Goal: Task Accomplishment & Management: Manage account settings

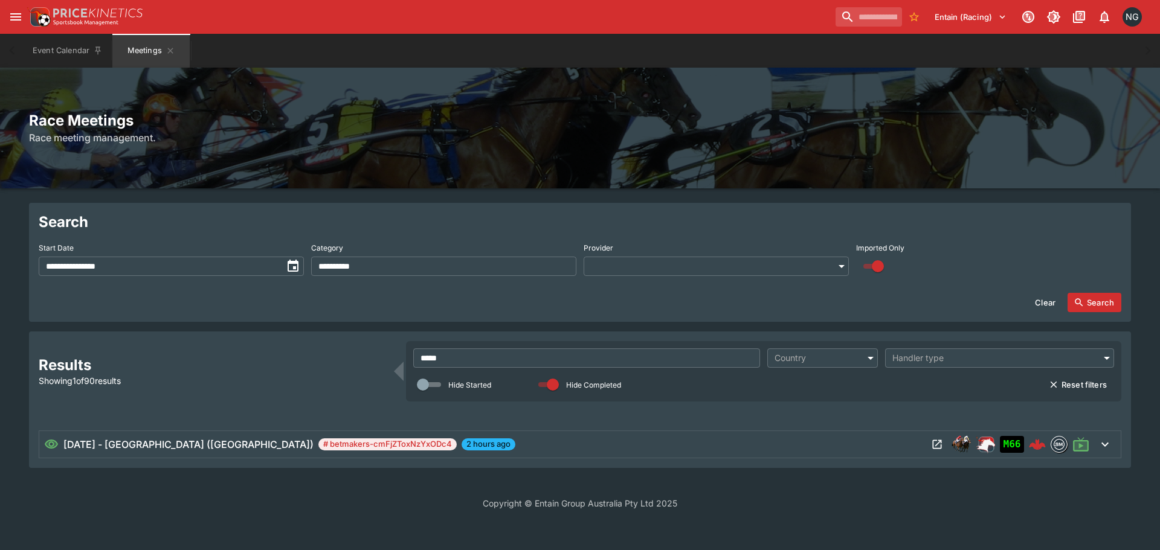
click at [580, 360] on input "*****" at bounding box center [586, 357] width 347 height 19
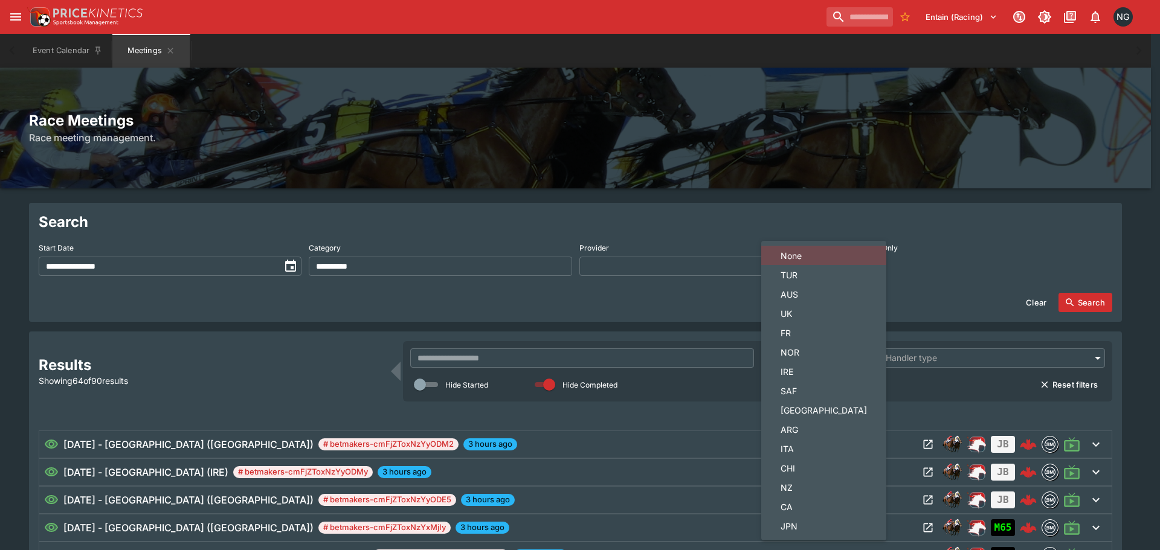
drag, startPoint x: 795, startPoint y: 490, endPoint x: 943, endPoint y: 396, distance: 175.1
click at [797, 489] on span "NZ" at bounding box center [823, 487] width 86 height 13
type input "**"
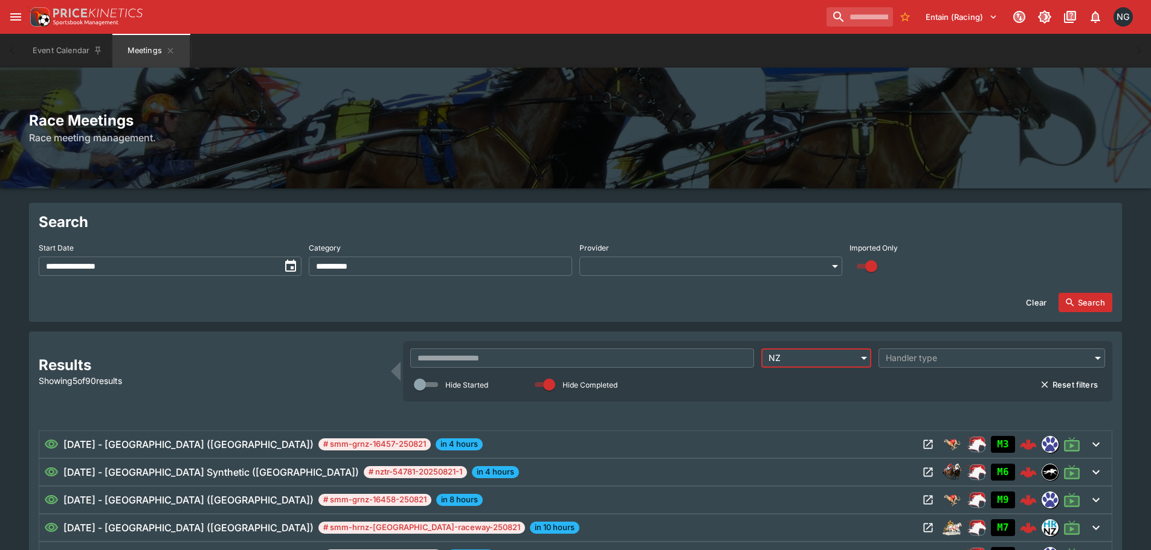
click at [1076, 298] on button "Search" at bounding box center [1085, 302] width 54 height 19
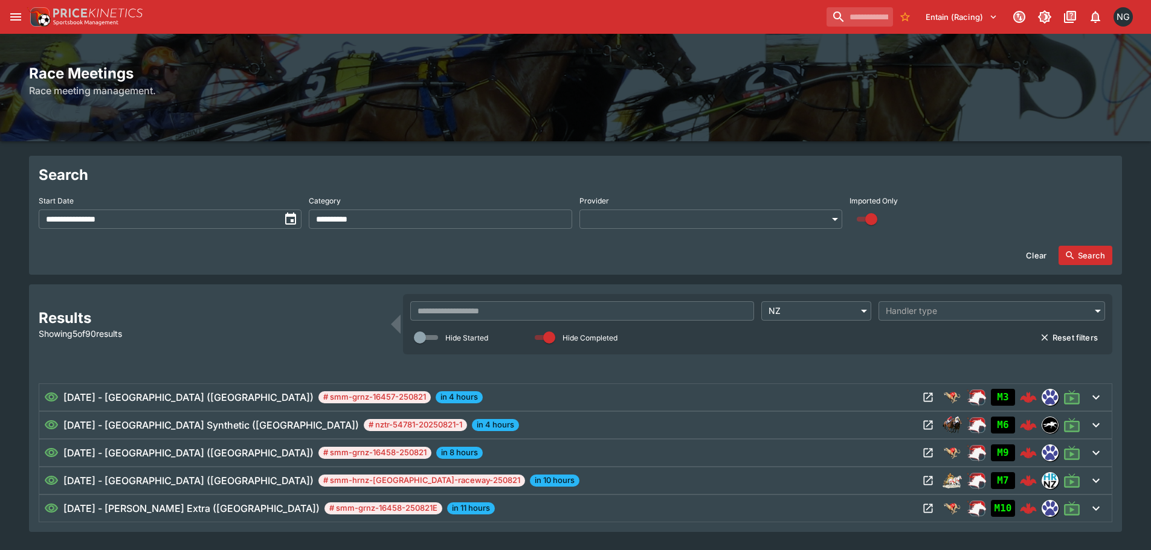
scroll to position [85, 0]
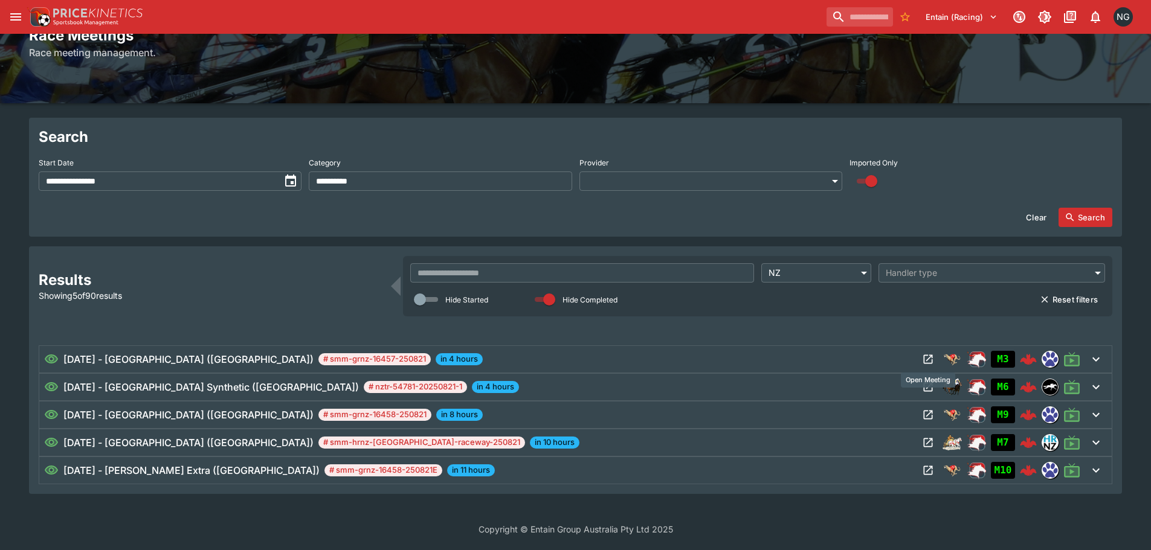
click at [928, 361] on icon "Open Meeting" at bounding box center [928, 359] width 12 height 12
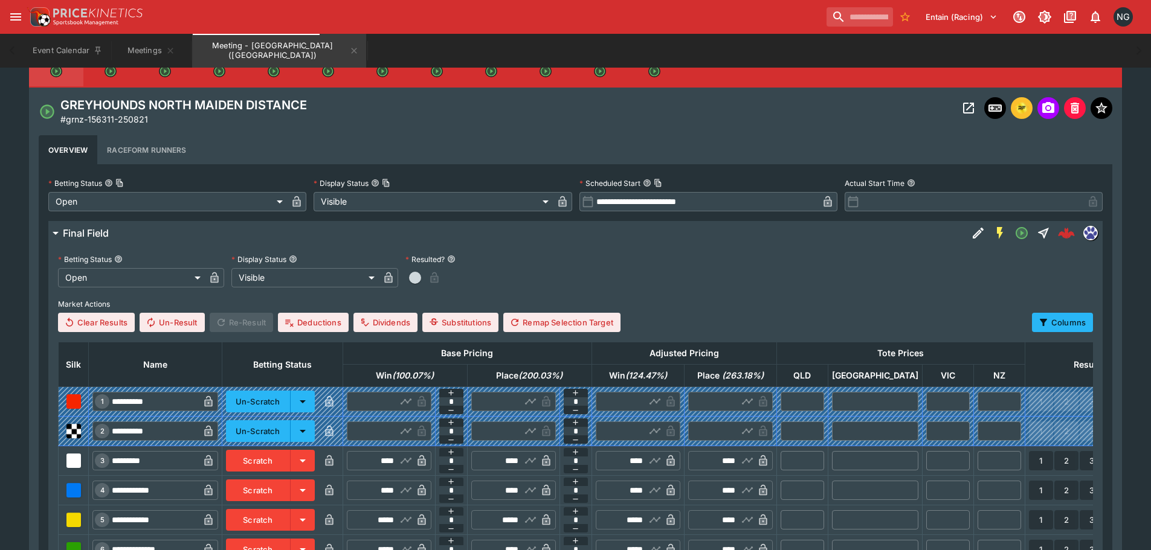
scroll to position [350, 0]
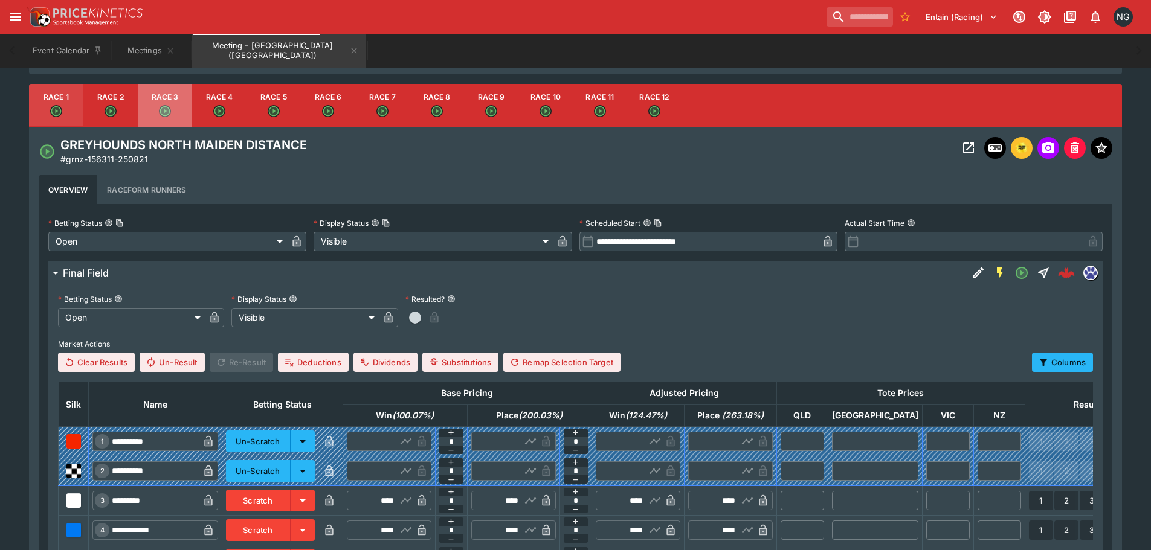
click at [175, 114] on button "Race 3" at bounding box center [165, 105] width 54 height 43
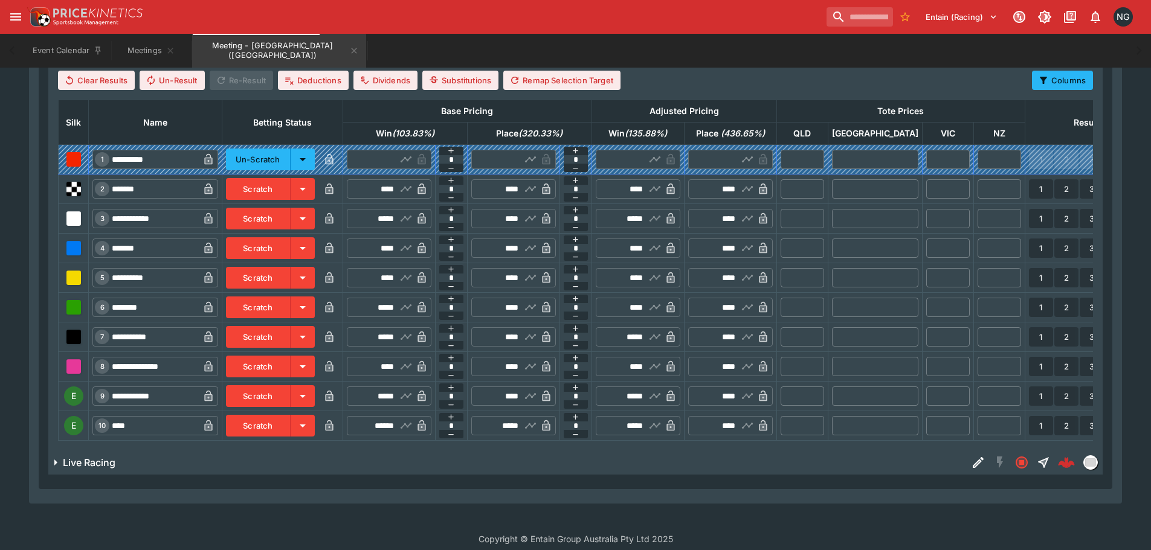
scroll to position [650, 0]
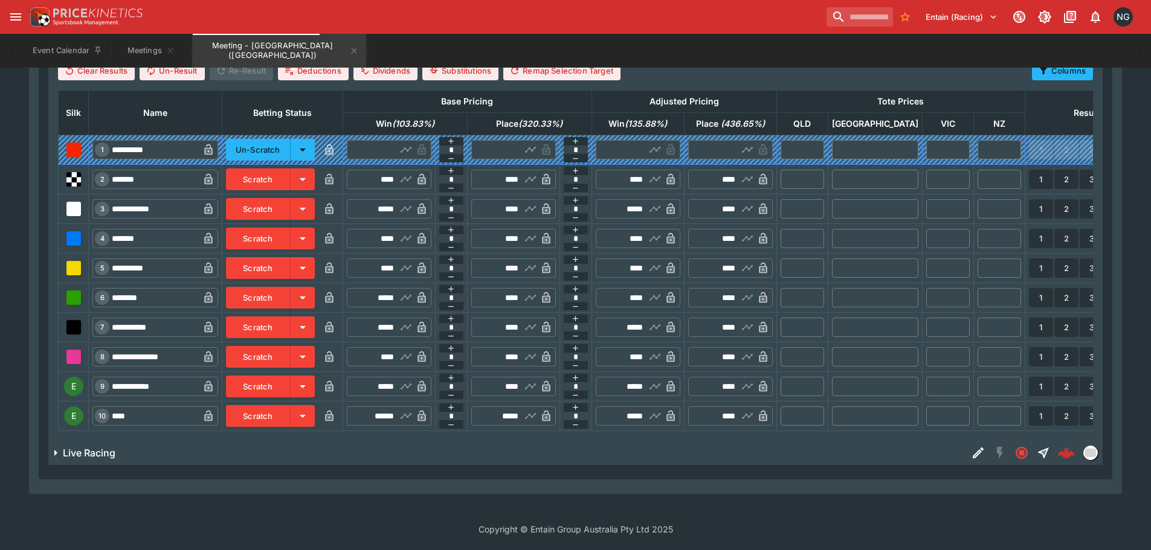
drag, startPoint x: 285, startPoint y: 374, endPoint x: 284, endPoint y: 398, distance: 24.2
click at [284, 376] on button "Scratch" at bounding box center [258, 387] width 65 height 22
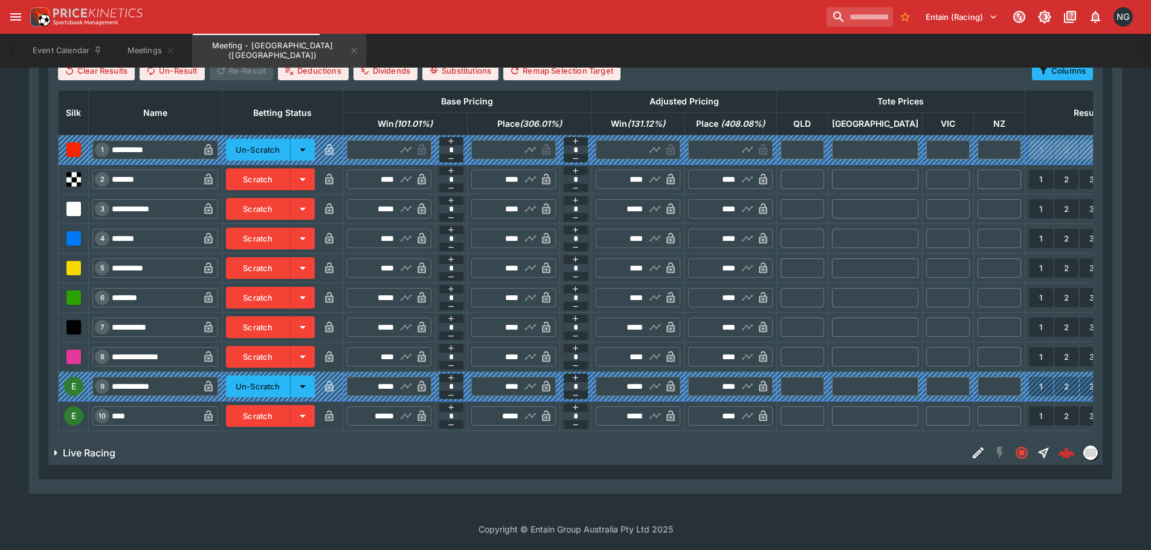
click at [283, 405] on button "Scratch" at bounding box center [258, 416] width 65 height 22
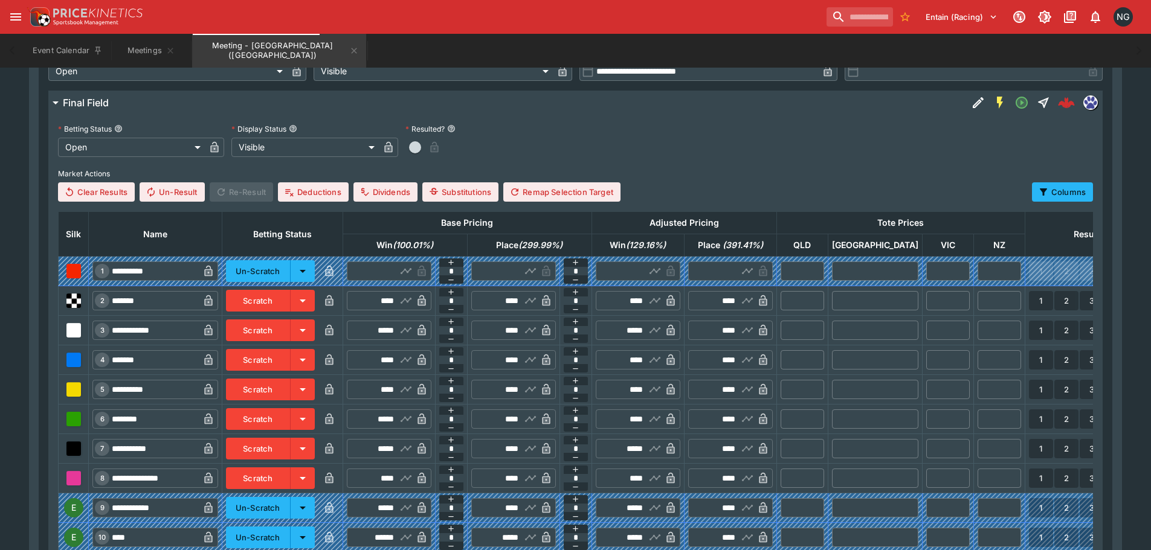
scroll to position [348, 0]
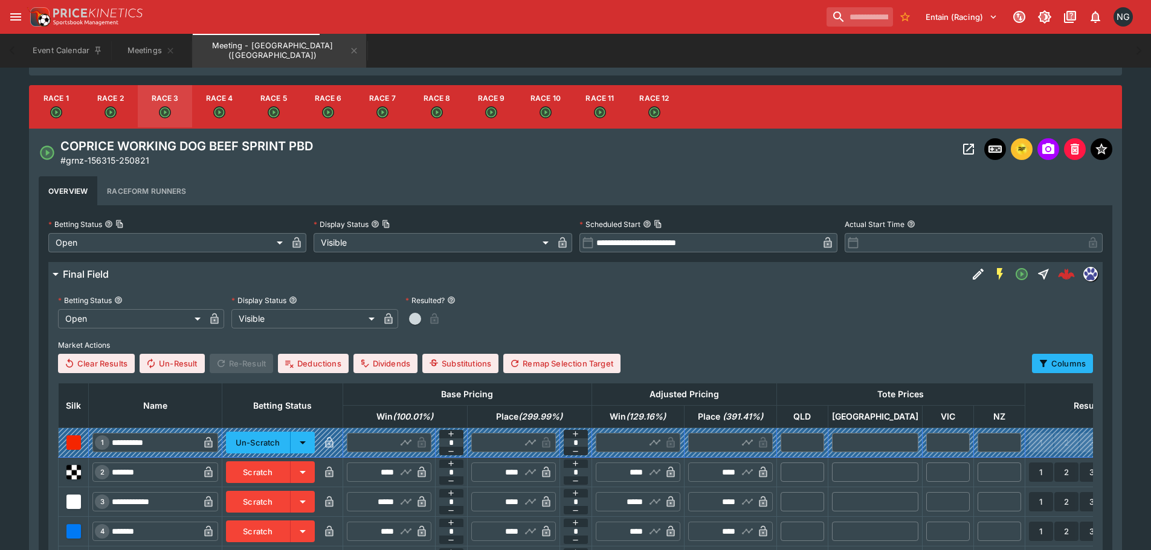
click at [206, 97] on button "Race 4" at bounding box center [219, 106] width 54 height 43
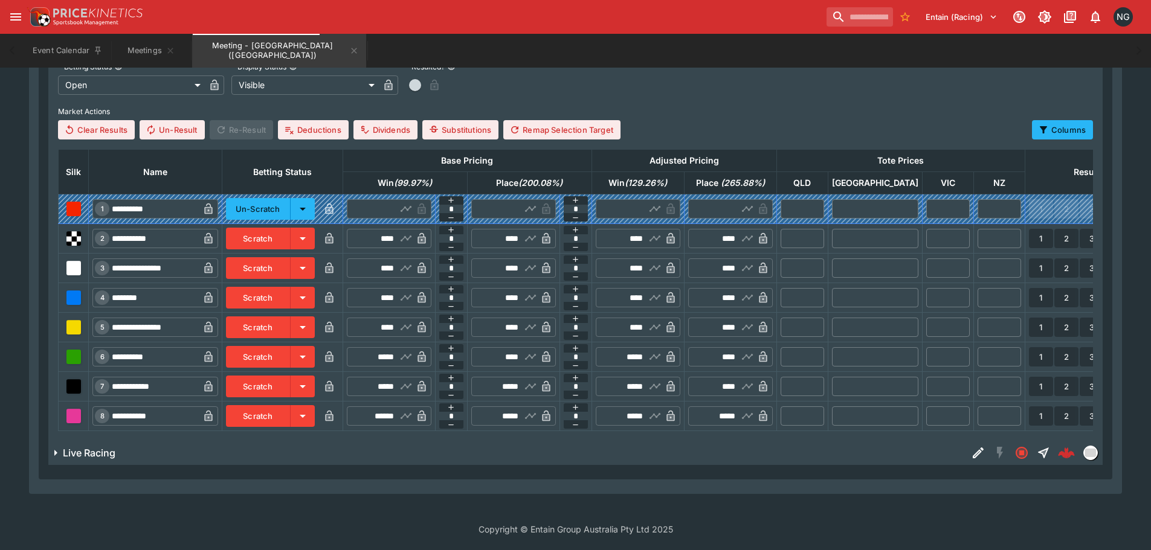
drag, startPoint x: 274, startPoint y: 406, endPoint x: 294, endPoint y: 415, distance: 22.2
click at [274, 406] on button "Scratch" at bounding box center [258, 416] width 65 height 22
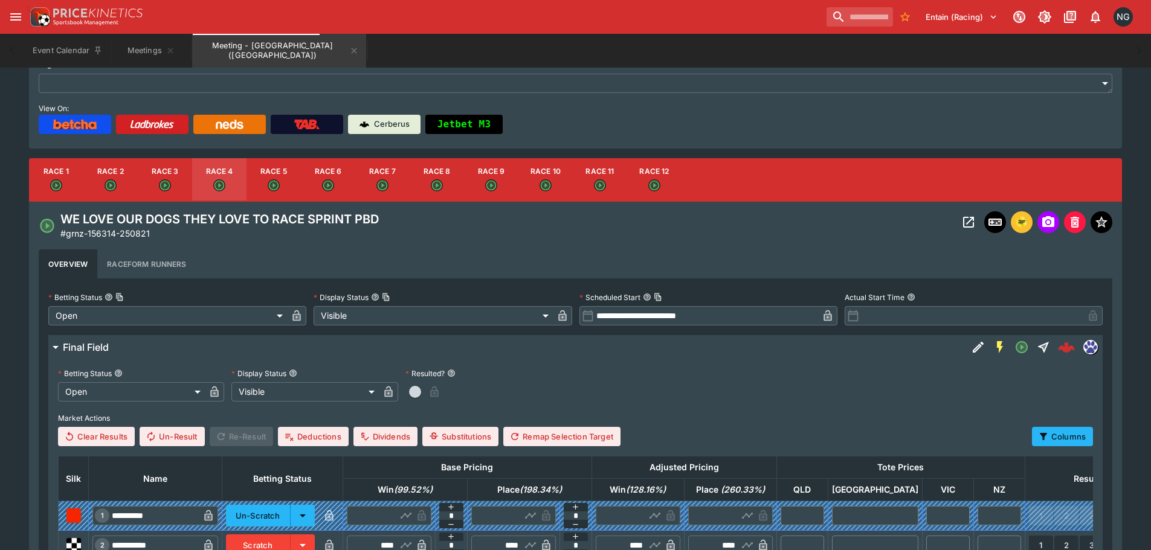
scroll to position [169, 0]
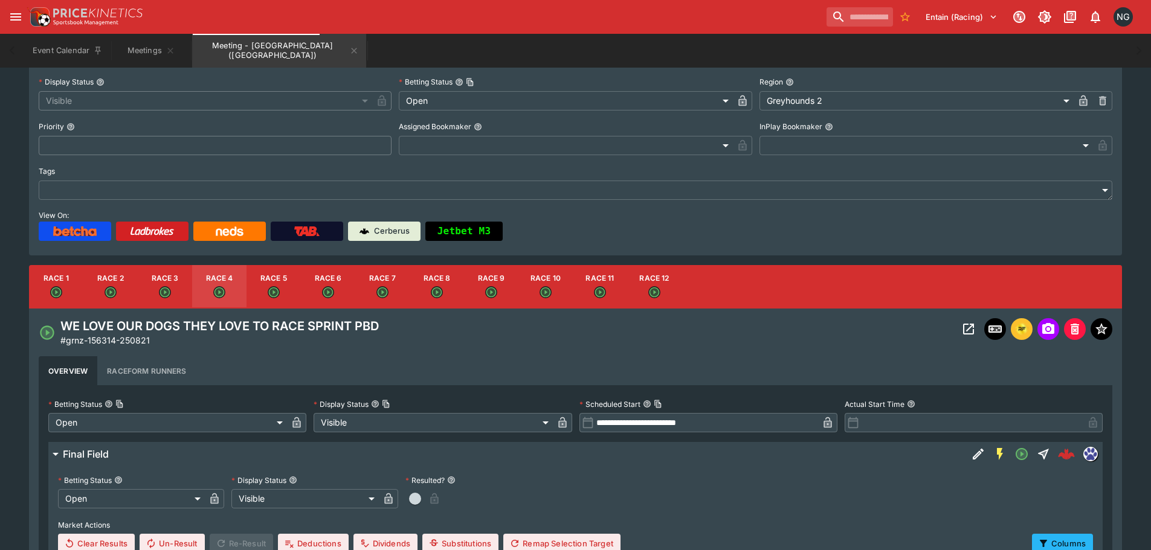
click at [279, 282] on button "Race 5" at bounding box center [273, 286] width 54 height 43
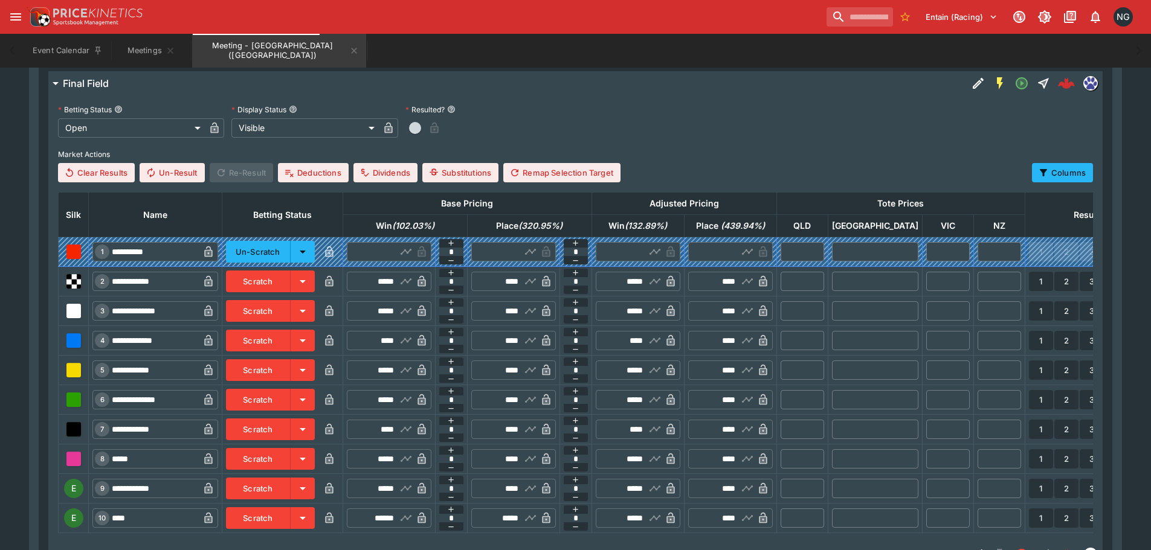
scroll to position [650, 0]
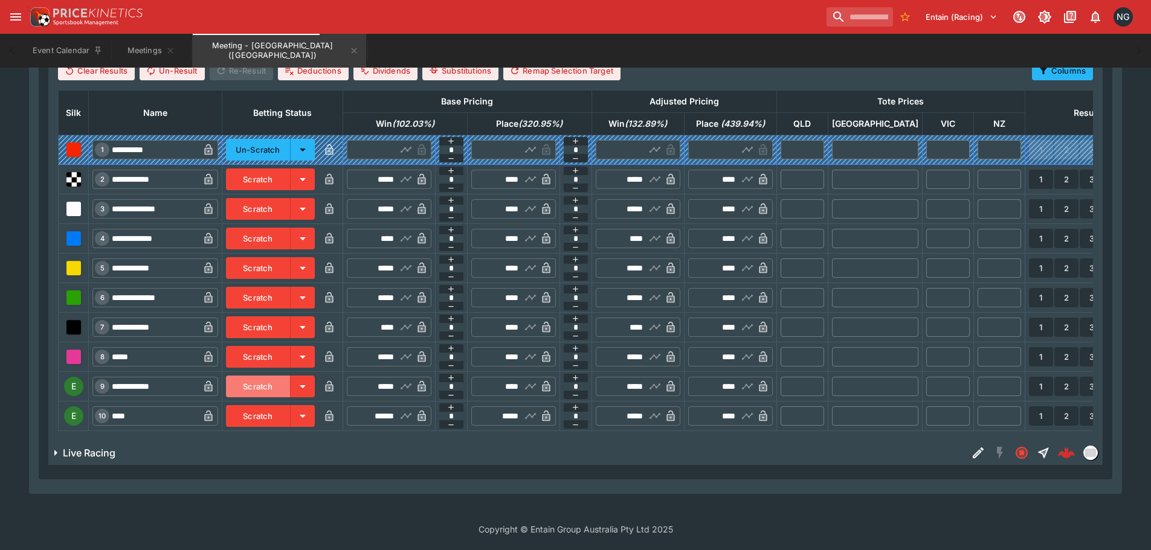
click at [290, 379] on button "Scratch" at bounding box center [258, 387] width 65 height 22
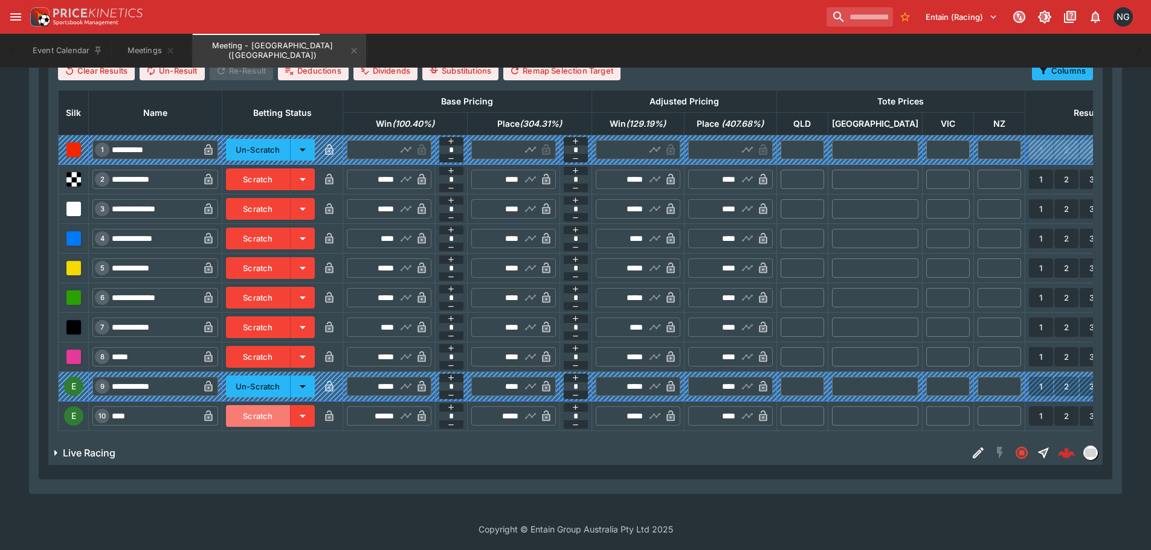
click at [290, 405] on button "Scratch" at bounding box center [258, 416] width 65 height 22
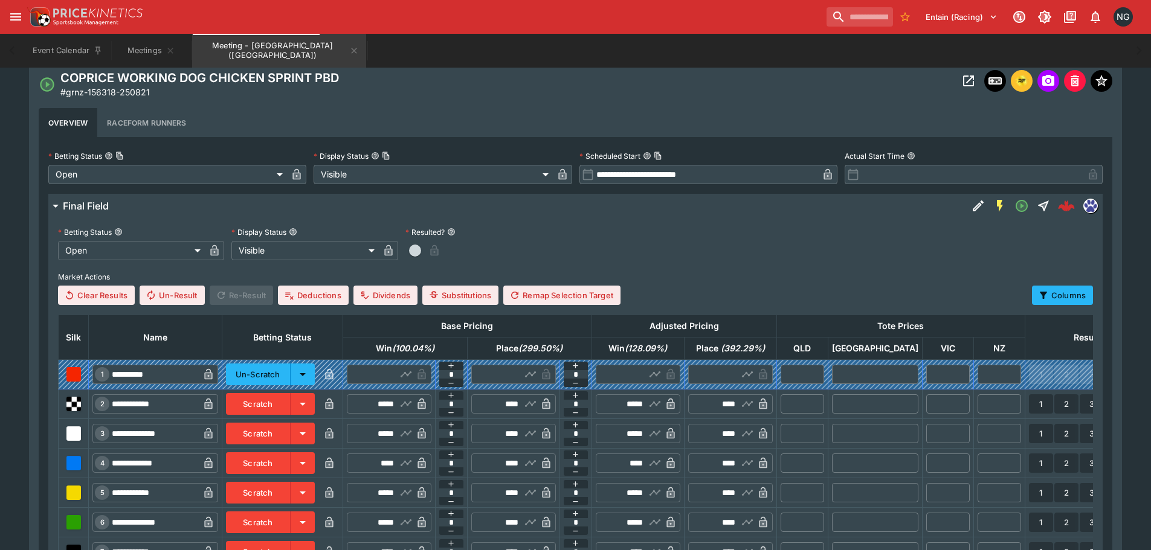
scroll to position [288, 0]
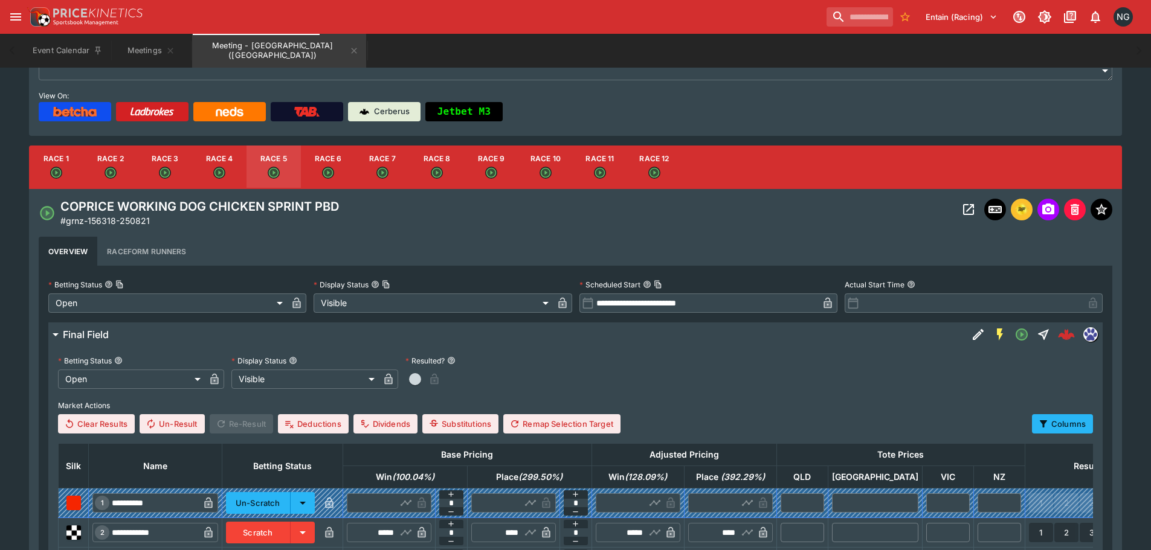
click at [343, 176] on button "Race 6" at bounding box center [328, 167] width 54 height 43
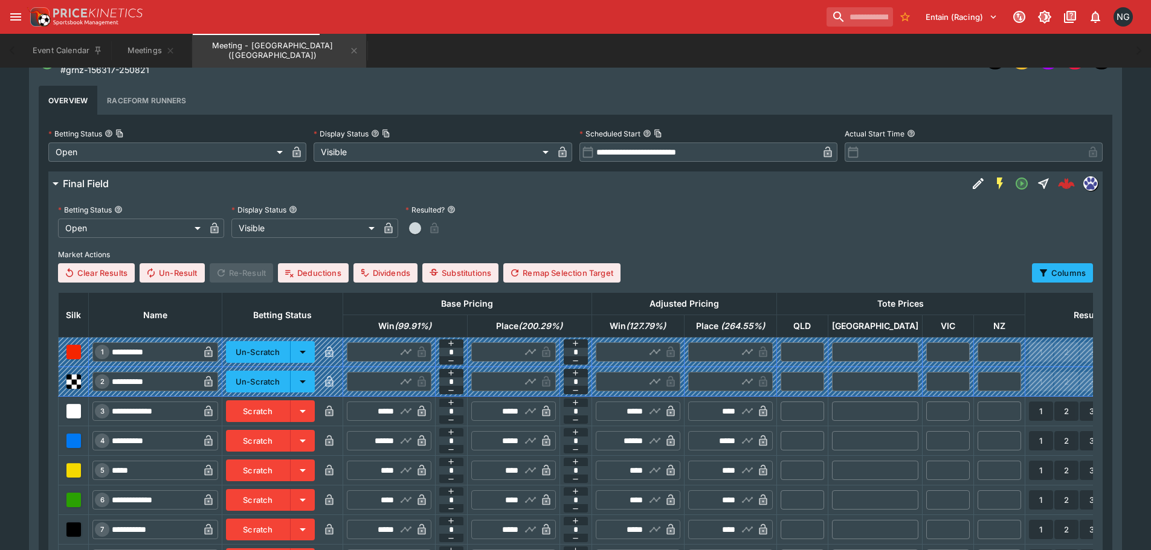
scroll to position [530, 0]
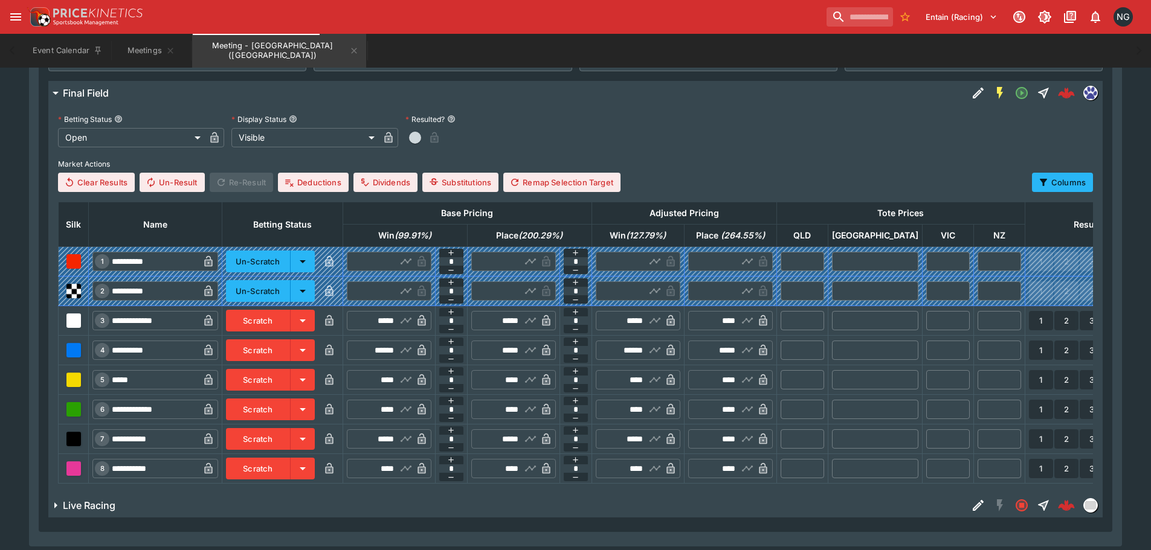
click at [270, 357] on button "Scratch" at bounding box center [258, 350] width 65 height 22
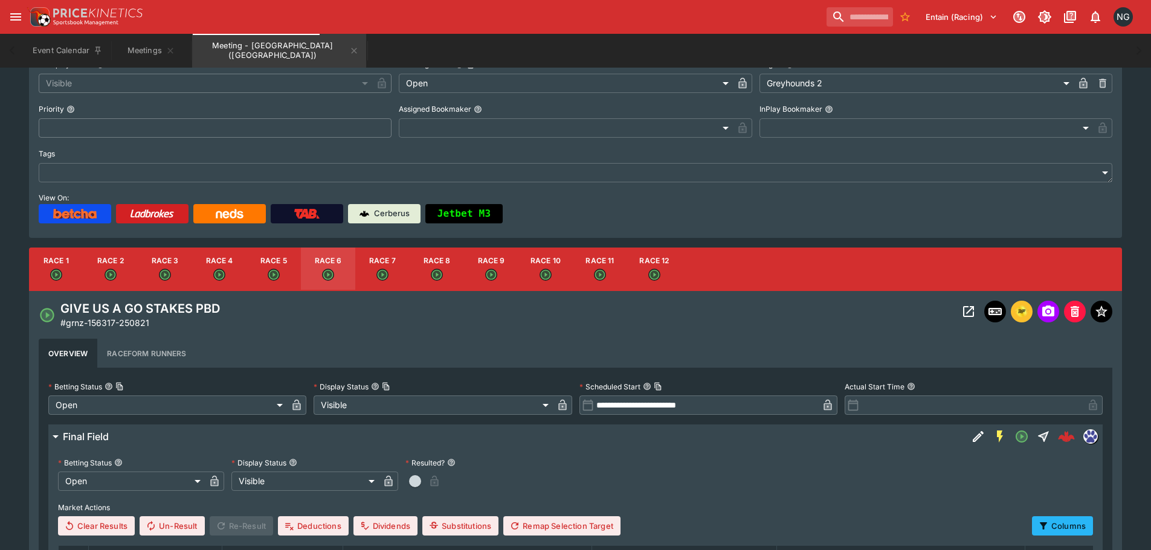
scroll to position [107, 0]
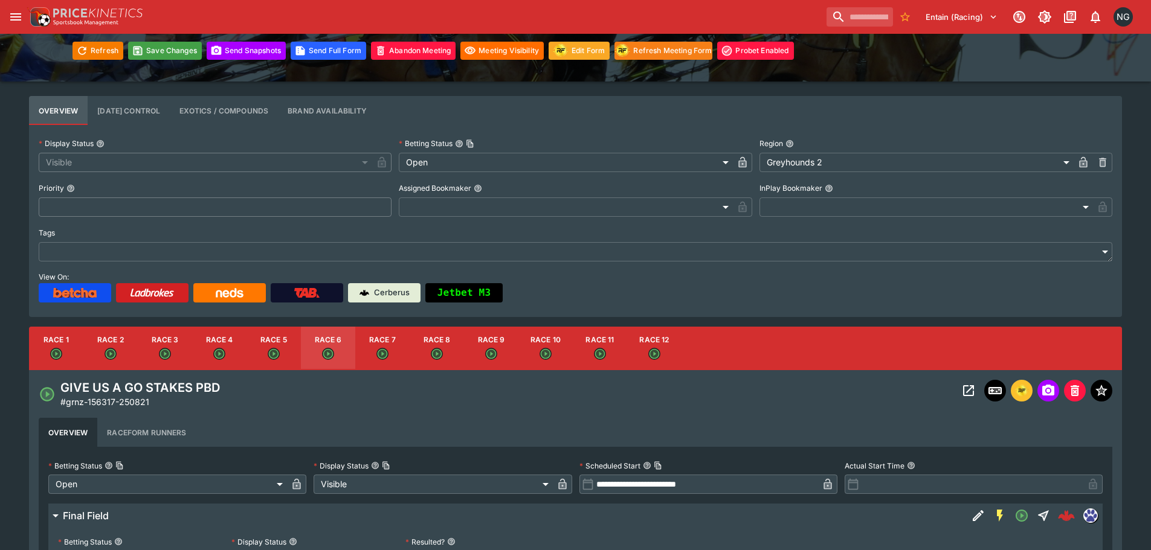
click at [440, 342] on button "Race 8" at bounding box center [436, 348] width 54 height 43
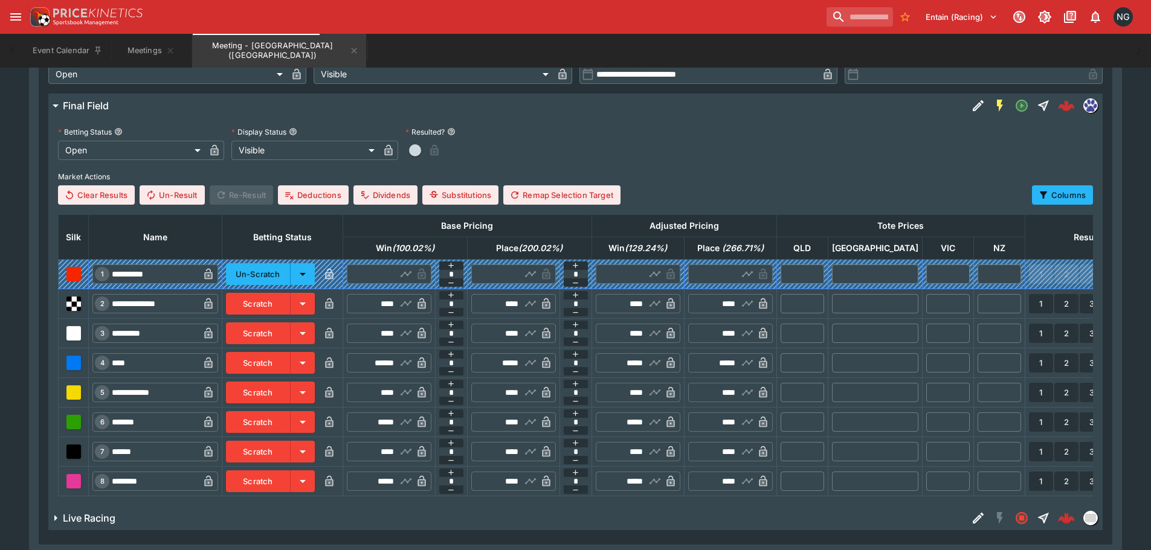
scroll to position [590, 0]
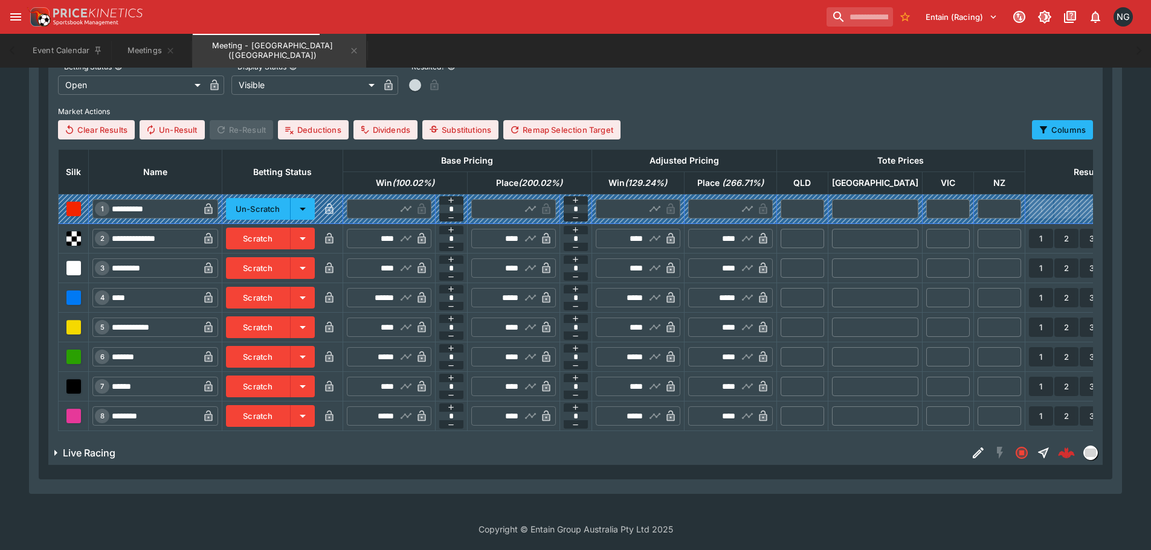
click at [278, 287] on button "Scratch" at bounding box center [258, 298] width 65 height 22
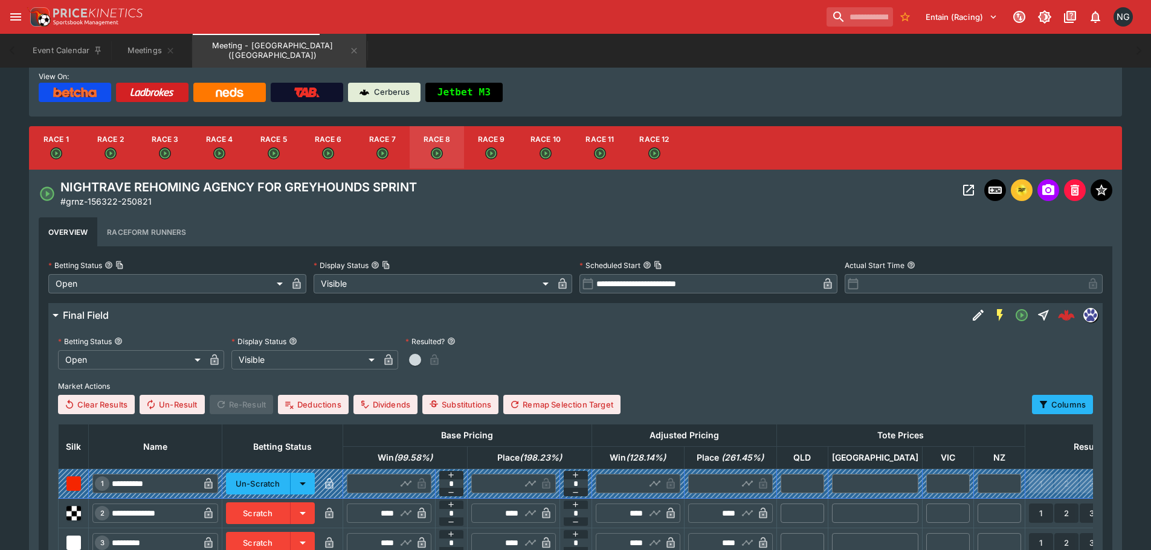
scroll to position [228, 0]
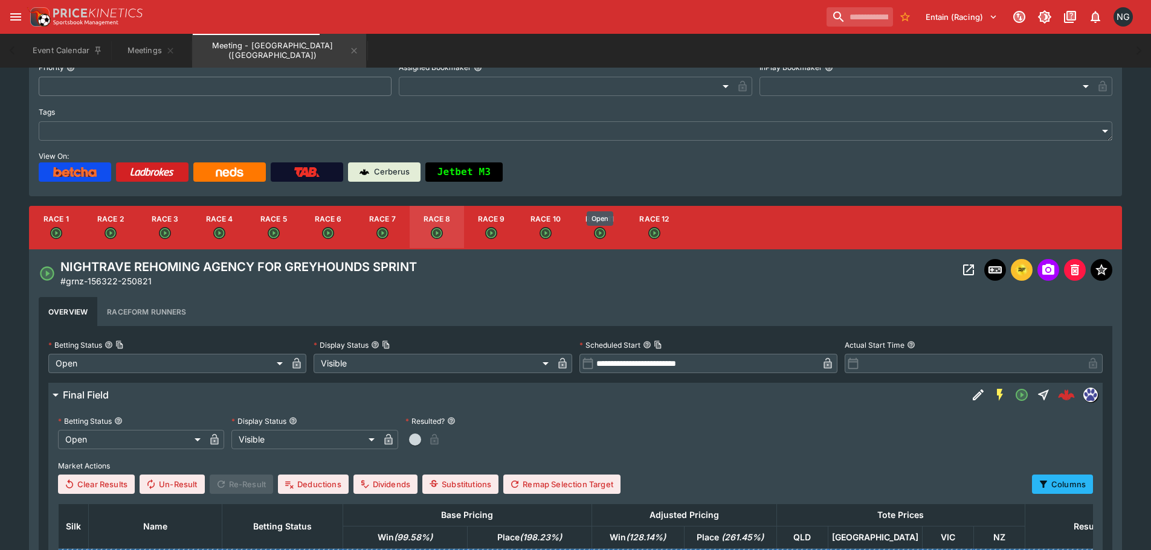
drag, startPoint x: 603, startPoint y: 231, endPoint x: 517, endPoint y: 391, distance: 181.9
click at [605, 231] on icon "Open" at bounding box center [600, 233] width 12 height 12
type input "**********"
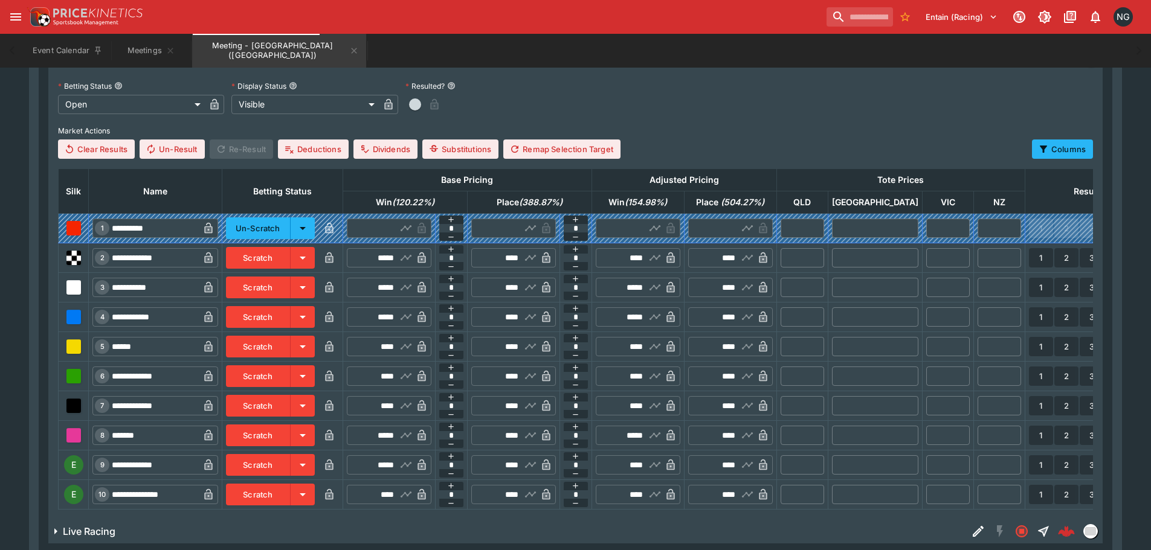
scroll to position [590, 0]
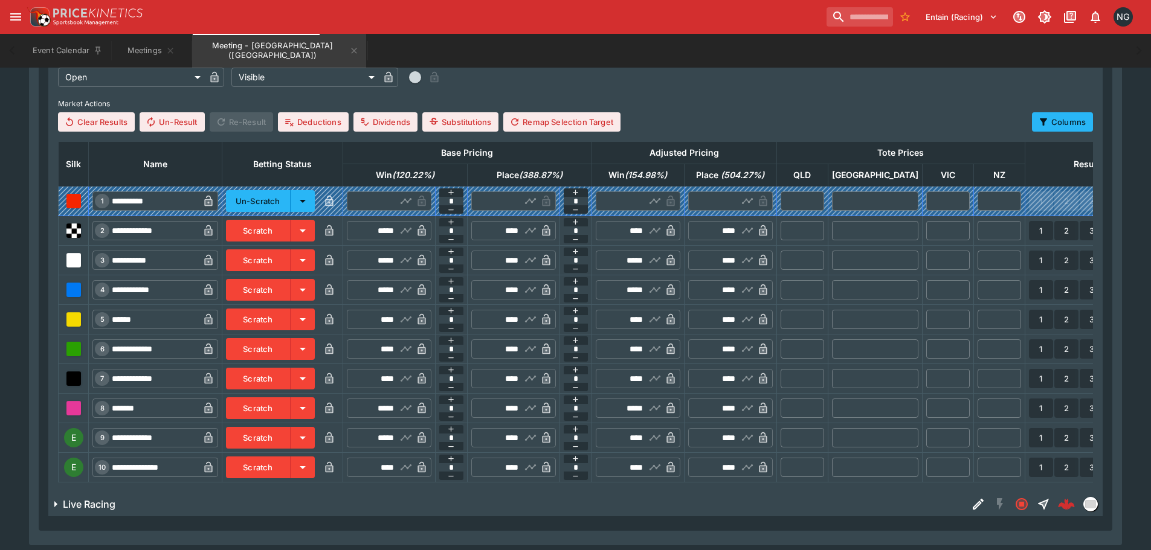
click at [282, 438] on button "Scratch" at bounding box center [258, 438] width 65 height 22
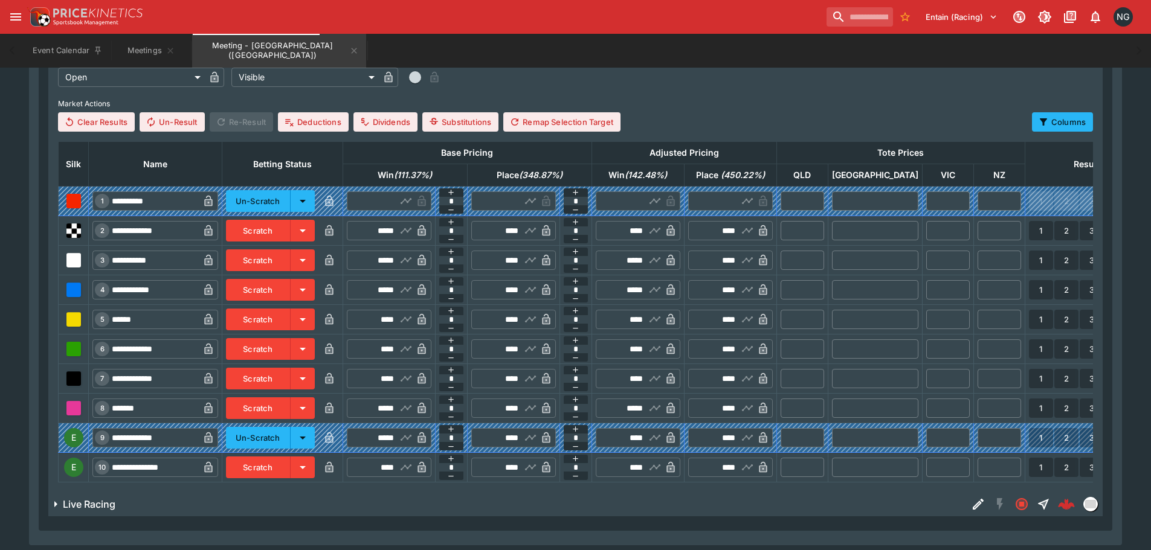
click at [290, 462] on button "Scratch" at bounding box center [258, 468] width 65 height 22
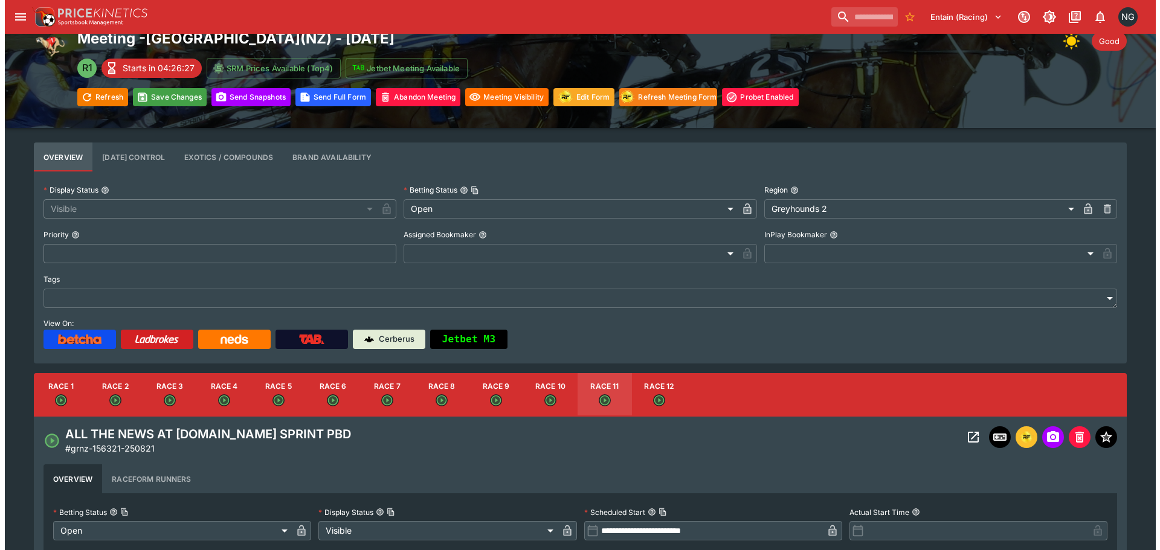
scroll to position [47, 0]
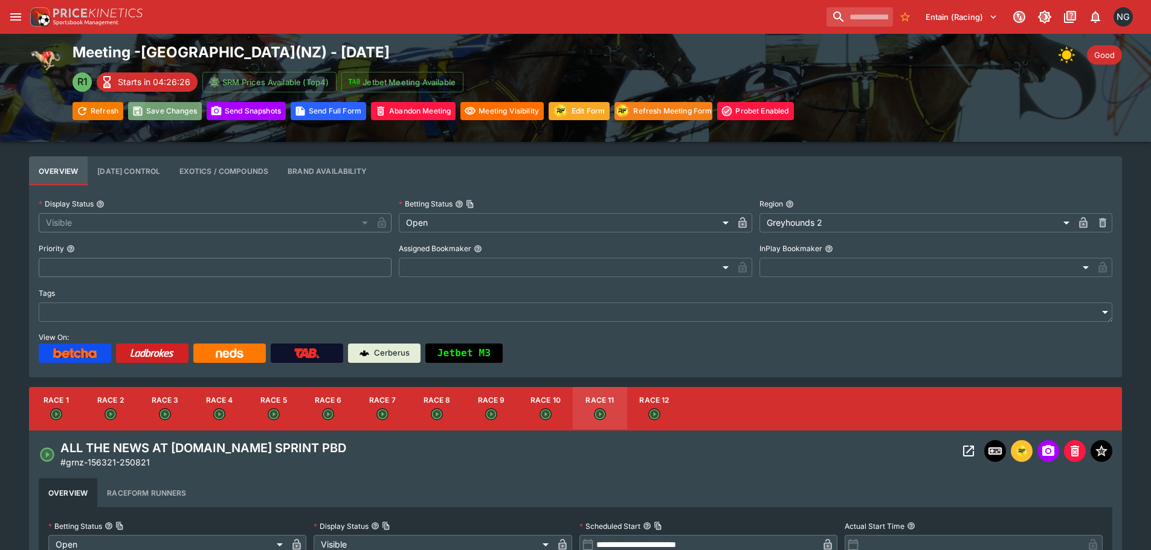
click at [173, 109] on button "Save Changes" at bounding box center [165, 111] width 74 height 18
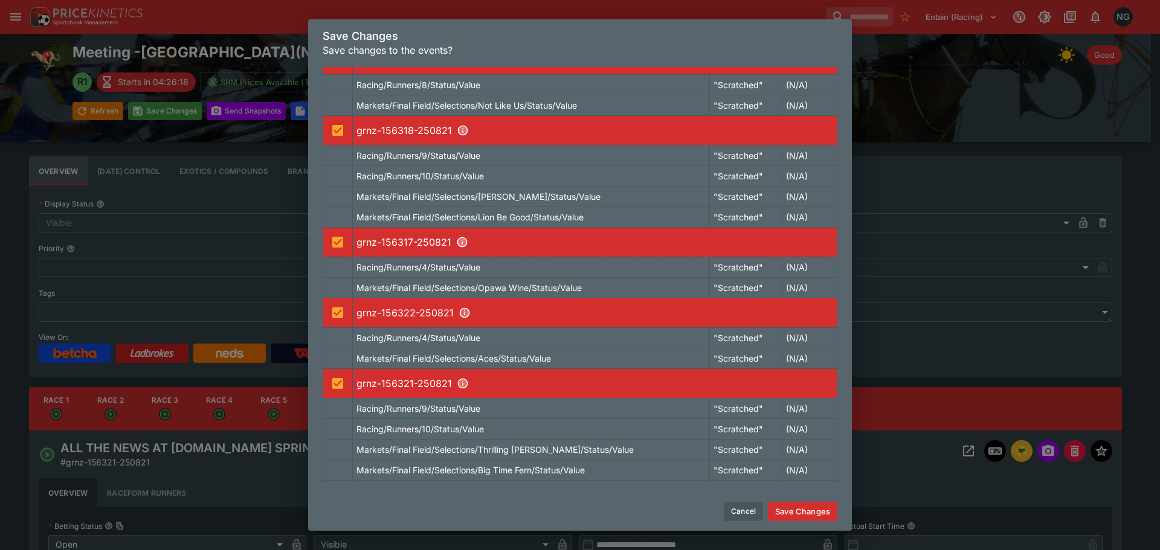
scroll to position [196, 0]
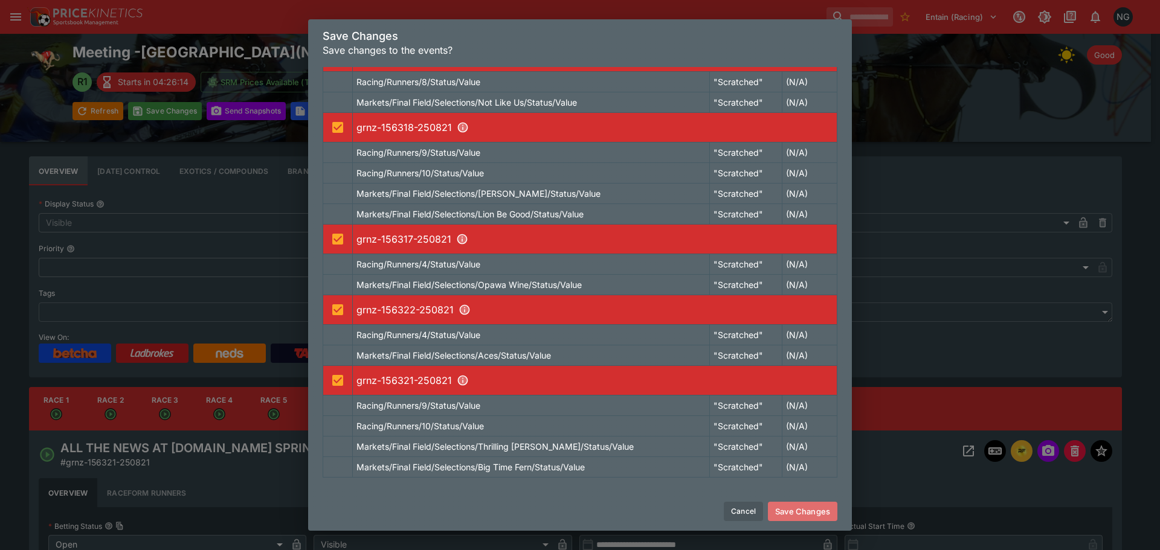
click at [814, 514] on button "Save Changes" at bounding box center [802, 511] width 69 height 19
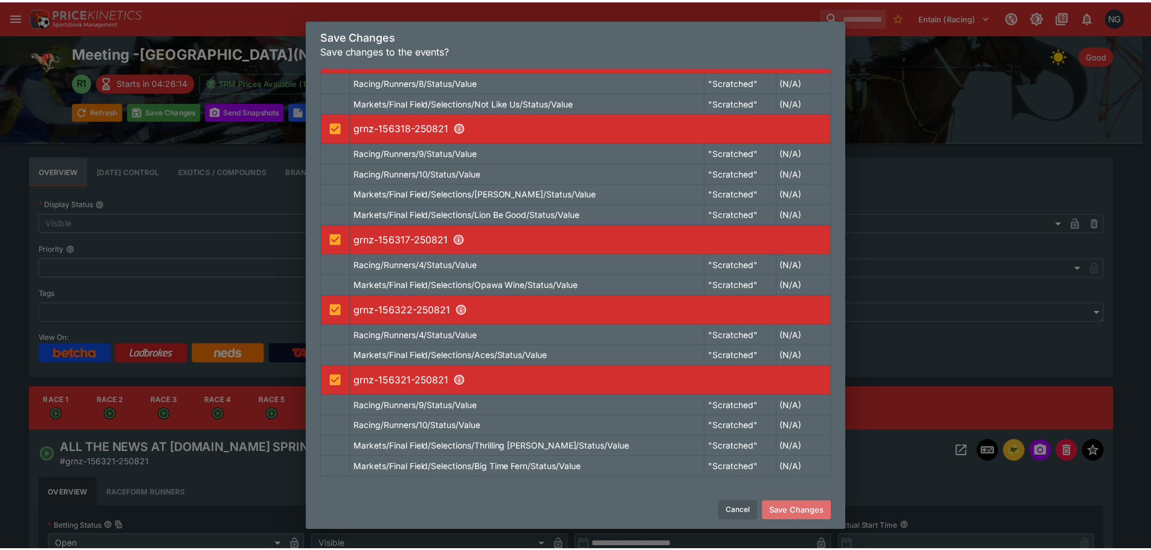
scroll to position [0, 0]
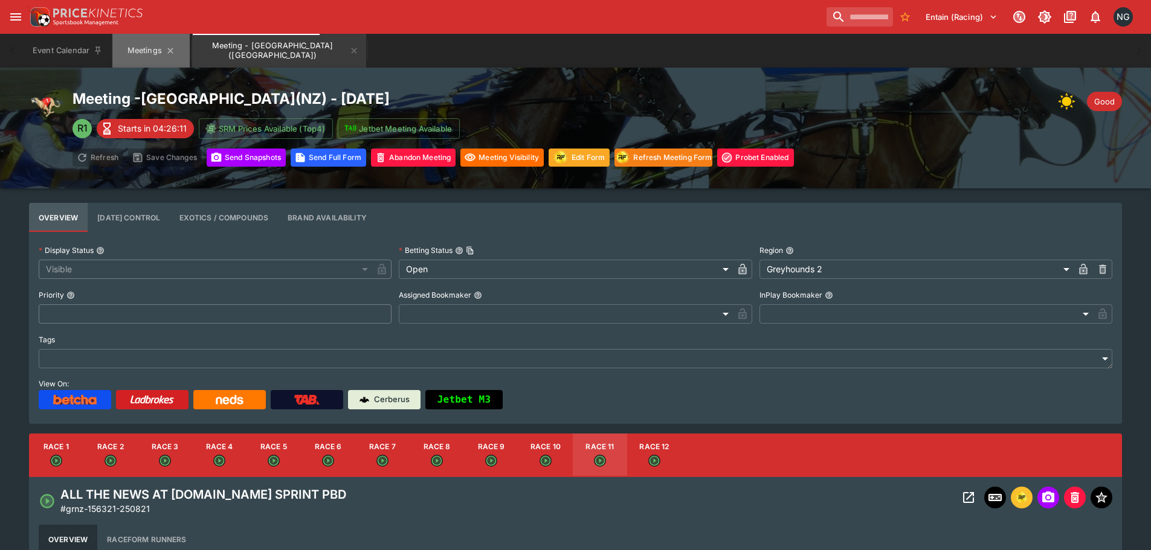
click at [138, 50] on button "Meetings" at bounding box center [150, 51] width 77 height 34
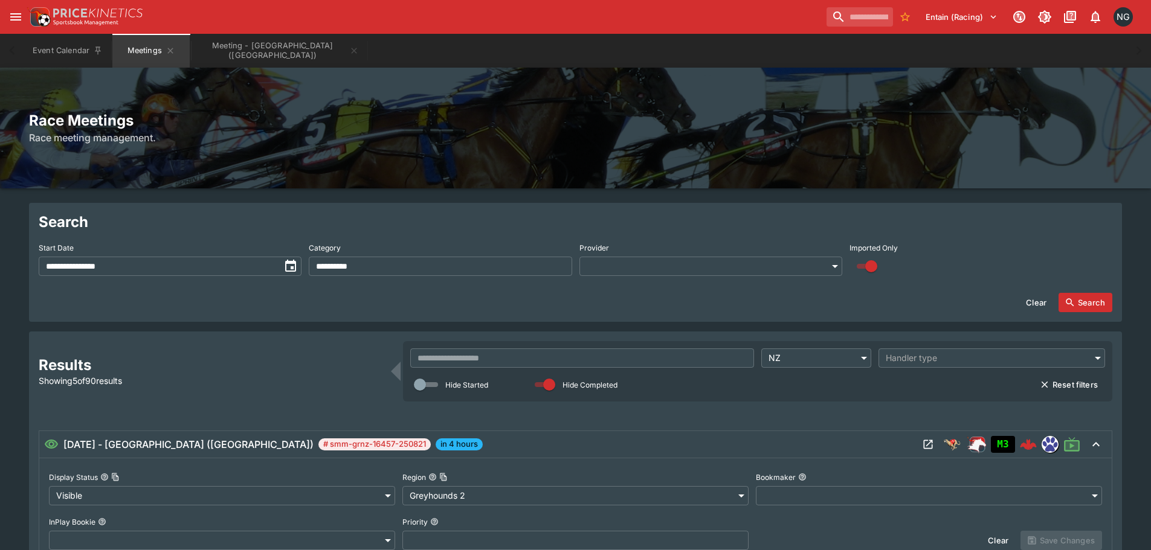
click at [683, 445] on div "[DATE] - [GEOGRAPHIC_DATA] ([GEOGRAPHIC_DATA]) # smm-grnz-16457-250821 in 4 hou…" at bounding box center [481, 444] width 874 height 14
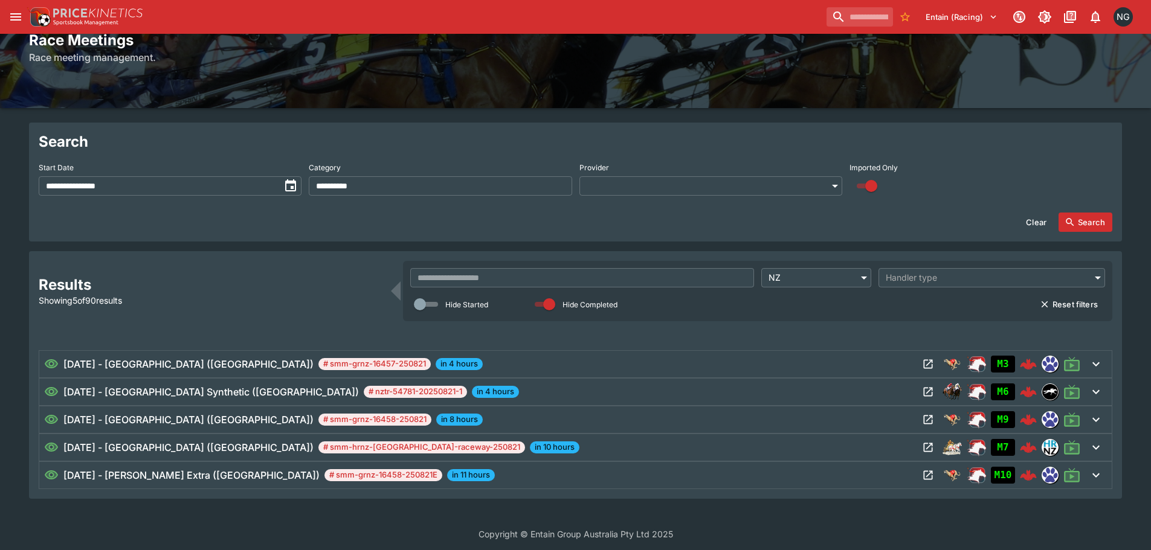
scroll to position [85, 0]
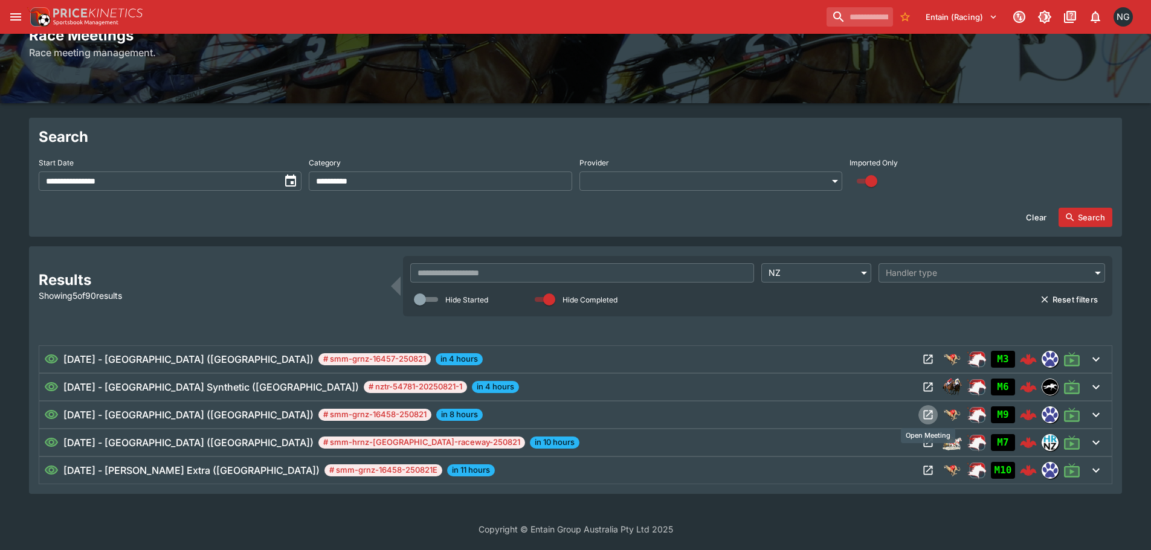
click at [928, 417] on icon "Open Meeting" at bounding box center [928, 415] width 12 height 12
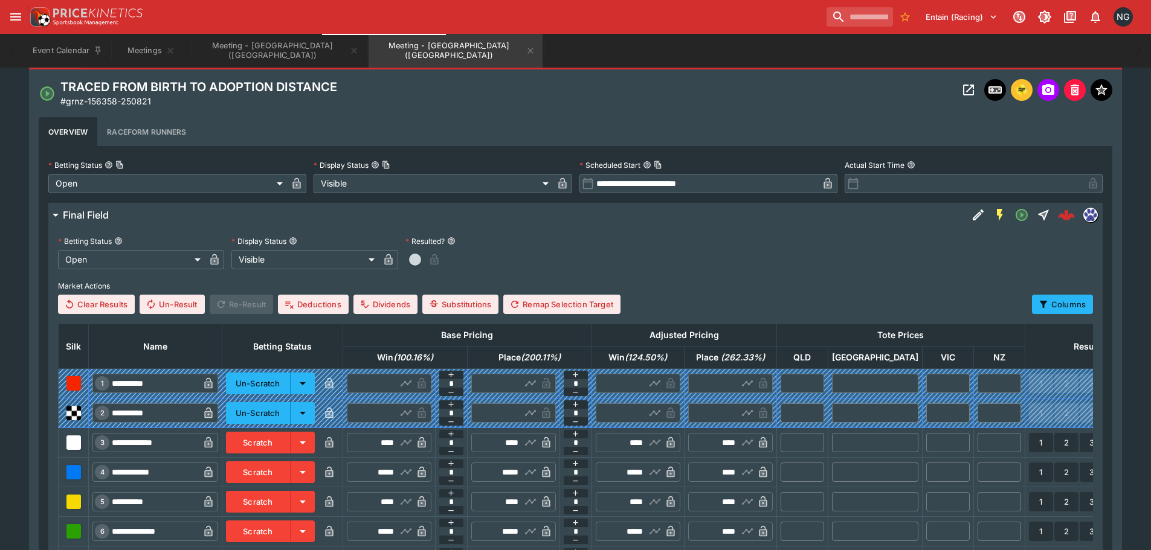
scroll to position [362, 0]
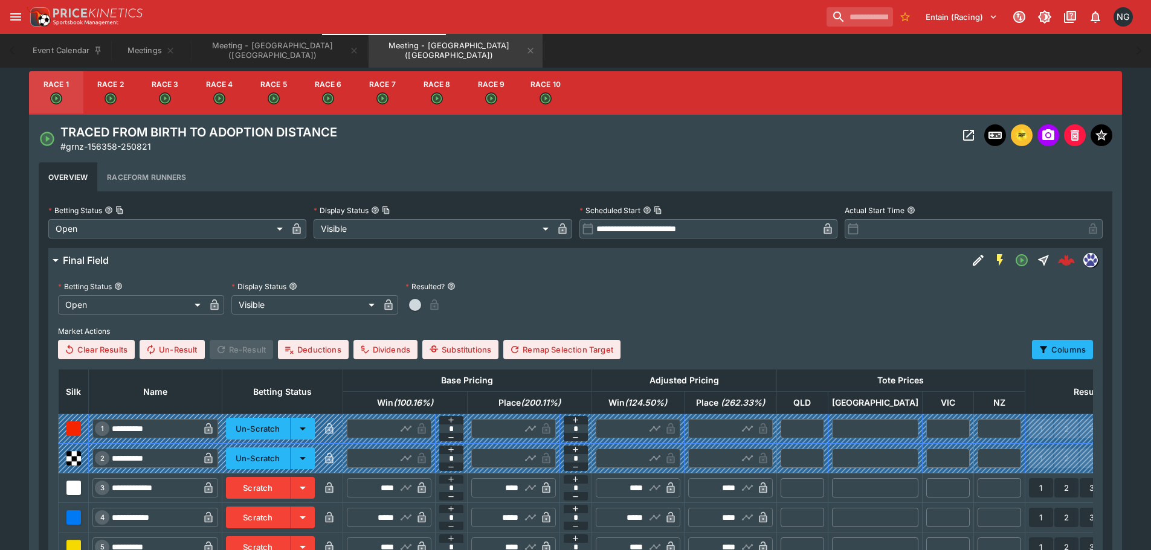
click at [117, 89] on button "Race 2" at bounding box center [110, 92] width 54 height 43
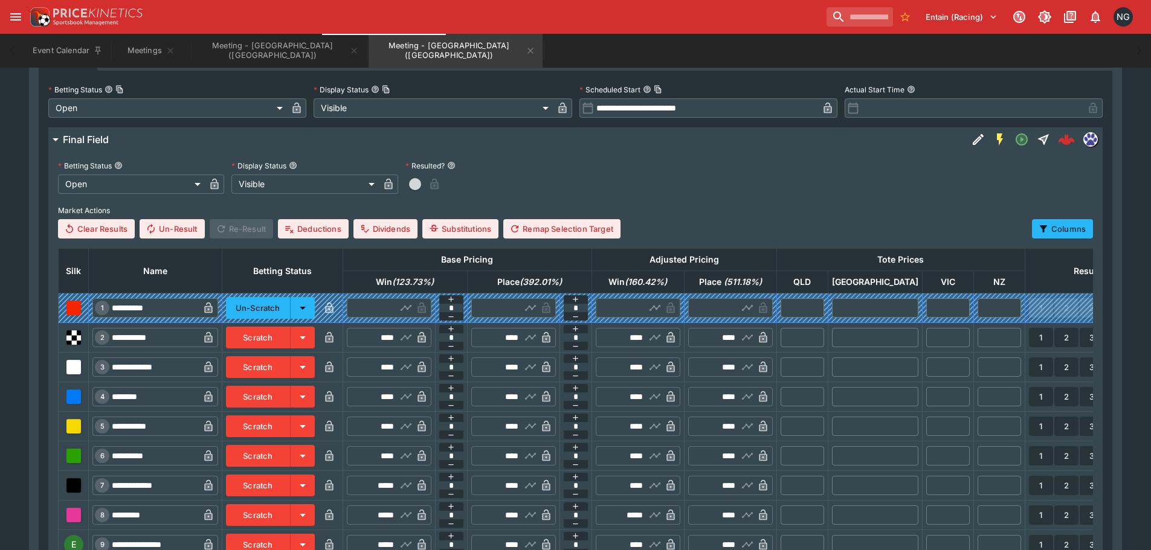
scroll to position [604, 0]
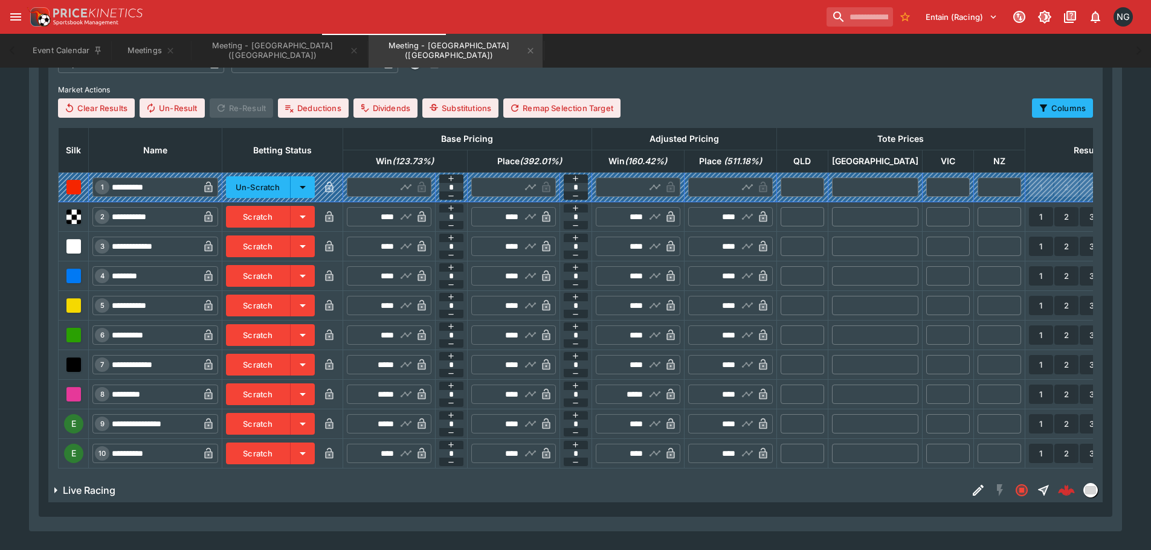
click at [290, 420] on button "Scratch" at bounding box center [258, 424] width 65 height 22
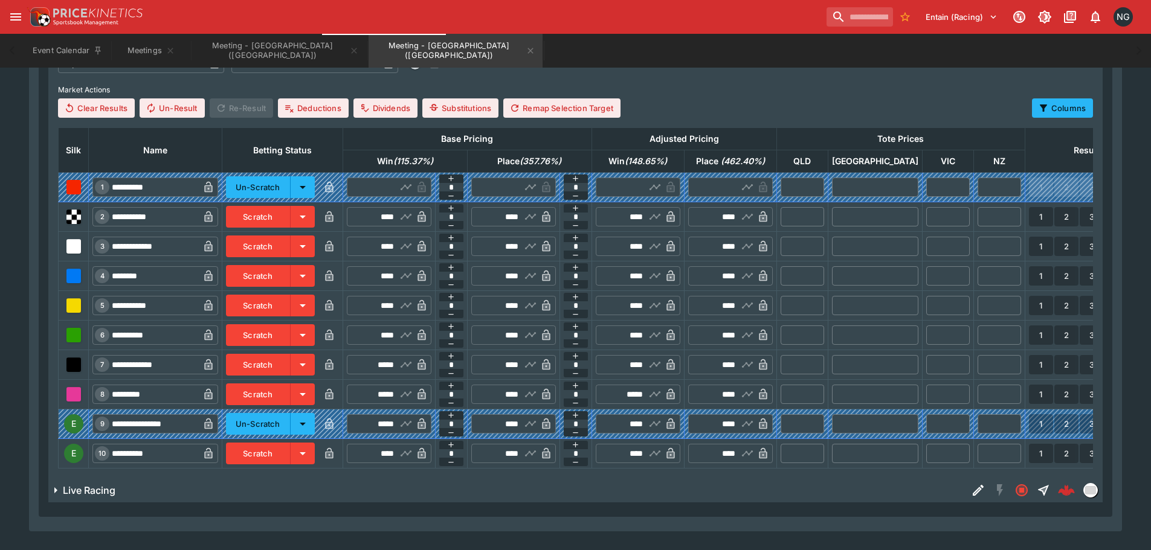
click at [290, 448] on button "Scratch" at bounding box center [258, 454] width 65 height 22
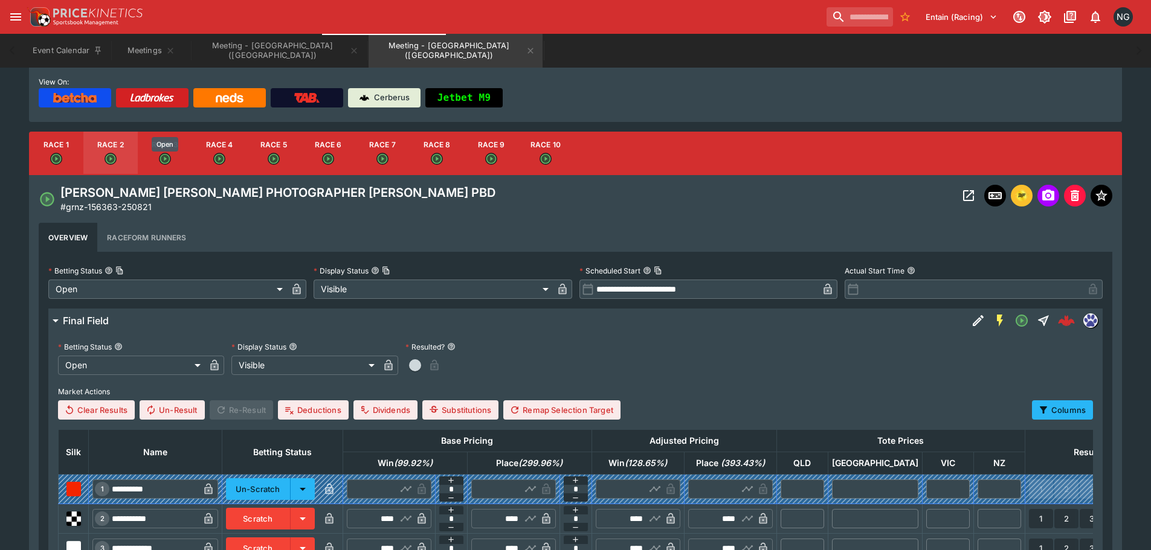
click at [167, 150] on div "Open" at bounding box center [165, 144] width 27 height 15
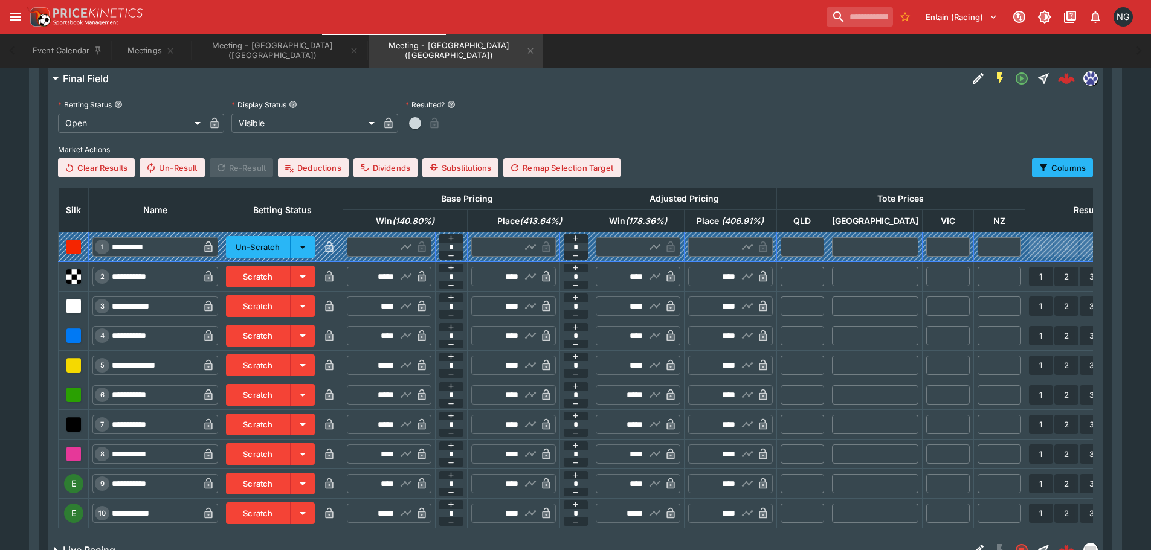
scroll to position [650, 0]
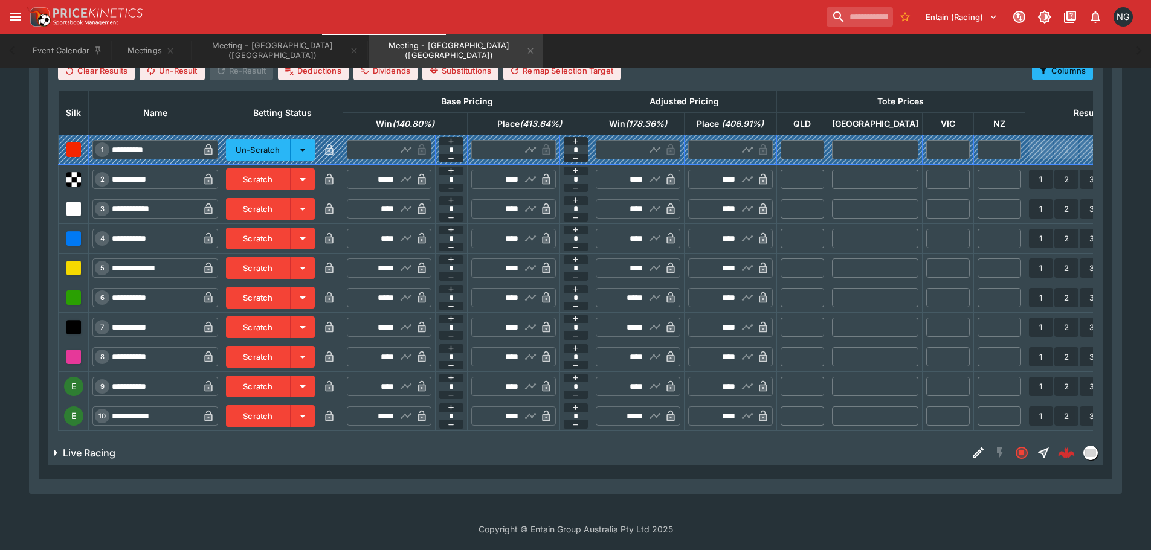
click at [280, 381] on button "Scratch" at bounding box center [258, 387] width 65 height 22
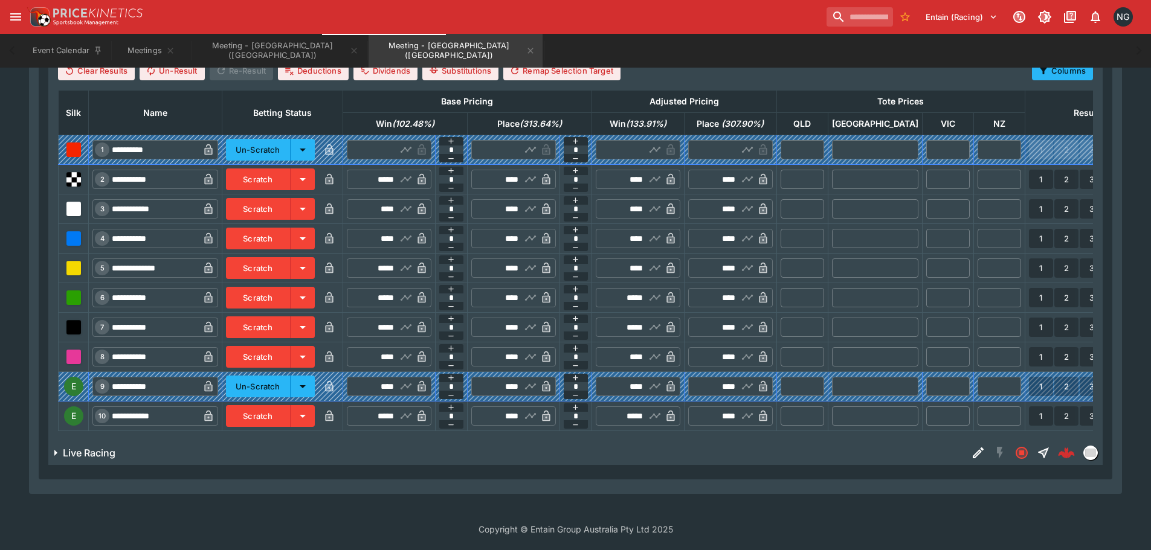
click at [280, 408] on button "Scratch" at bounding box center [258, 416] width 65 height 22
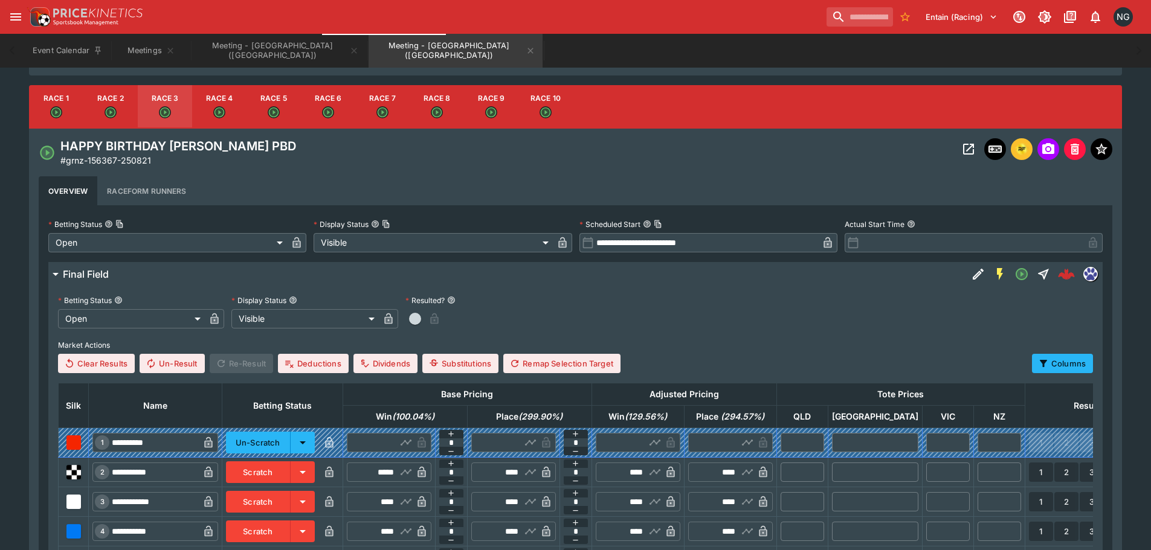
click at [218, 116] on icon "Open" at bounding box center [219, 112] width 8 height 8
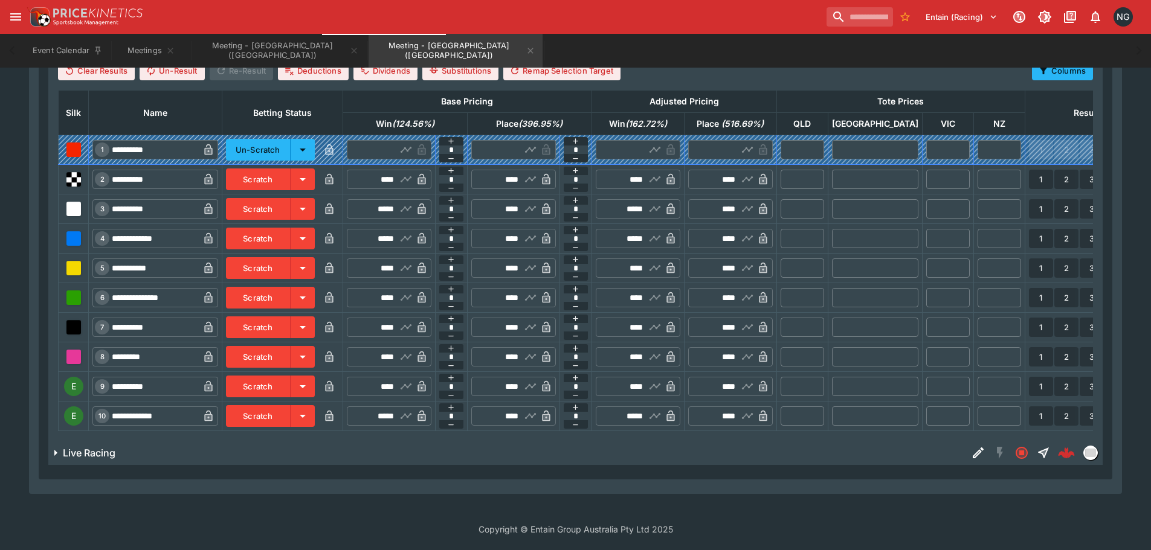
click at [290, 376] on button "Scratch" at bounding box center [258, 387] width 65 height 22
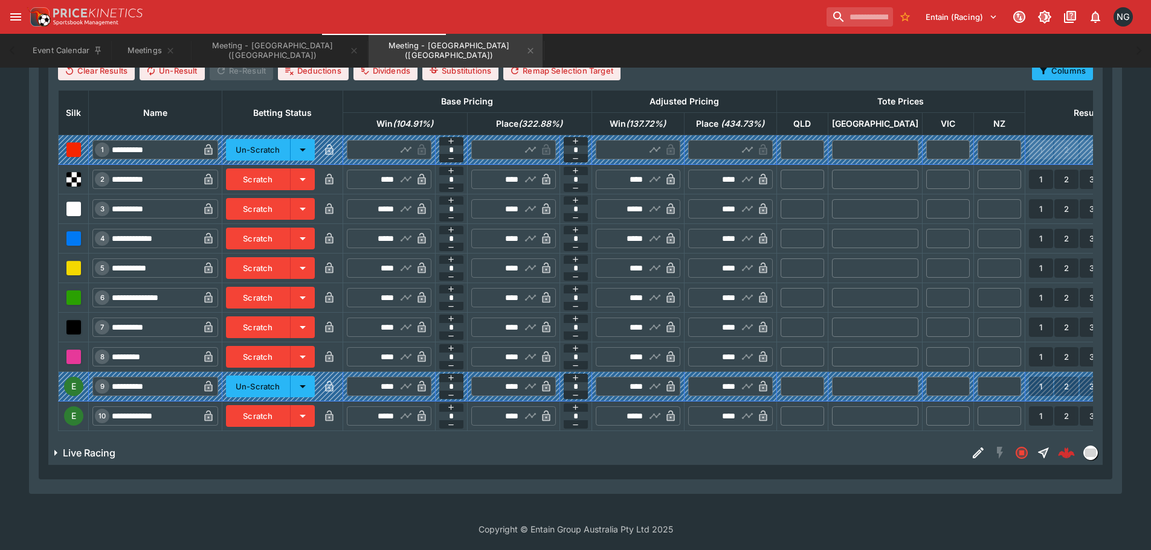
click at [290, 405] on button "Scratch" at bounding box center [258, 416] width 65 height 22
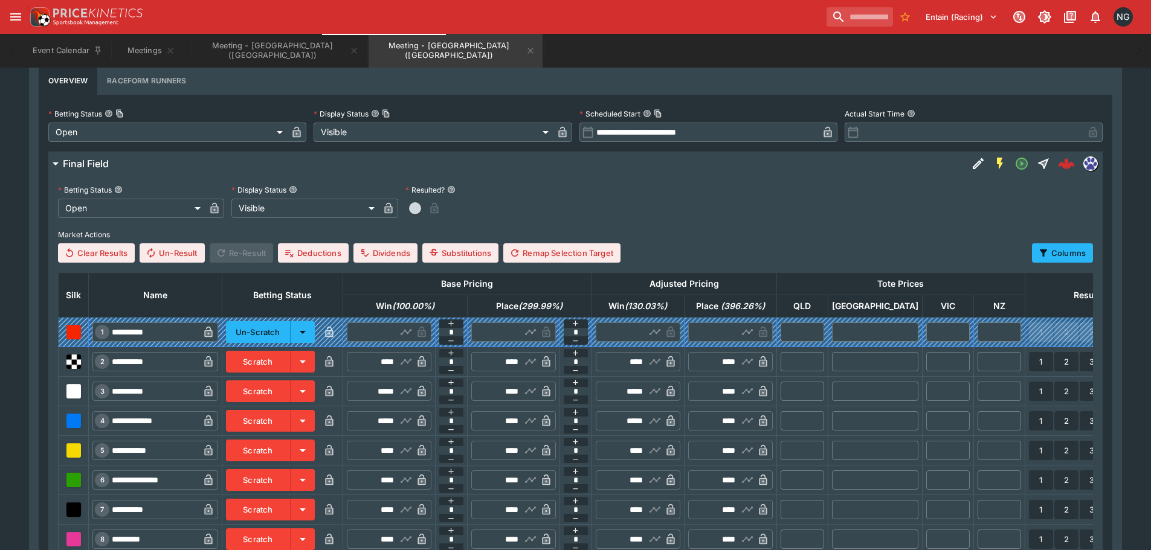
scroll to position [288, 0]
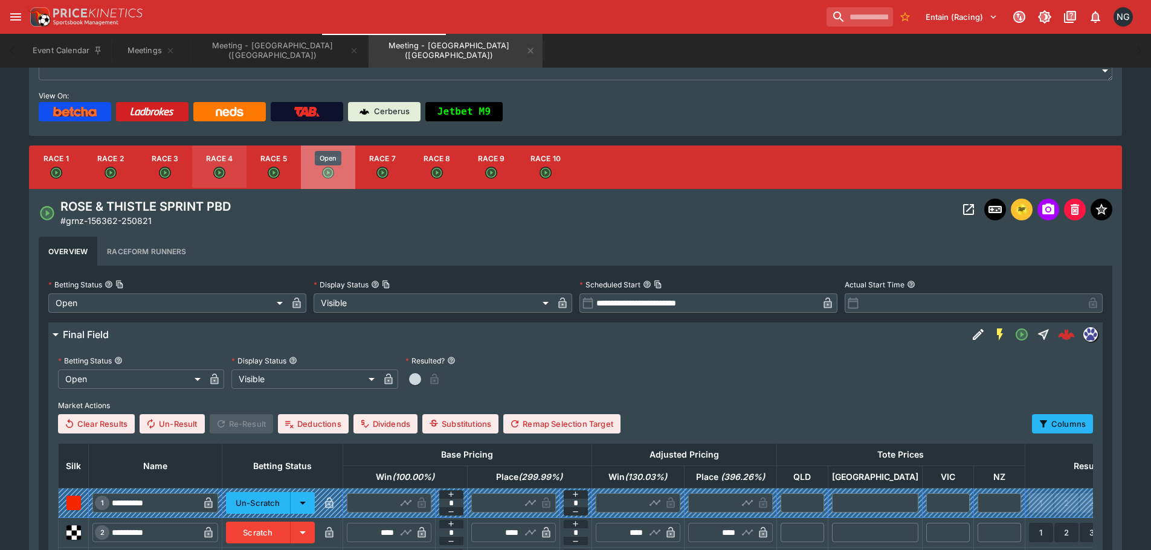
click at [332, 177] on icon "Open" at bounding box center [328, 173] width 12 height 12
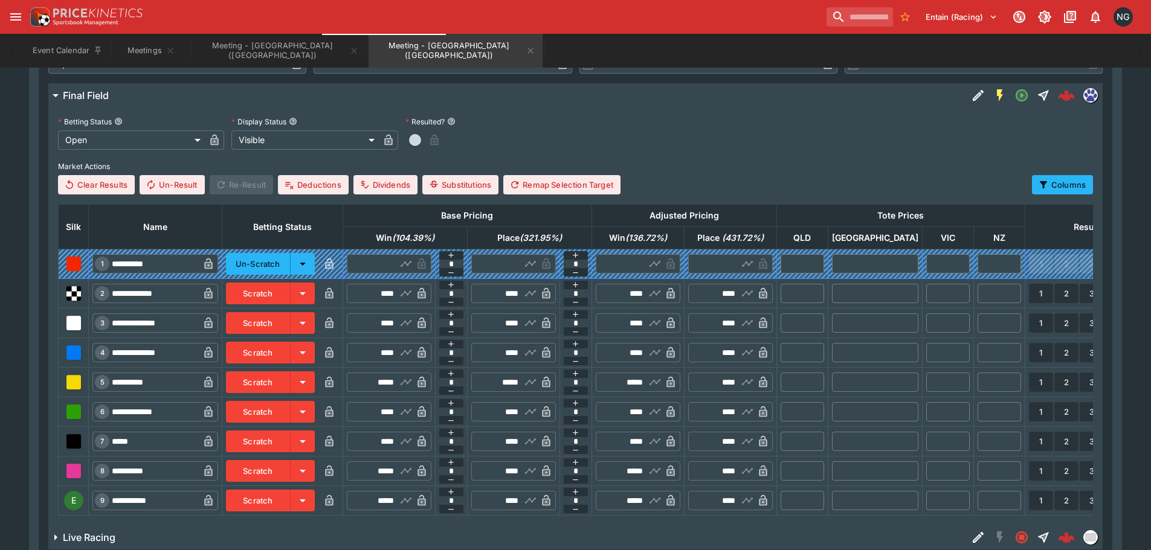
scroll to position [590, 0]
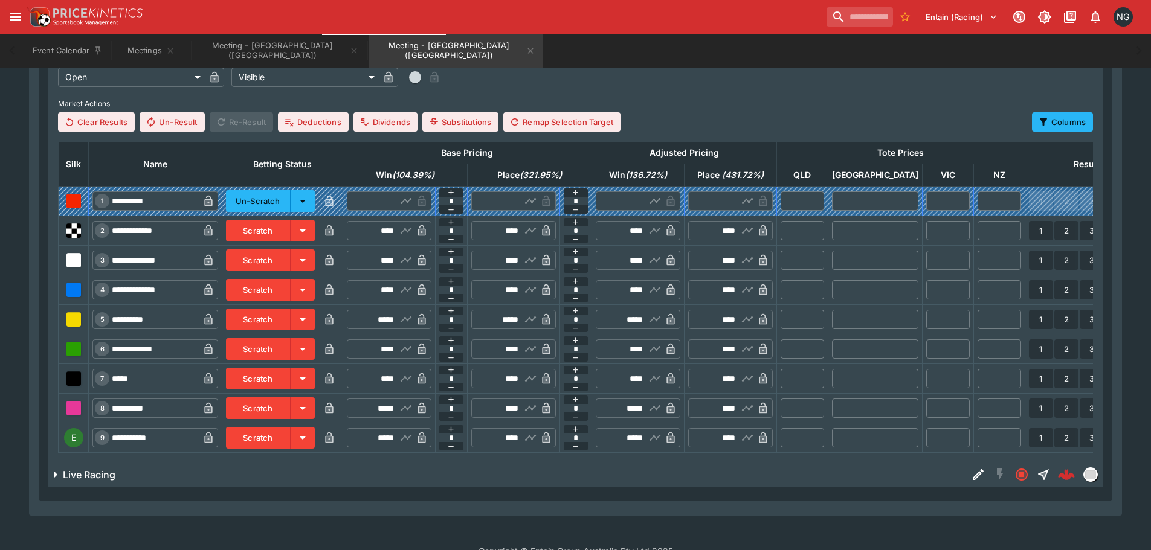
click at [287, 436] on button "Scratch" at bounding box center [258, 438] width 65 height 22
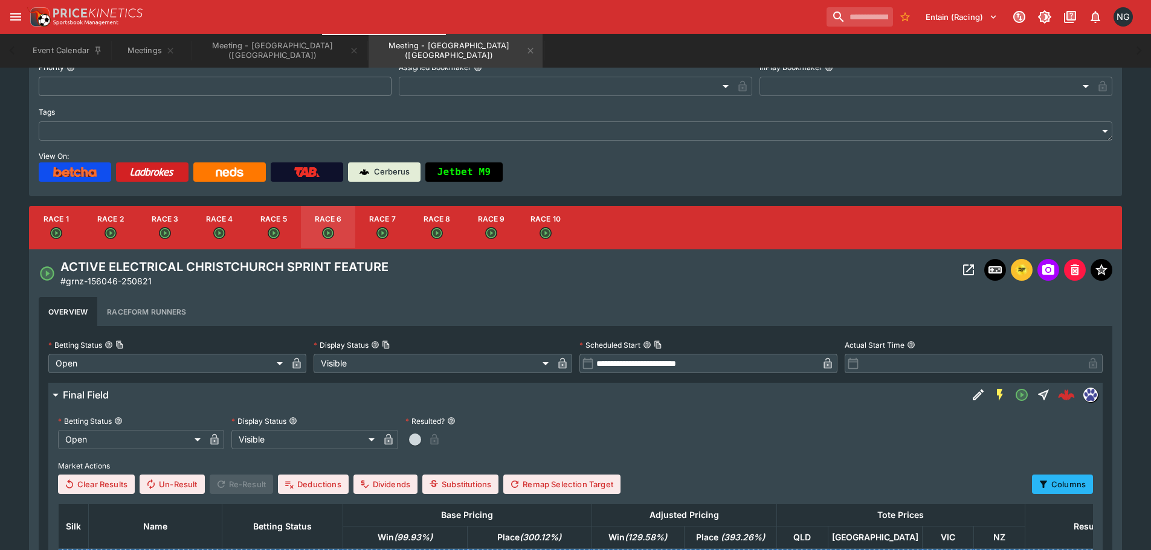
click at [396, 225] on button "Race 7" at bounding box center [382, 227] width 54 height 43
type input "**********"
type input "*****"
type input "****"
type input "*****"
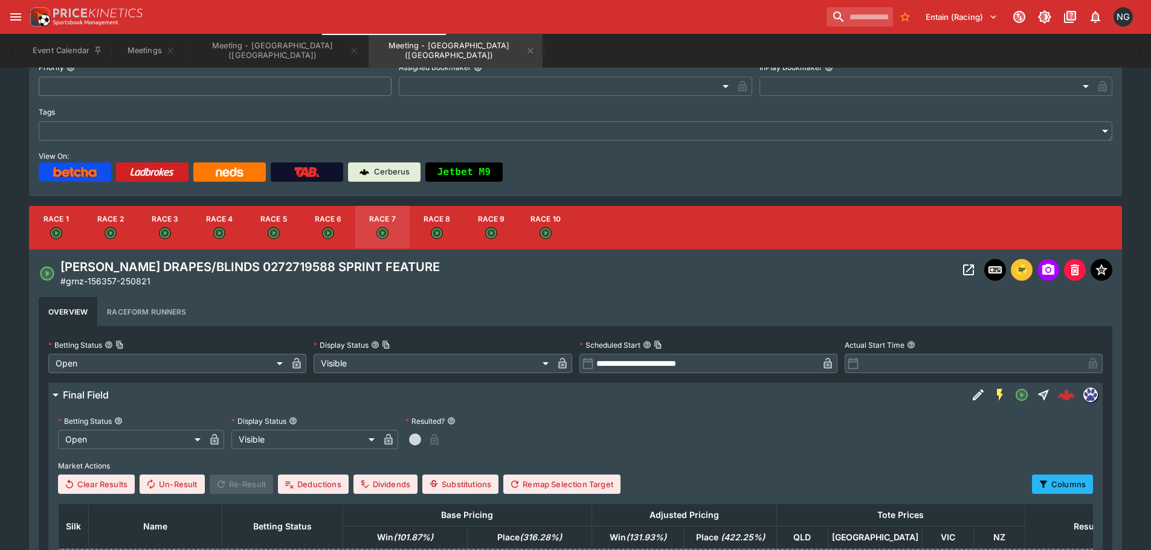
type input "****"
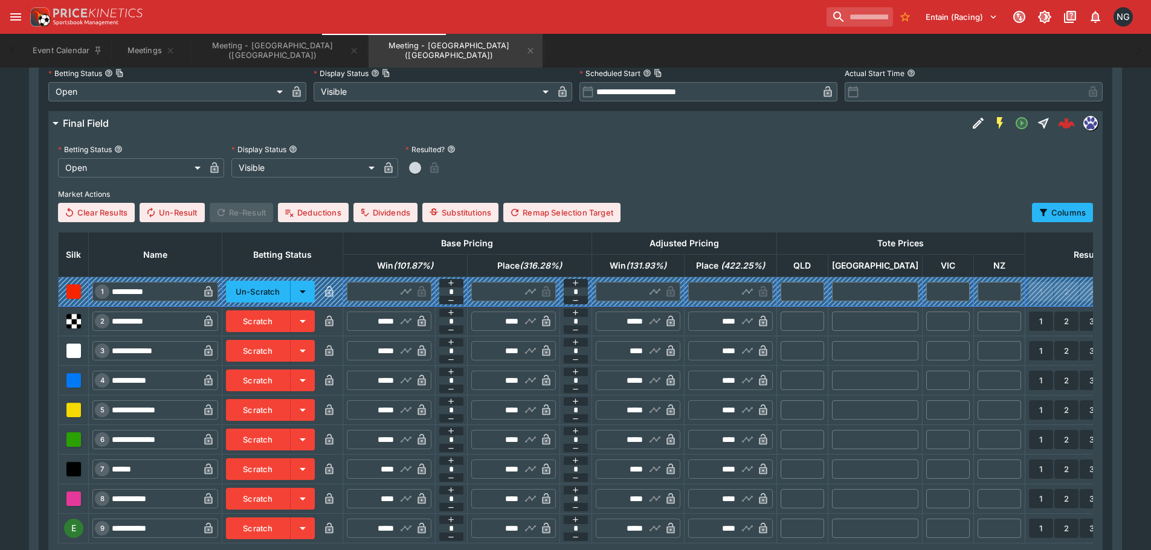
scroll to position [621, 0]
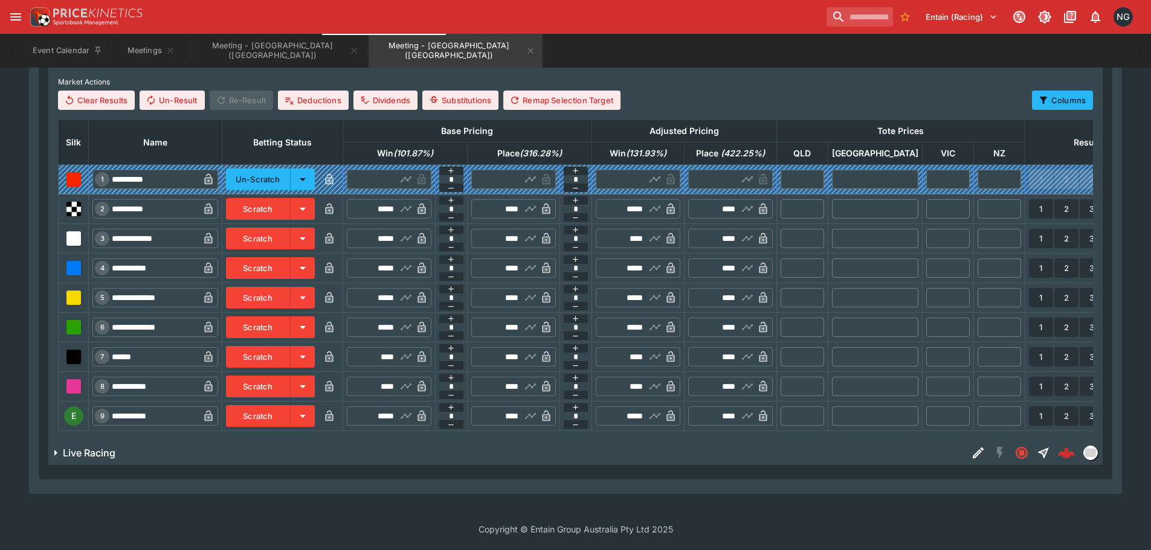
click at [280, 199] on button "Scratch" at bounding box center [258, 209] width 65 height 22
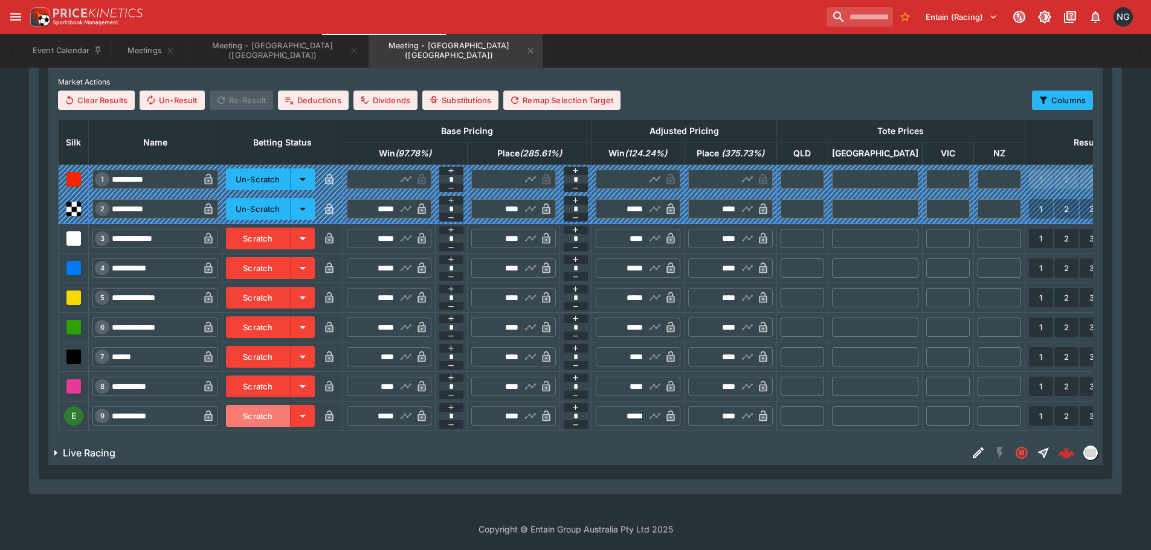
click at [274, 405] on button "Scratch" at bounding box center [258, 416] width 65 height 22
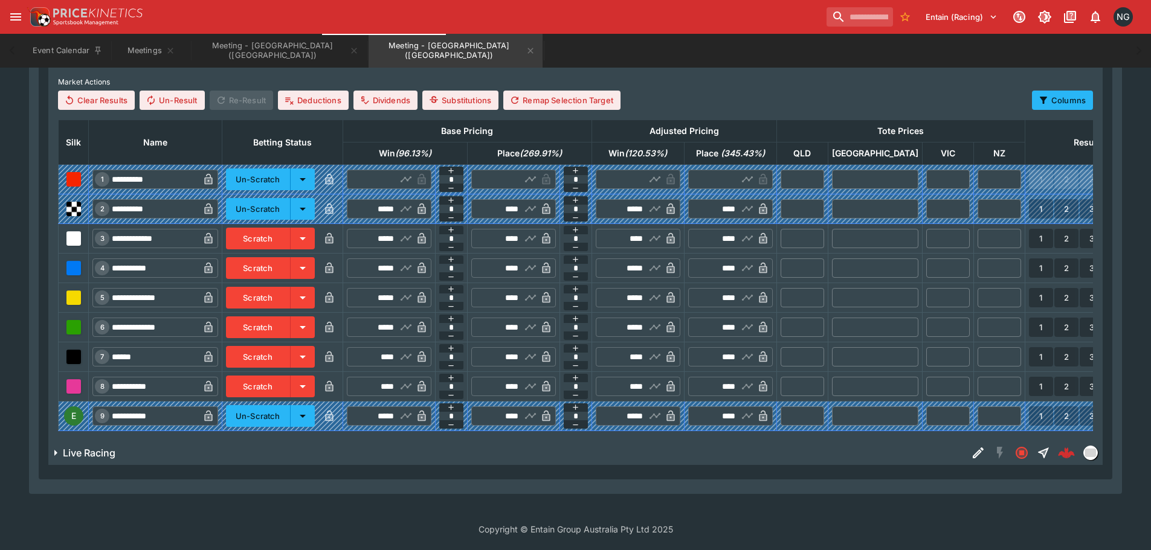
scroll to position [198, 0]
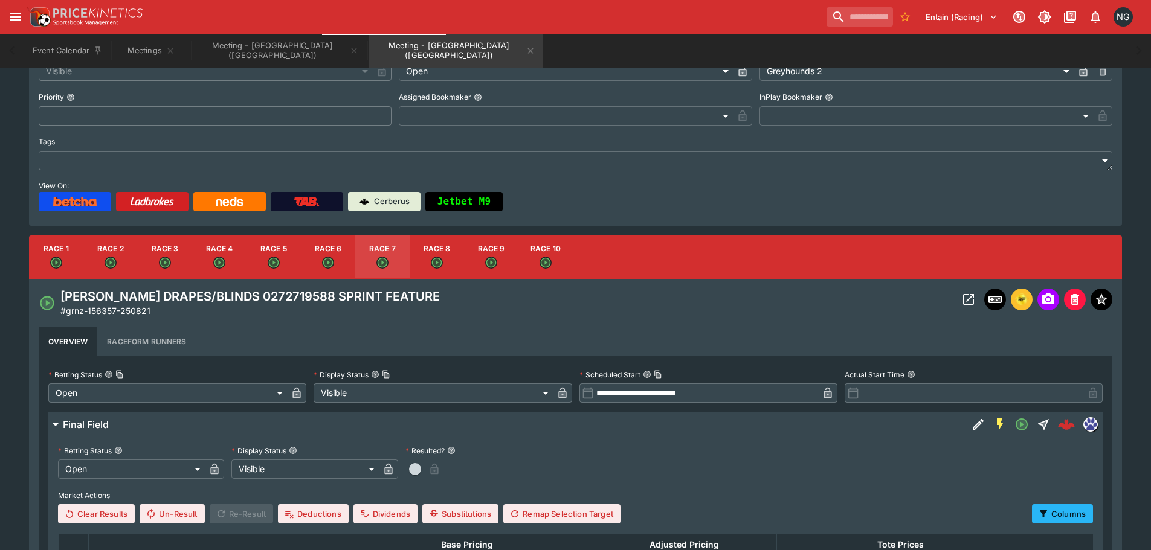
click at [484, 268] on button "Race 9" at bounding box center [491, 257] width 54 height 43
type input "**********"
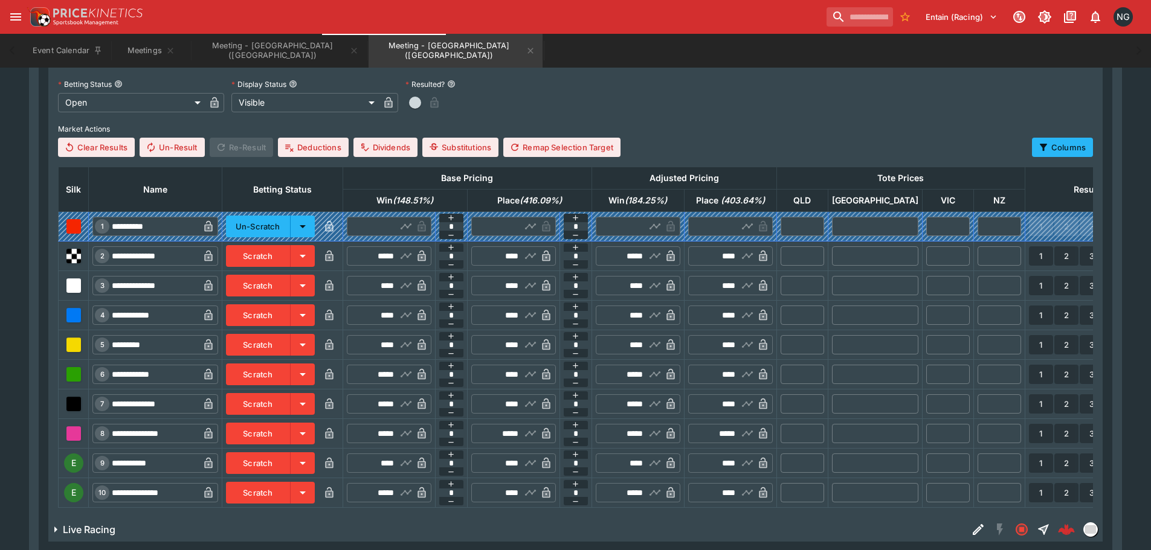
scroll to position [650, 0]
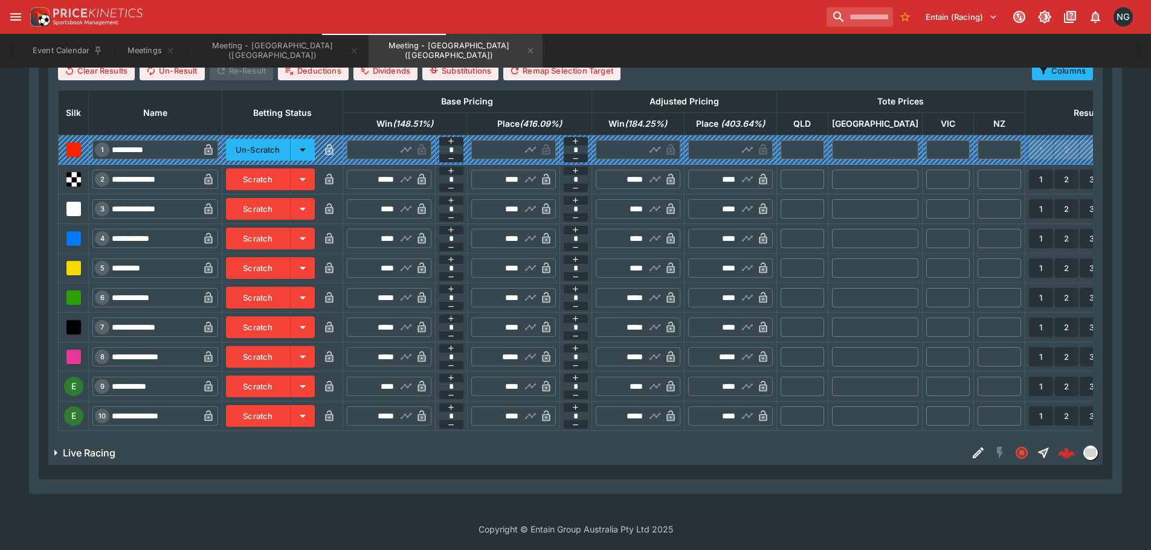
click at [288, 383] on button "Scratch" at bounding box center [258, 387] width 65 height 22
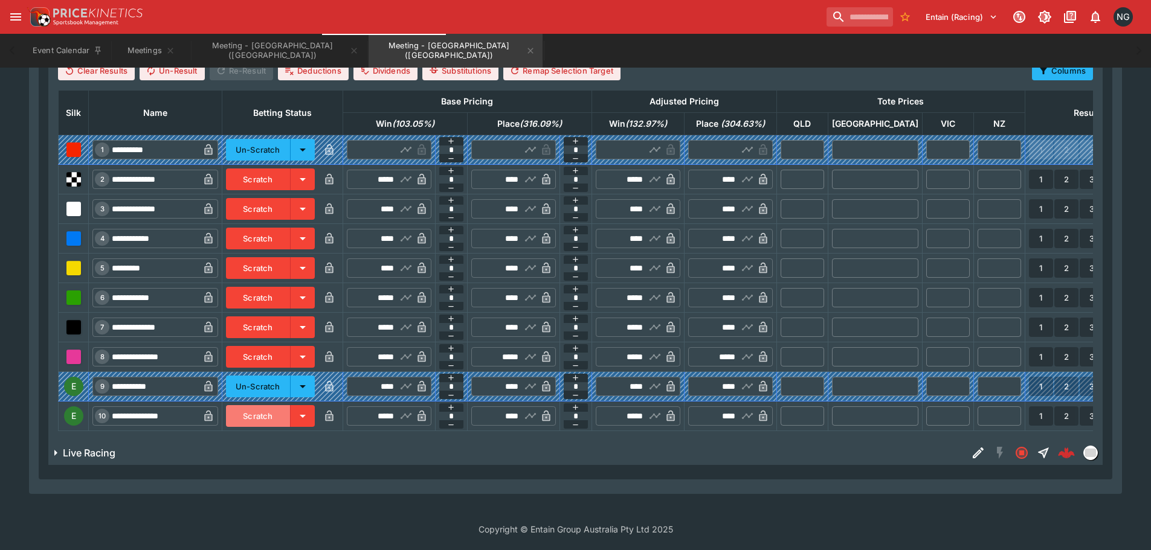
click at [290, 412] on button "Scratch" at bounding box center [258, 416] width 65 height 22
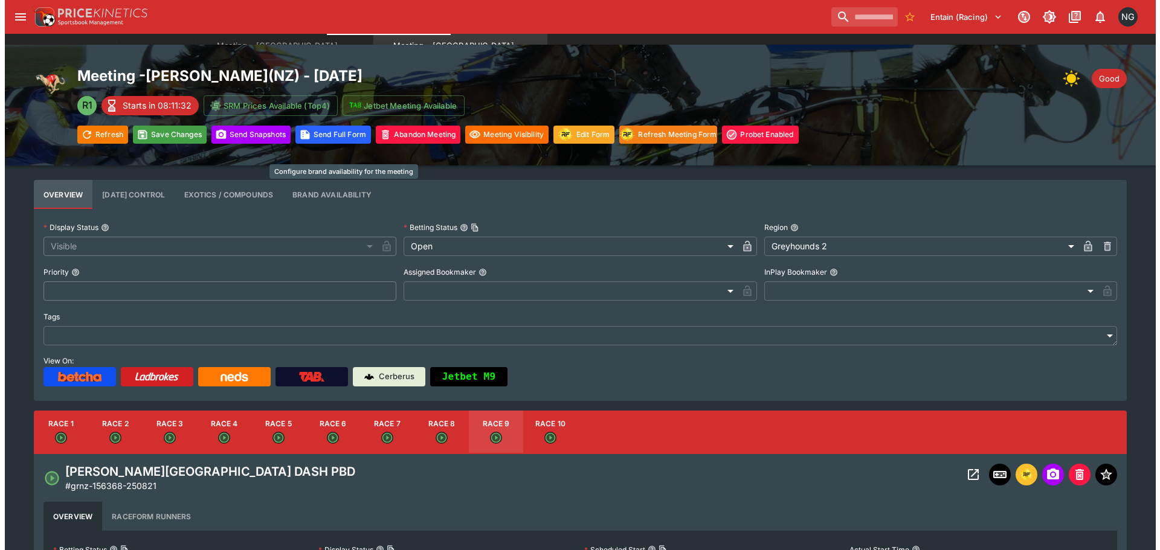
scroll to position [0, 0]
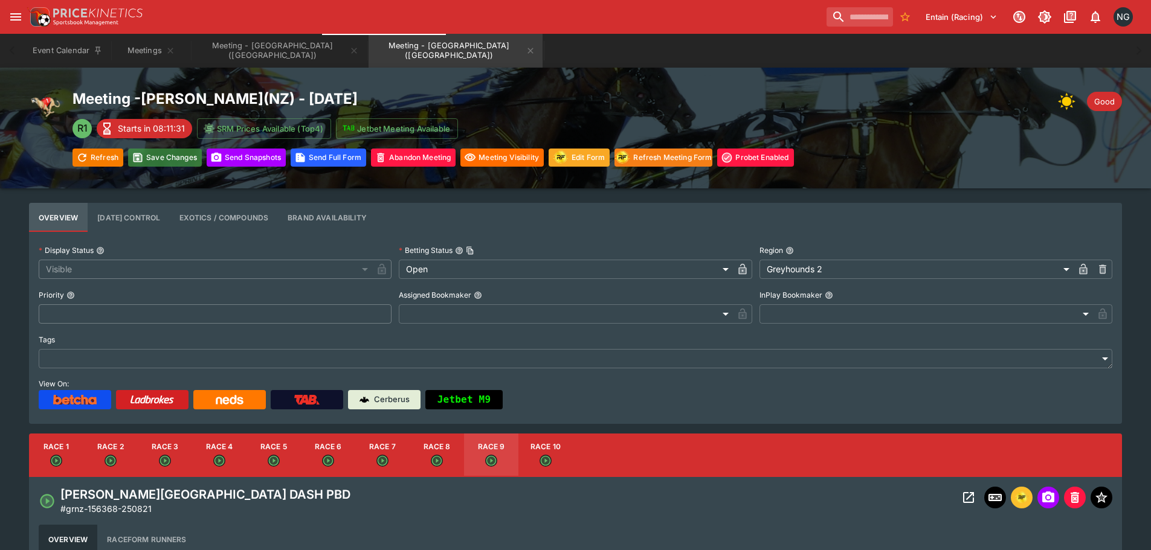
click at [175, 163] on button "Save Changes" at bounding box center [165, 158] width 74 height 18
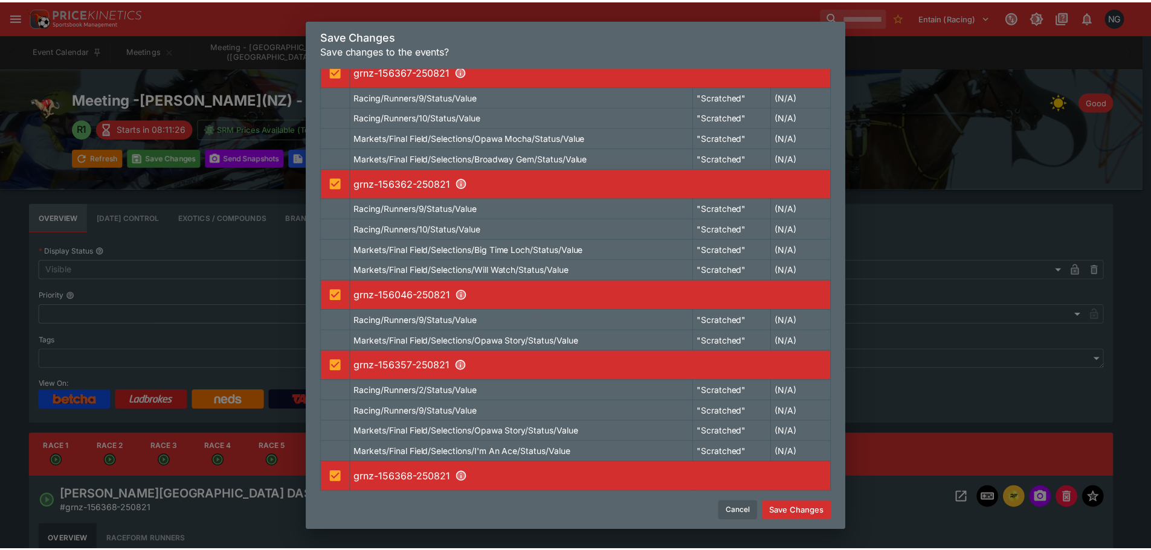
scroll to position [278, 0]
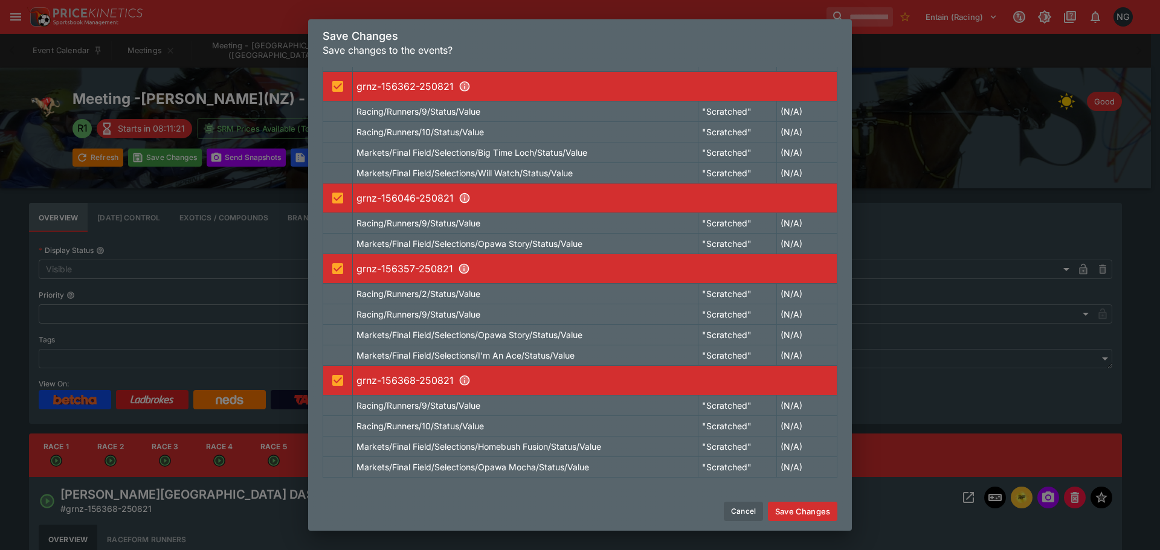
click at [818, 509] on button "Save Changes" at bounding box center [802, 511] width 69 height 19
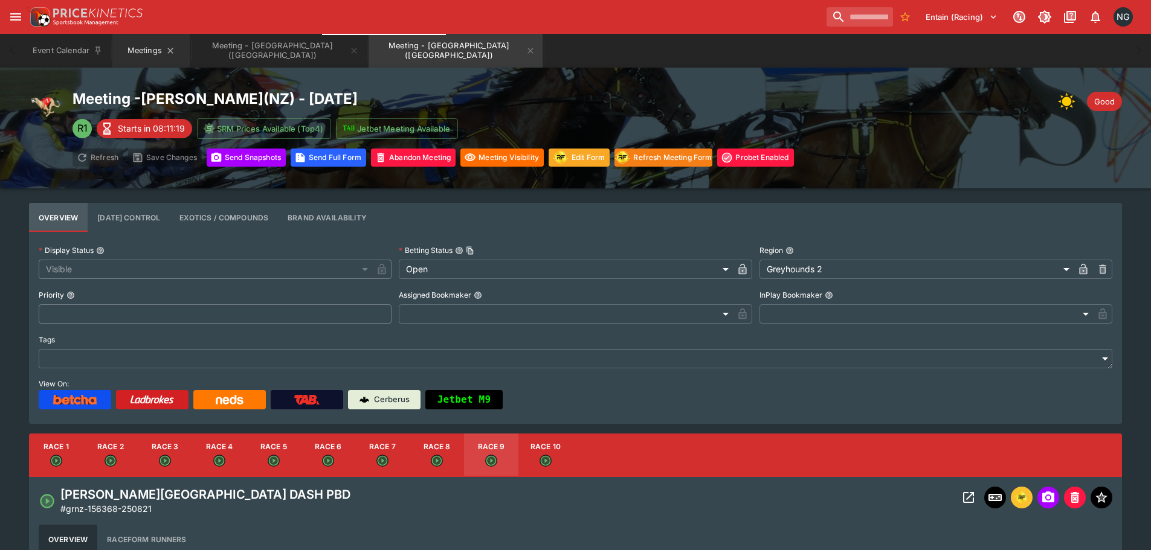
click at [132, 47] on button "Meetings" at bounding box center [150, 51] width 77 height 34
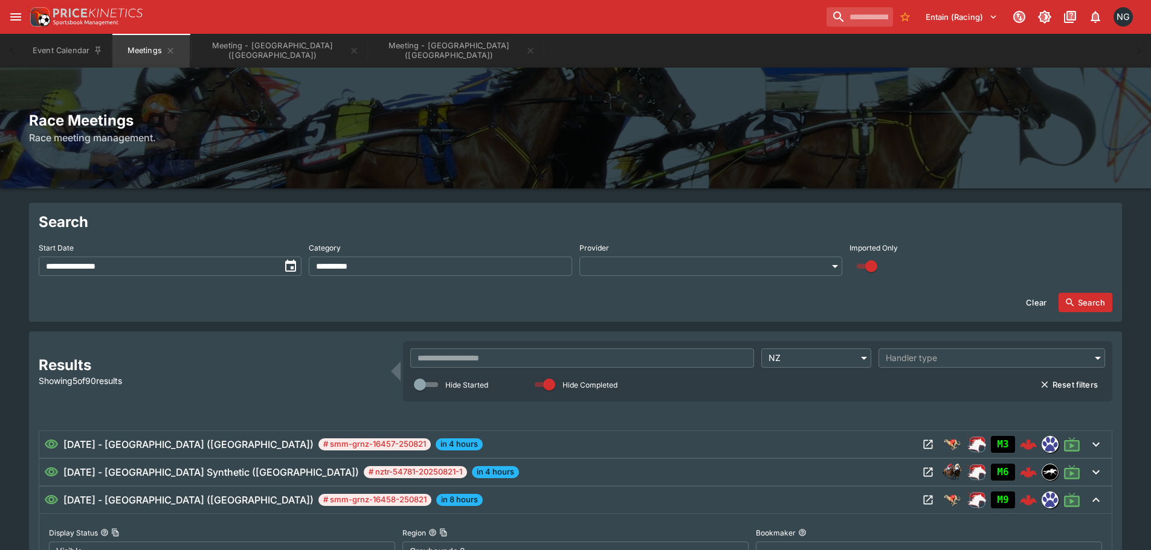
click at [827, 494] on div "[DATE] - [PERSON_NAME] ([GEOGRAPHIC_DATA]) # smm-grnz-16458-250821 in 8 hours" at bounding box center [481, 500] width 874 height 14
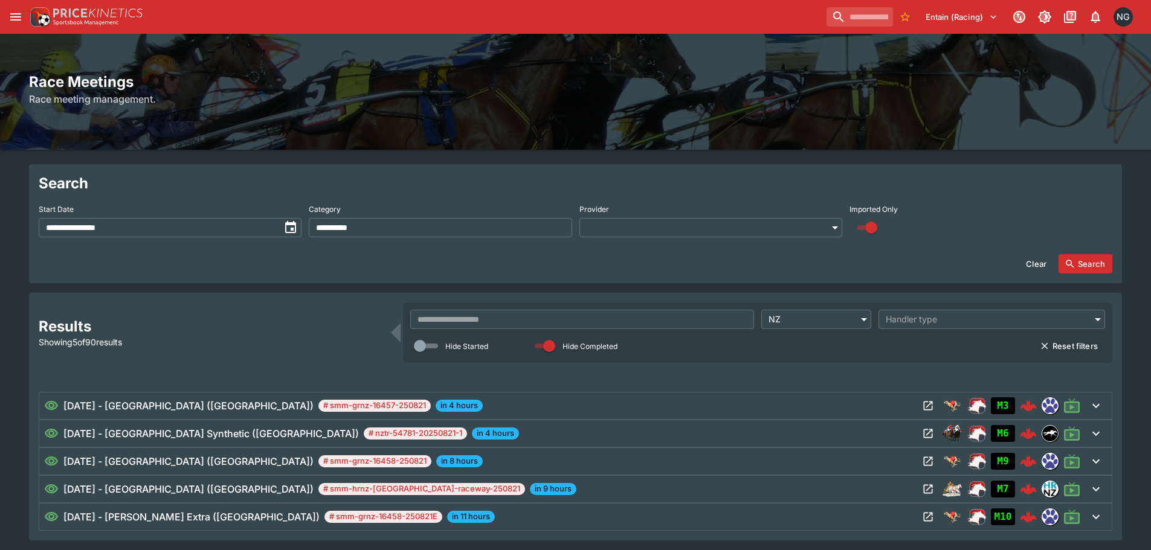
scroll to position [60, 0]
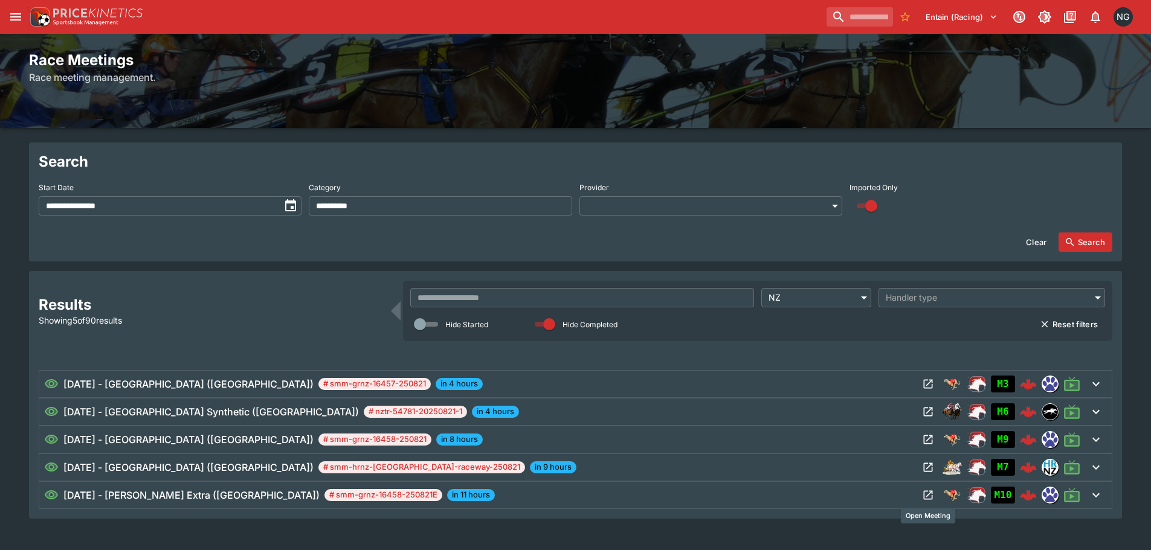
click at [927, 495] on icon "Open Meeting" at bounding box center [928, 495] width 12 height 12
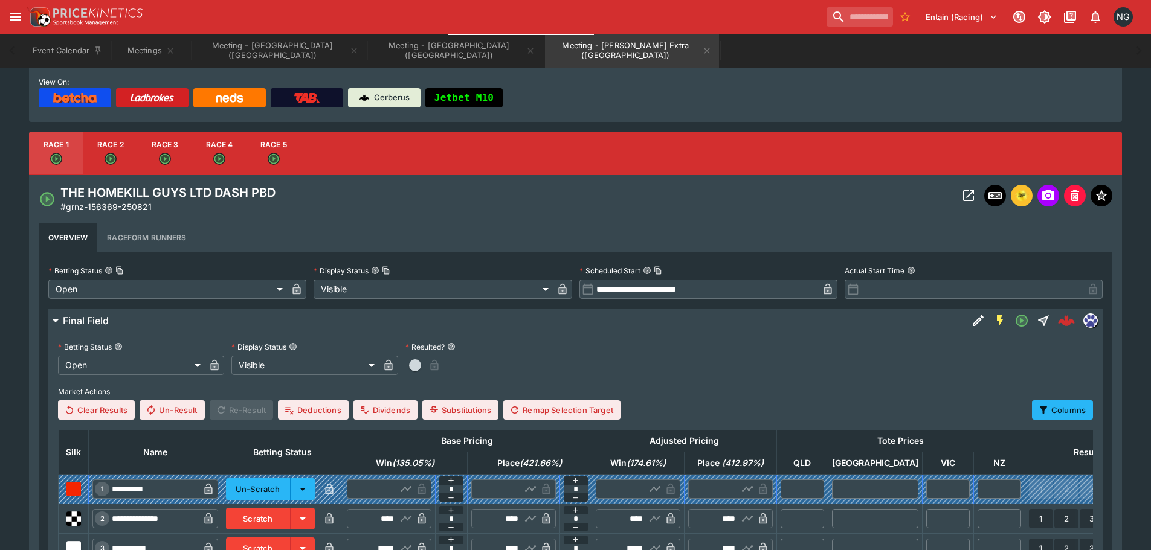
scroll to position [604, 0]
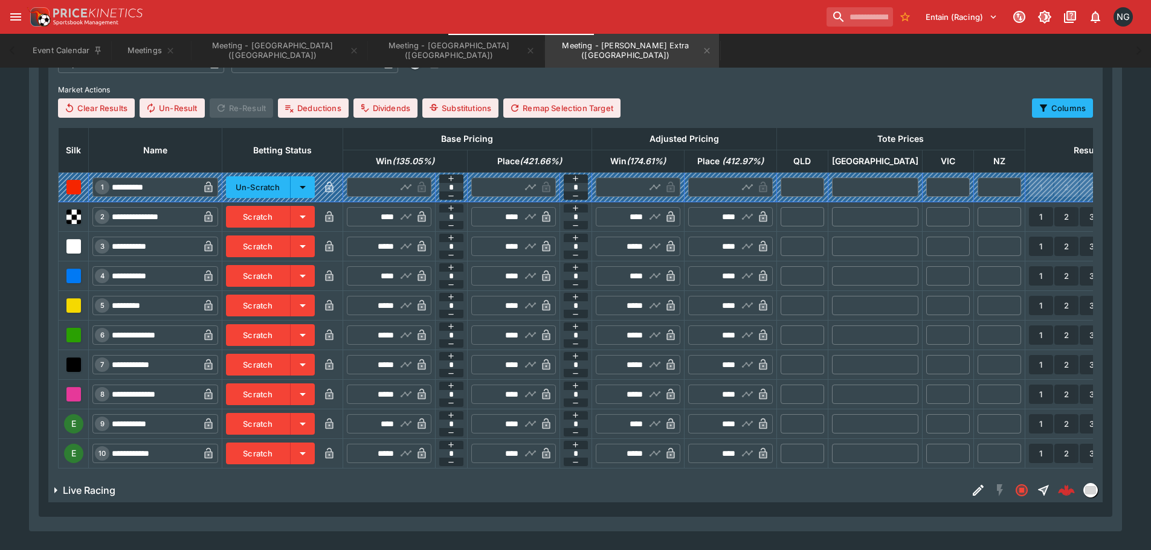
drag, startPoint x: 289, startPoint y: 424, endPoint x: 298, endPoint y: 440, distance: 17.8
click at [290, 424] on button "Scratch" at bounding box center [258, 424] width 65 height 22
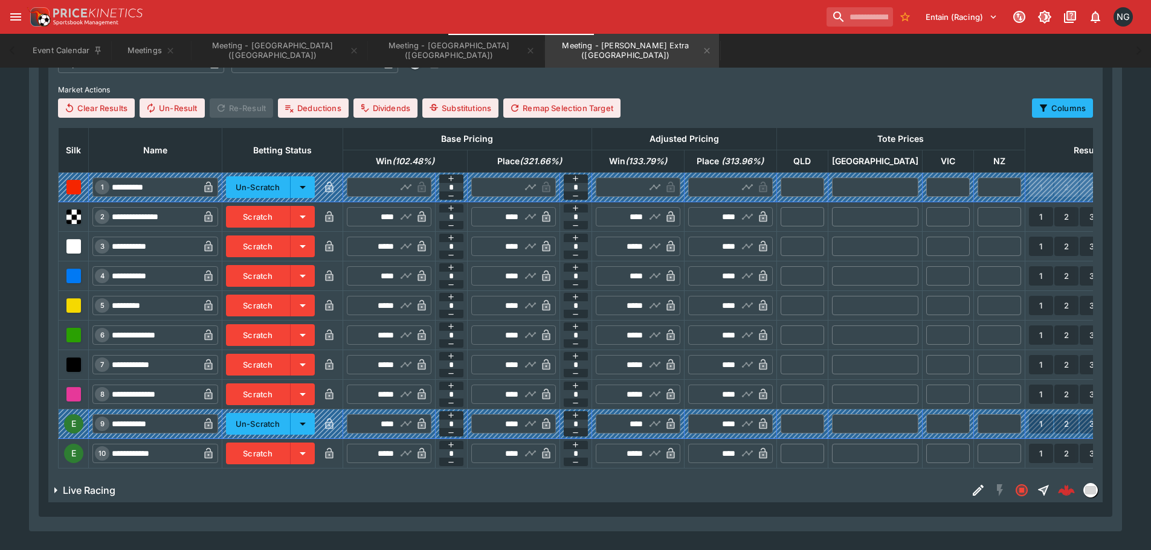
click at [290, 451] on button "Scratch" at bounding box center [258, 454] width 65 height 22
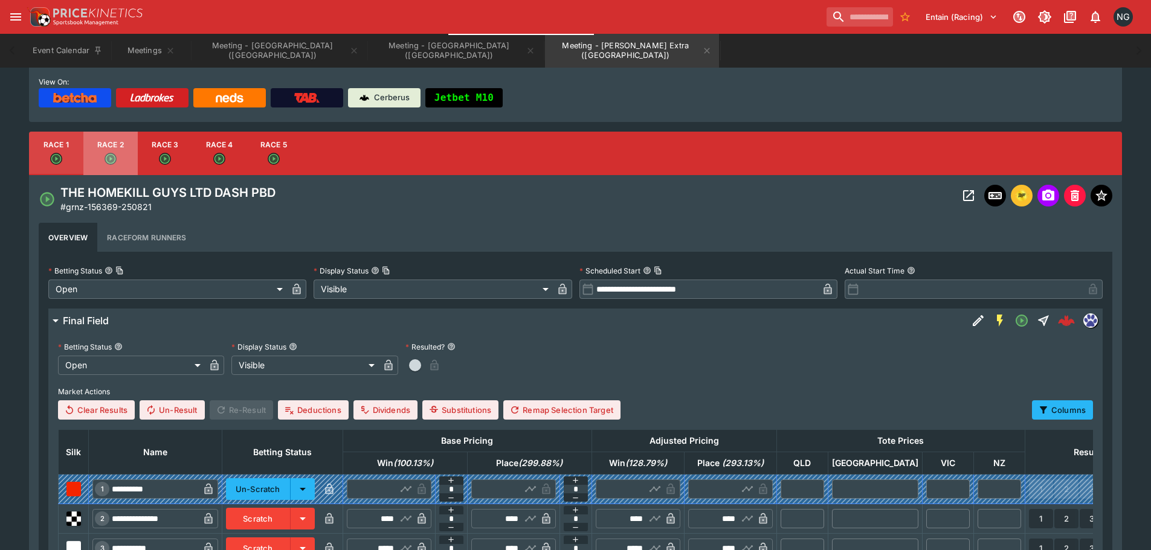
click at [114, 151] on button "Race 2" at bounding box center [110, 153] width 54 height 43
type input "**********"
type input "****"
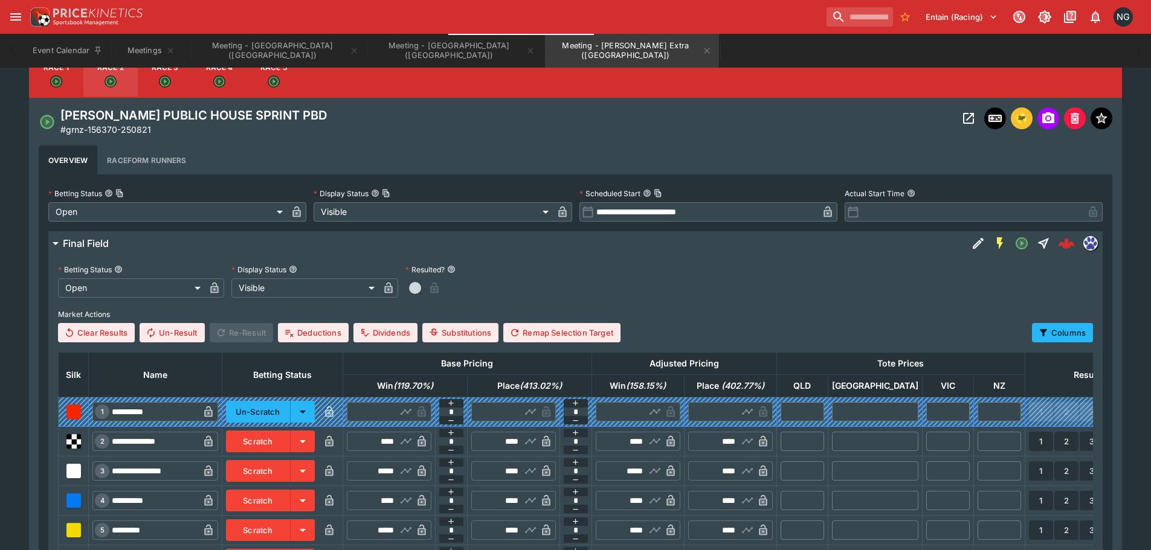
scroll to position [544, 0]
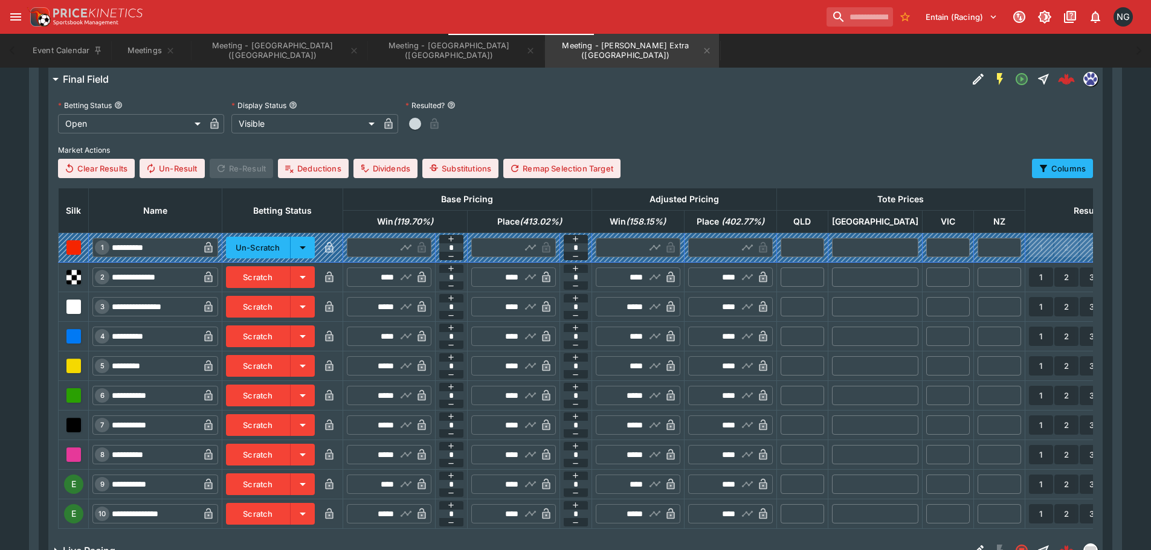
click at [289, 473] on button "Scratch" at bounding box center [258, 484] width 65 height 22
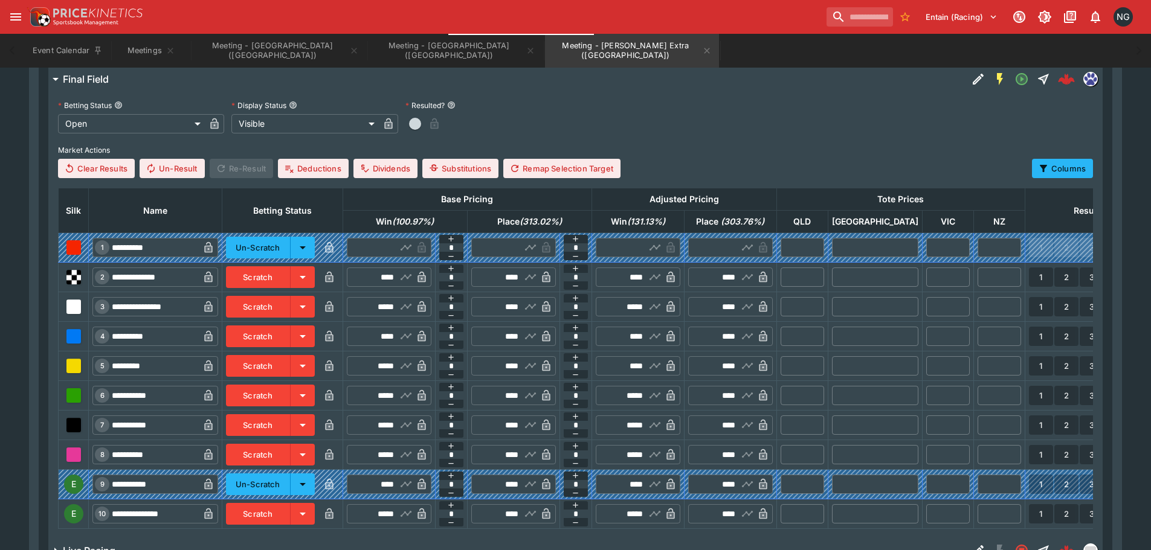
click at [280, 513] on button "Scratch" at bounding box center [258, 514] width 65 height 22
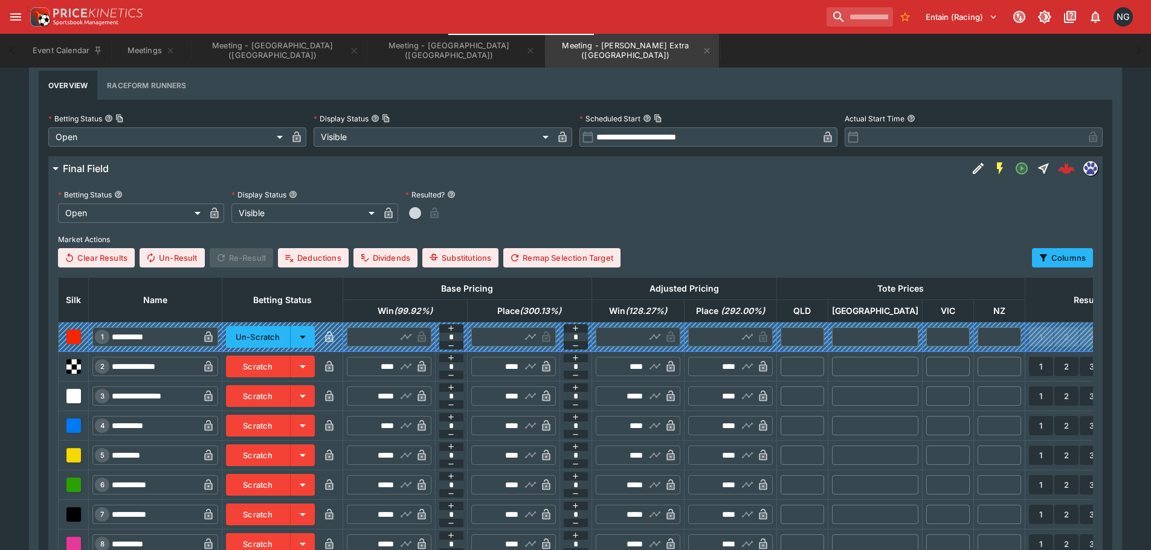
scroll to position [362, 0]
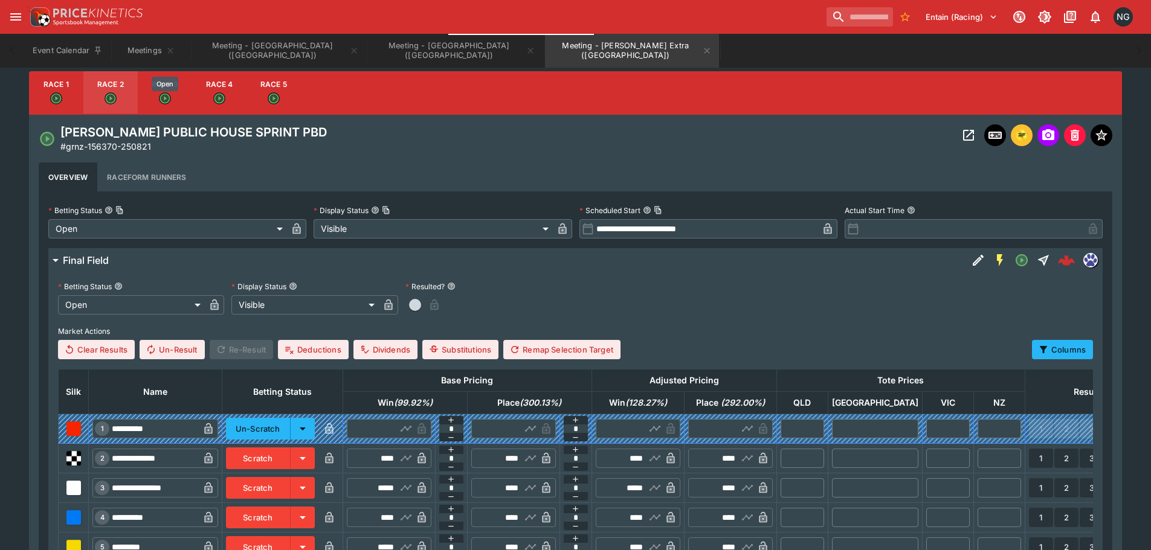
click at [169, 89] on div "Open" at bounding box center [165, 84] width 27 height 15
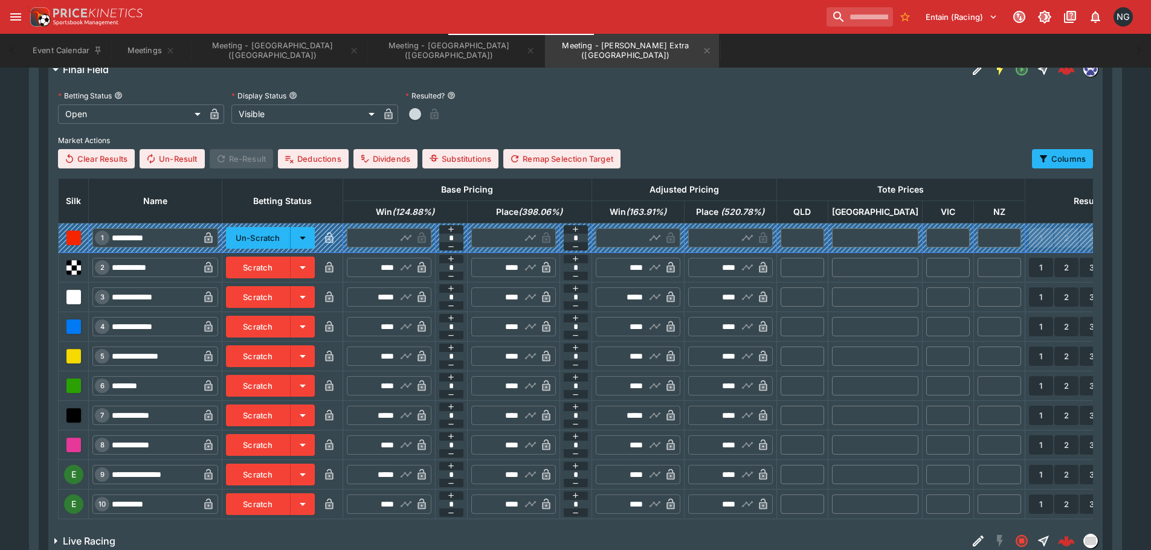
scroll to position [650, 0]
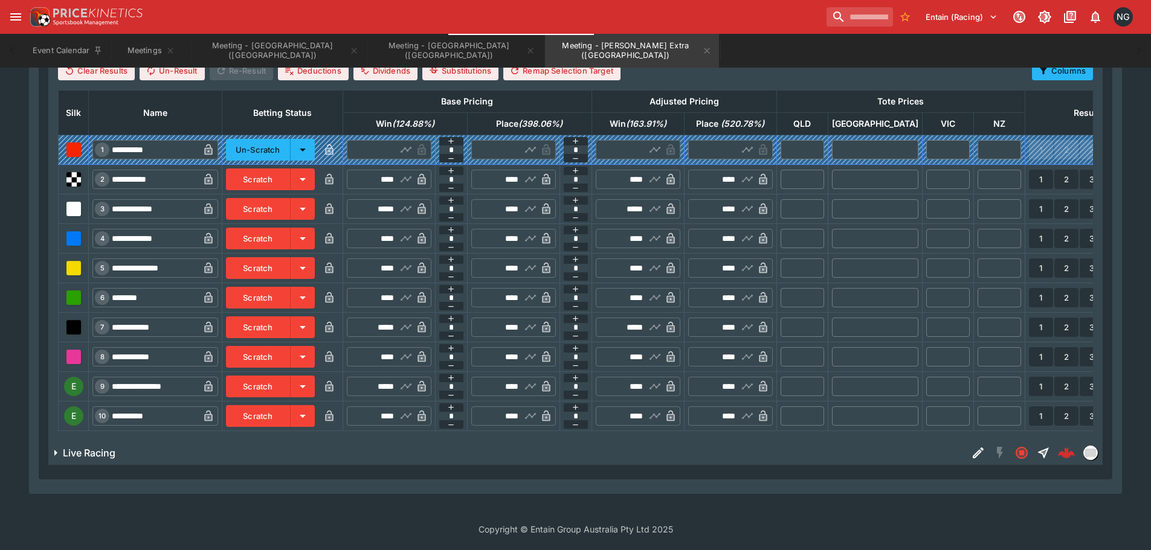
click at [289, 361] on td "Scratch" at bounding box center [282, 357] width 121 height 30
click at [286, 376] on button "Scratch" at bounding box center [258, 387] width 65 height 22
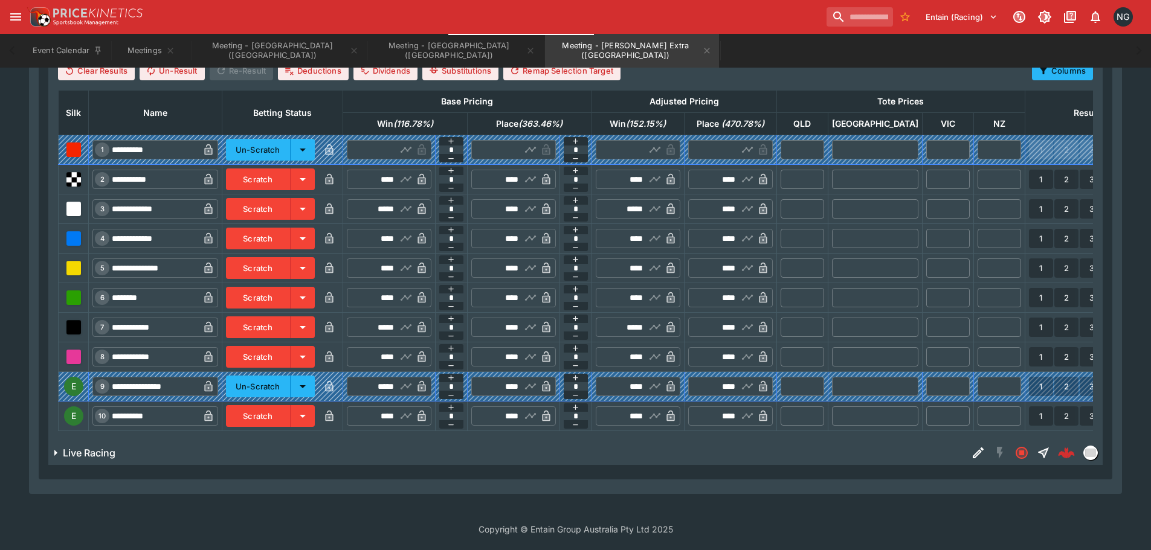
click at [289, 409] on button "Scratch" at bounding box center [258, 416] width 65 height 22
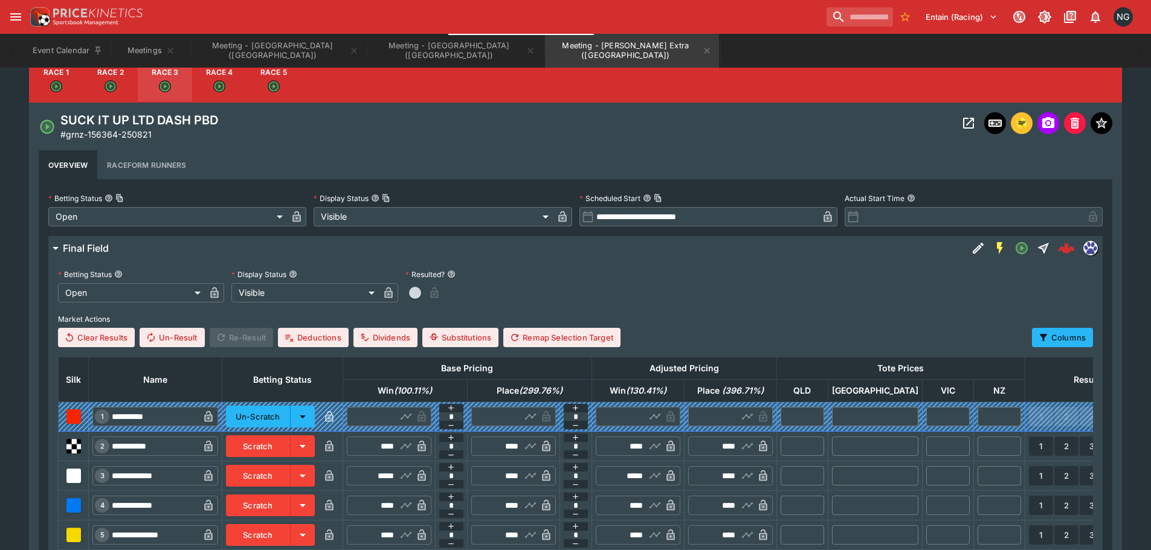
scroll to position [348, 0]
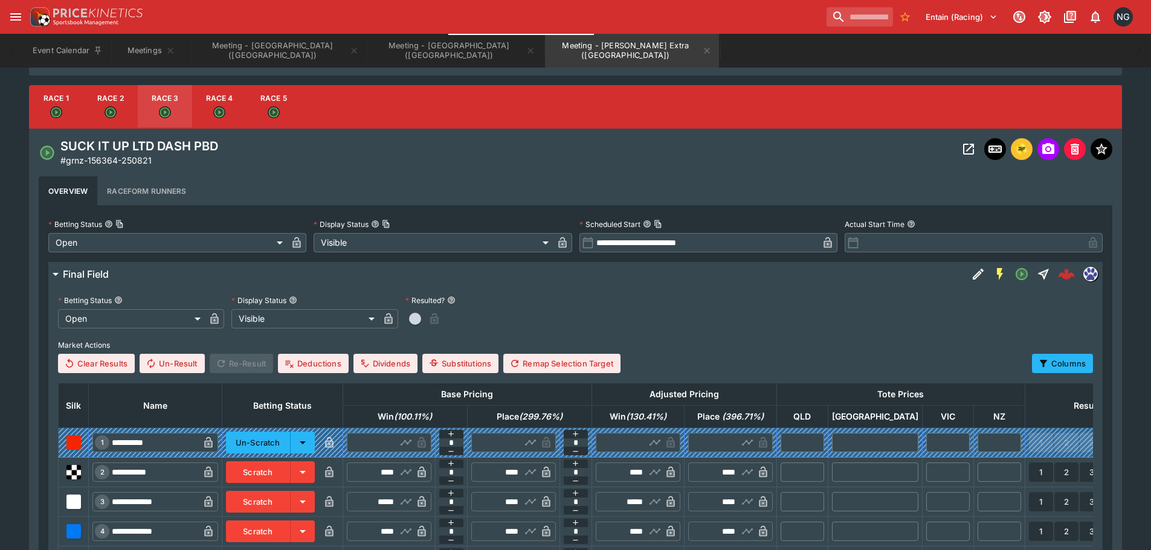
click at [207, 115] on button "Race 4" at bounding box center [219, 106] width 54 height 43
type input "**********"
type input "*****"
type input "****"
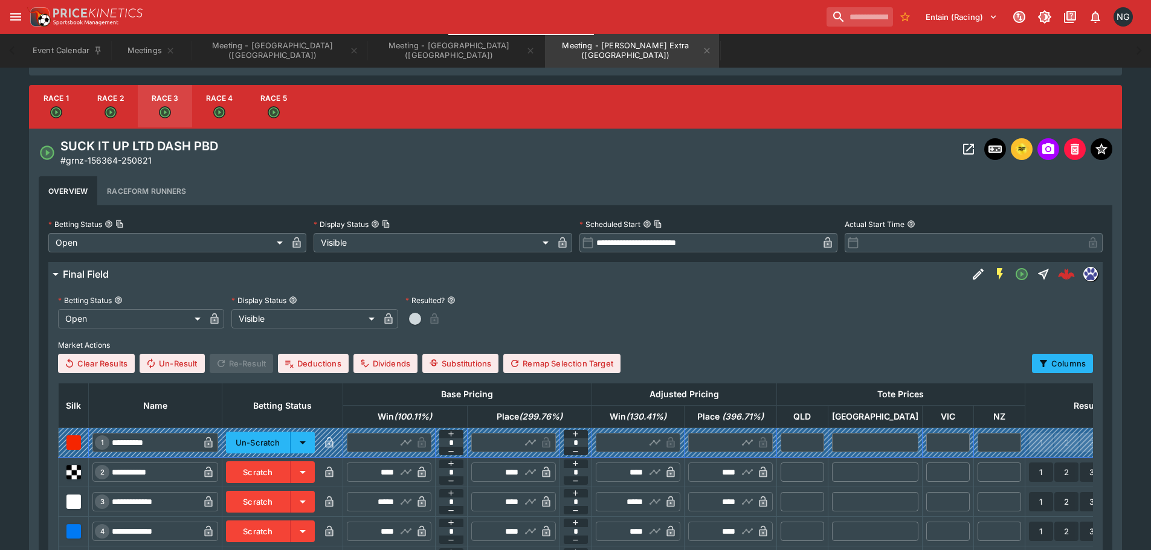
type input "****"
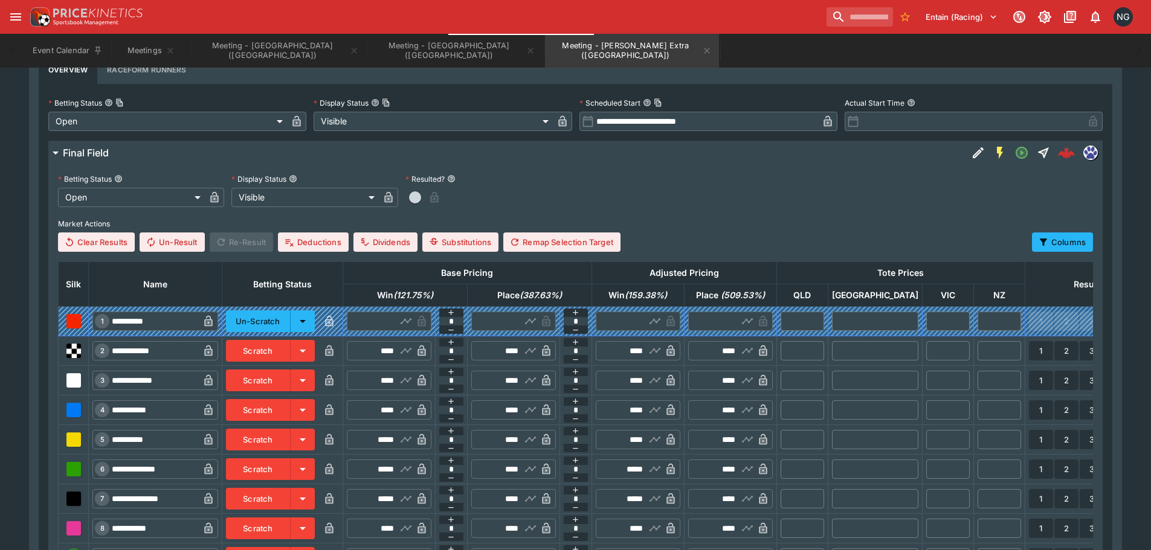
scroll to position [530, 0]
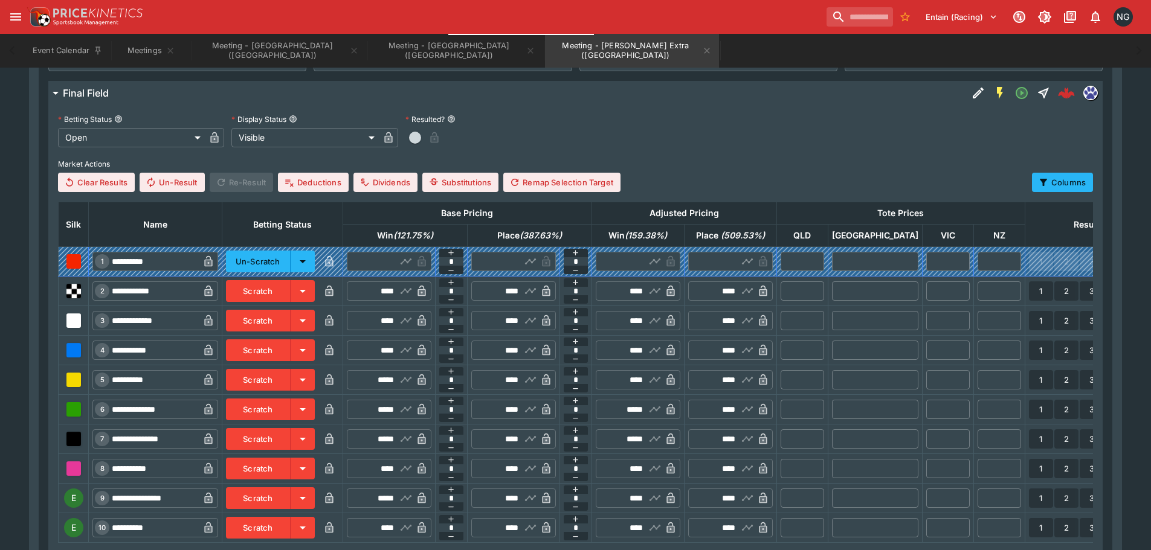
click at [279, 499] on button "Scratch" at bounding box center [258, 498] width 65 height 22
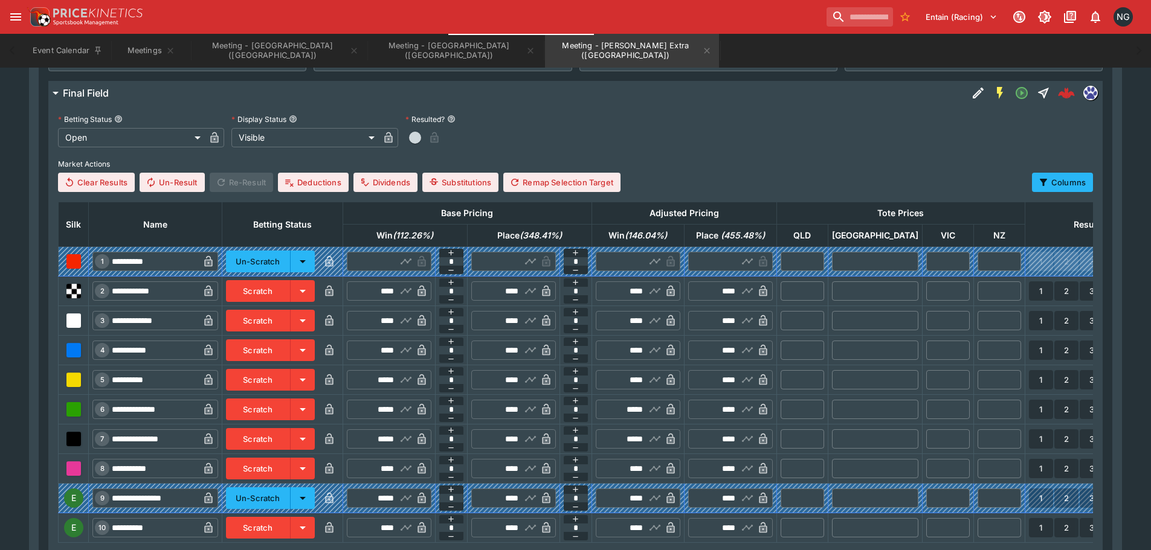
click at [280, 522] on button "Scratch" at bounding box center [258, 528] width 65 height 22
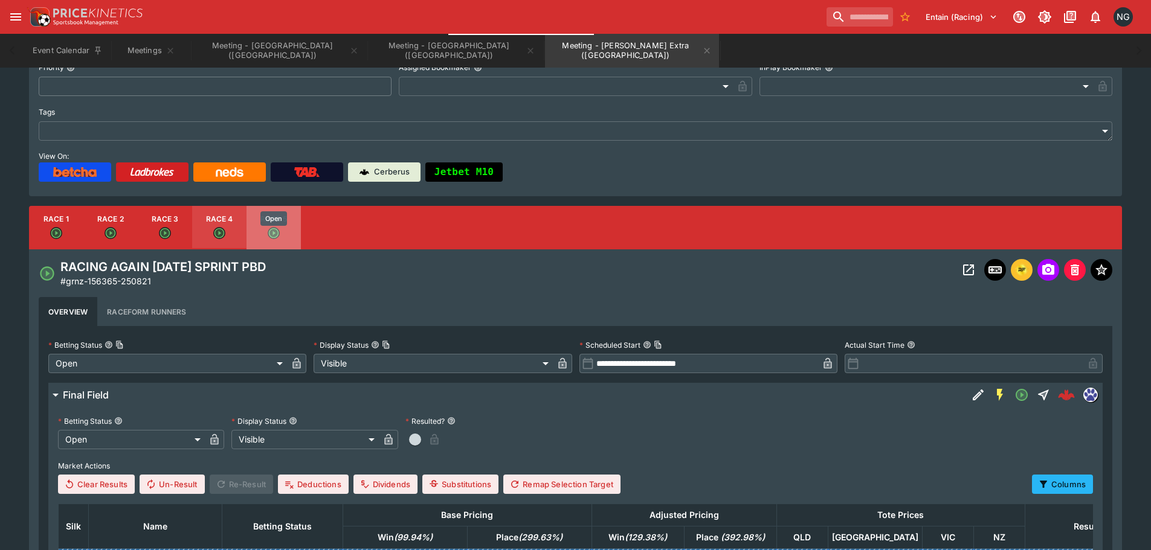
click at [279, 233] on icon "Open" at bounding box center [274, 233] width 12 height 12
type input "**********"
type input "*****"
type input "****"
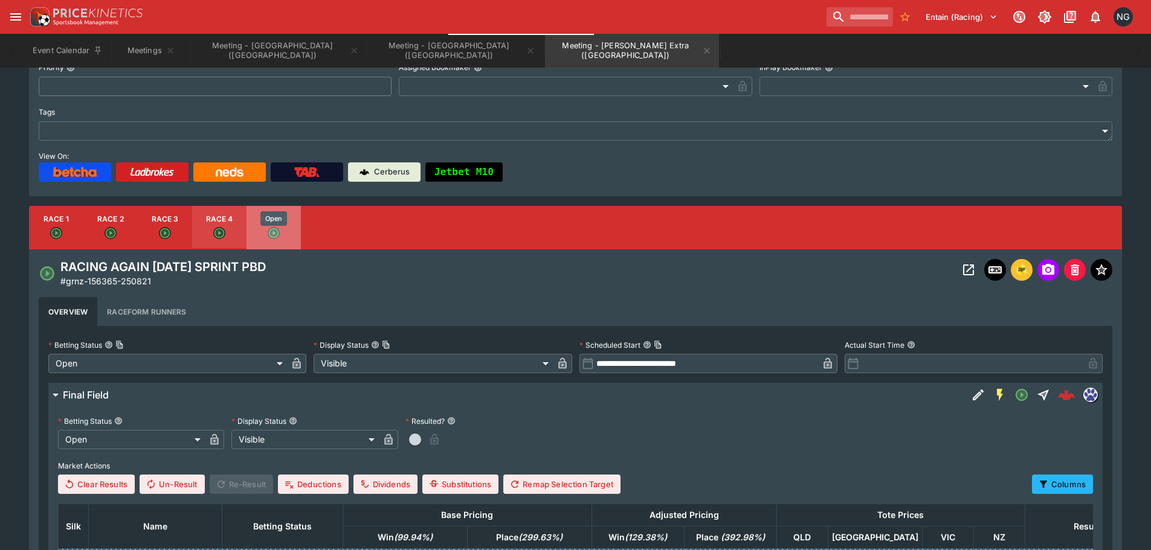
type input "****"
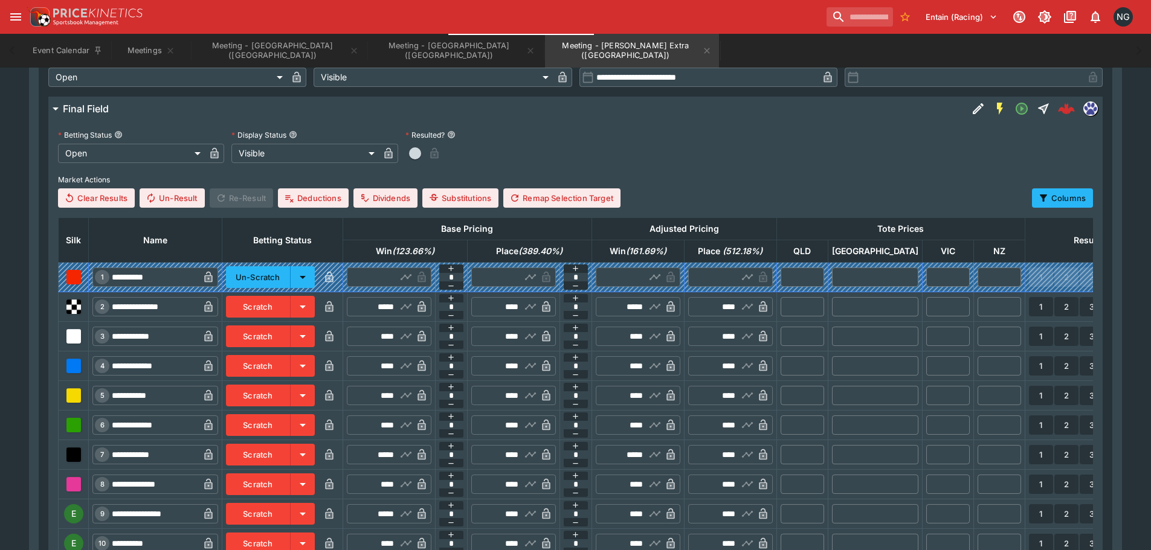
scroll to position [590, 0]
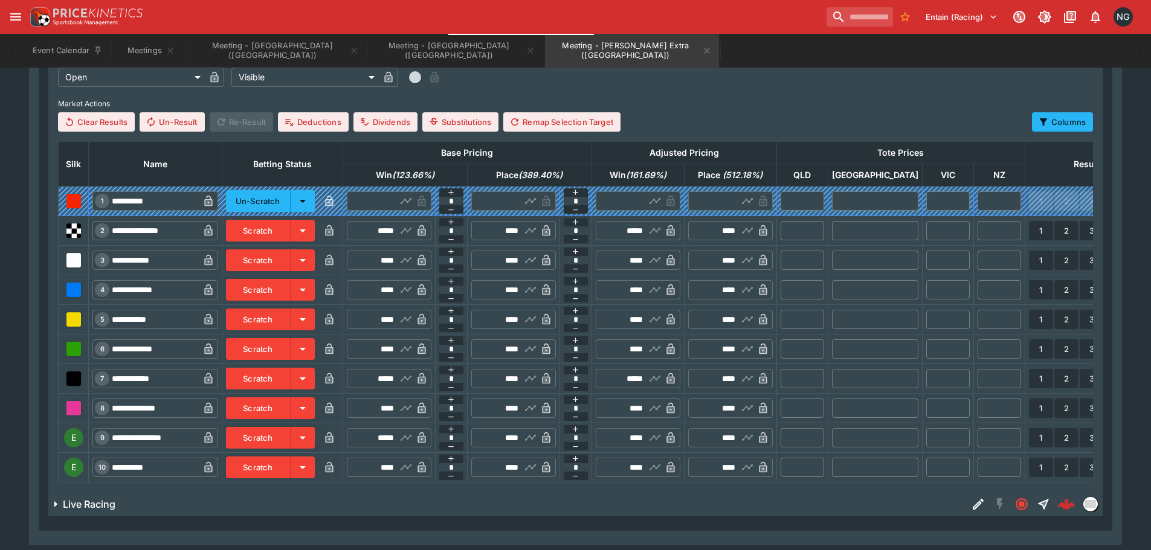
click at [272, 446] on button "Scratch" at bounding box center [258, 438] width 65 height 22
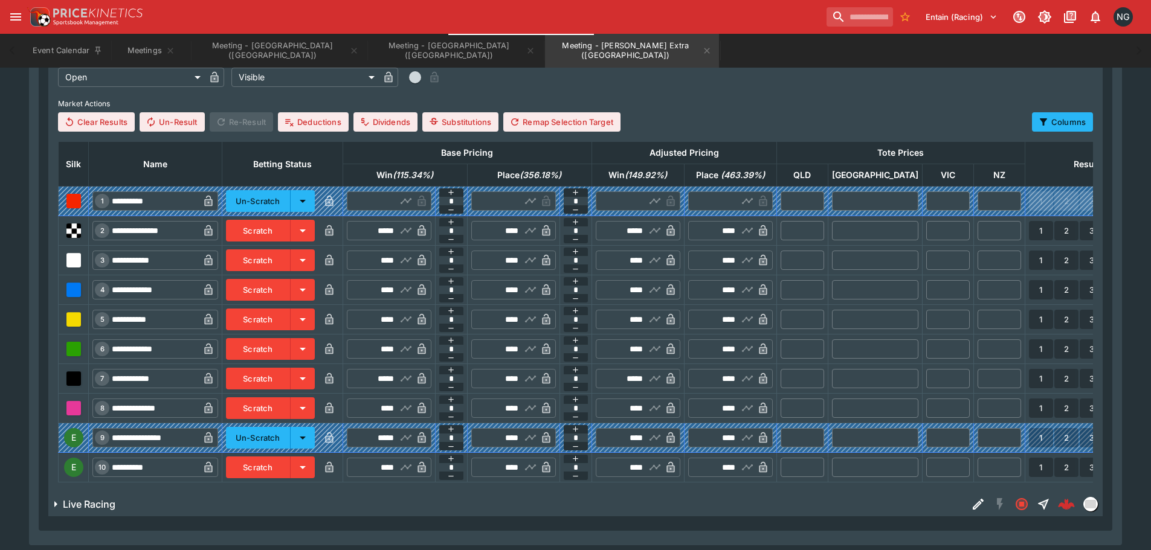
click at [272, 467] on button "Scratch" at bounding box center [258, 468] width 65 height 22
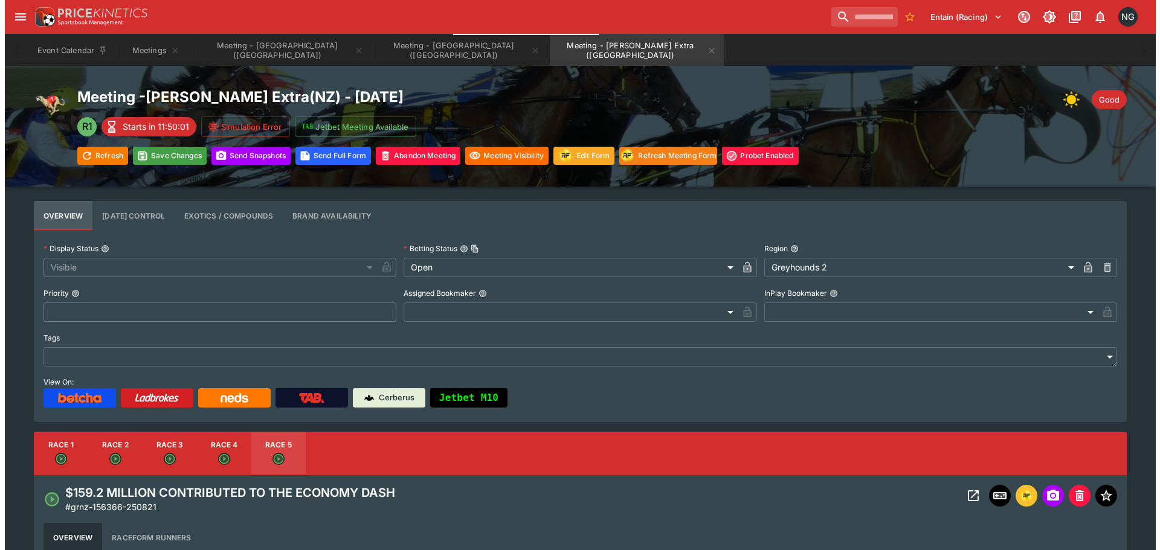
scroll to position [0, 0]
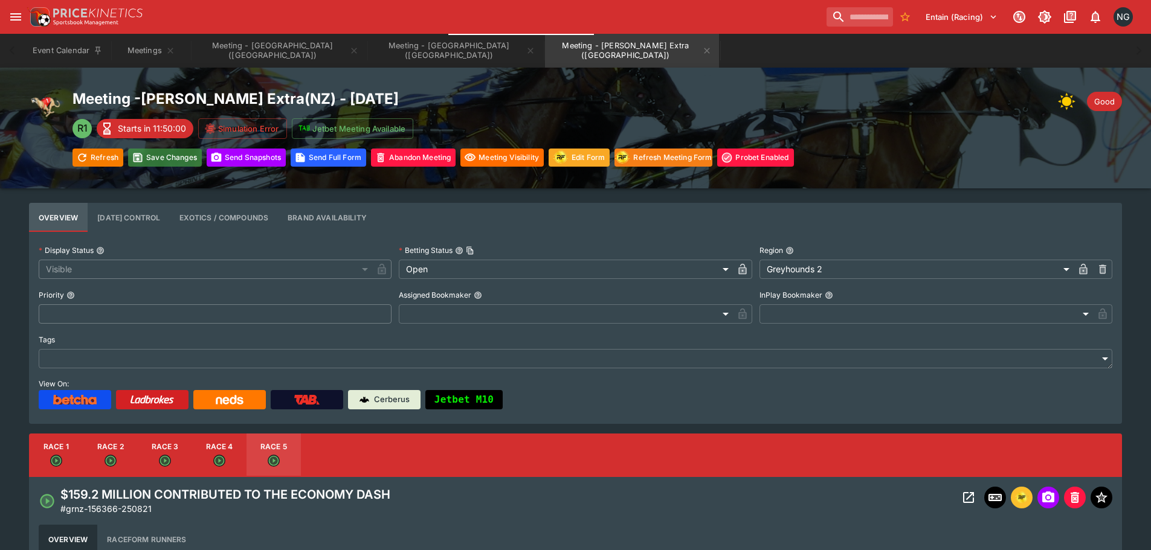
click at [155, 160] on button "Save Changes" at bounding box center [165, 158] width 74 height 18
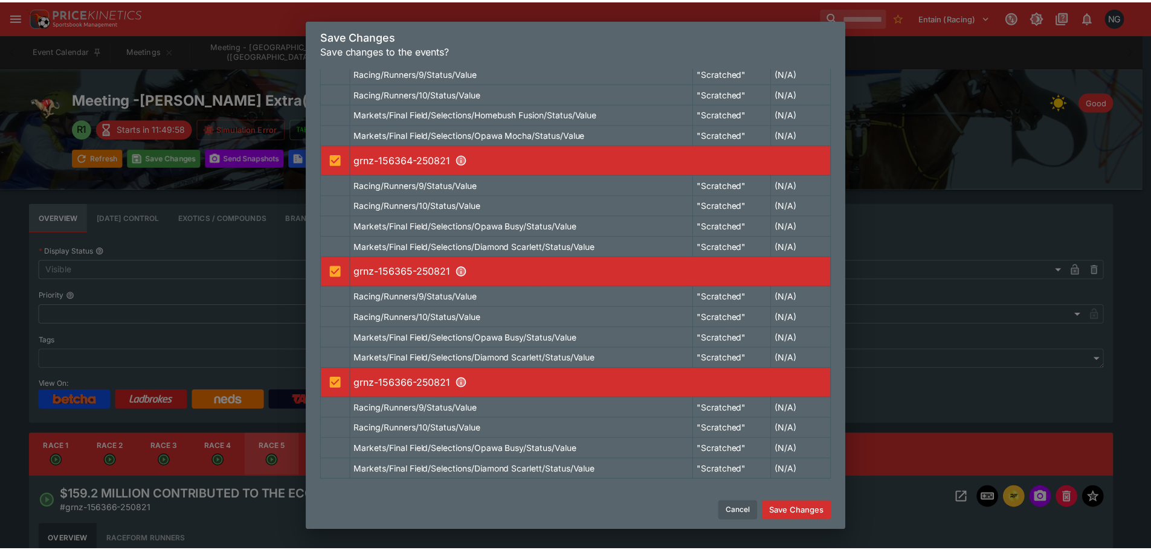
scroll to position [207, 0]
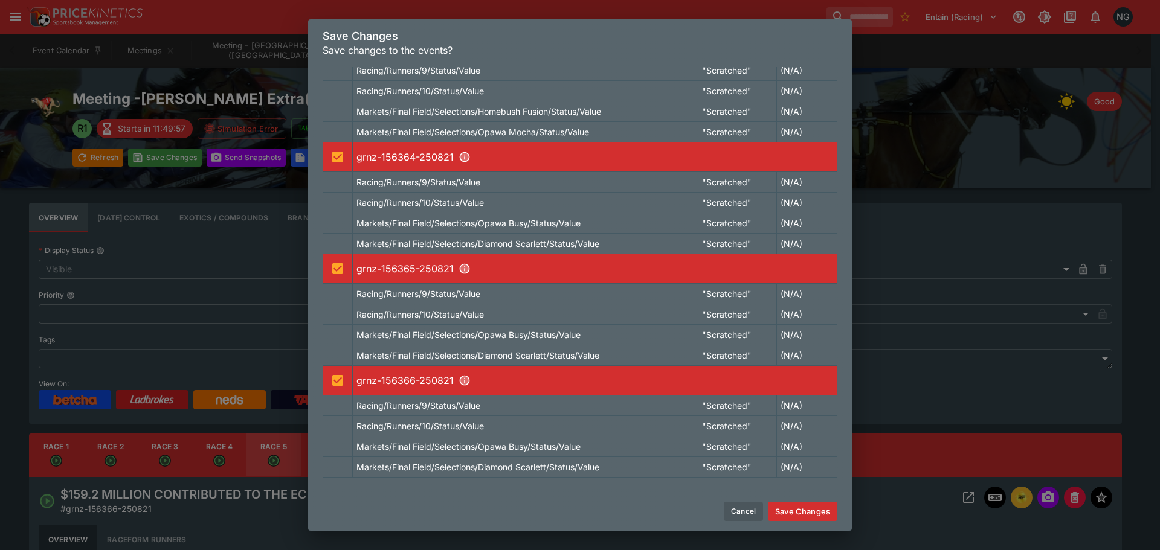
click at [795, 511] on button "Save Changes" at bounding box center [802, 511] width 69 height 19
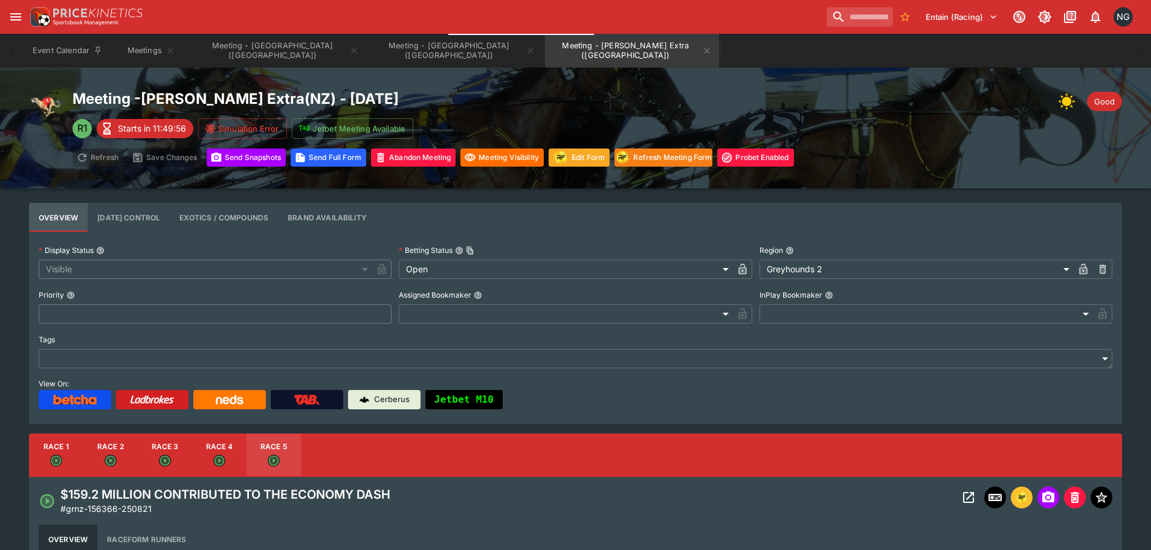
type input "****"
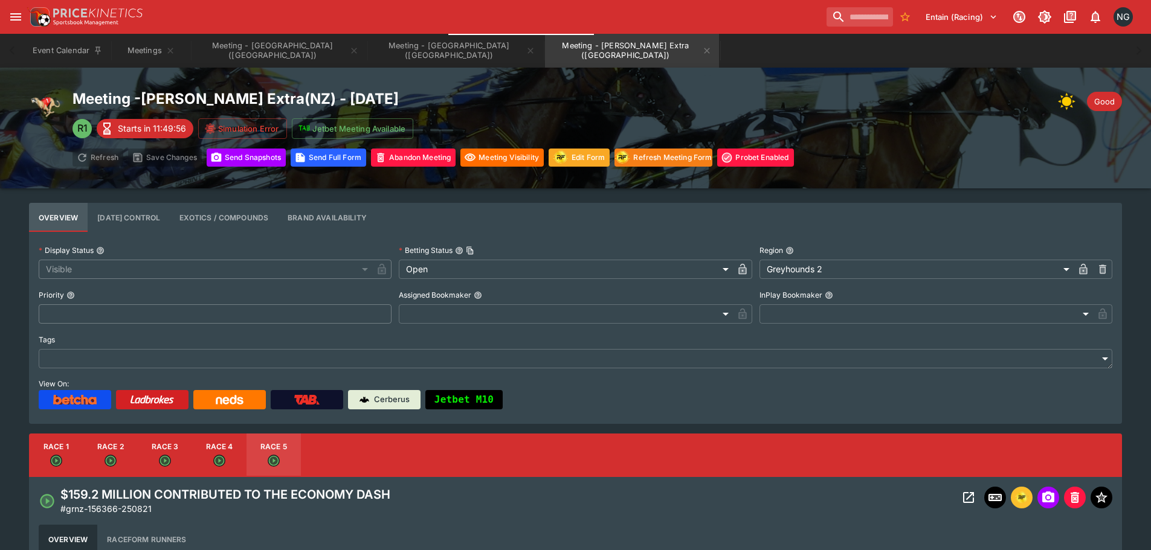
type input "****"
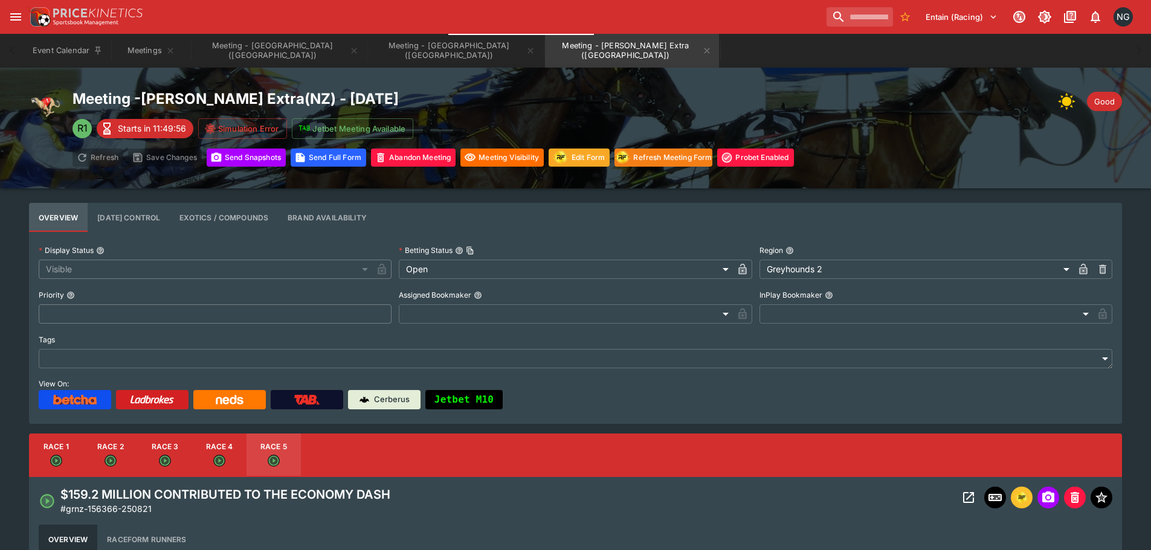
type input "****"
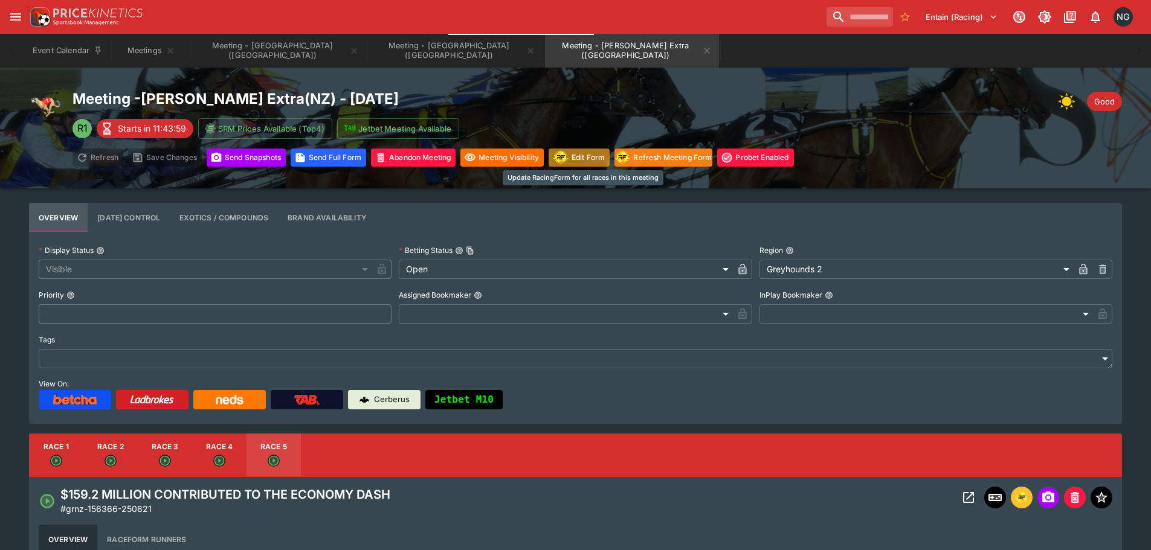
click at [585, 159] on button "Edit Form" at bounding box center [578, 158] width 61 height 18
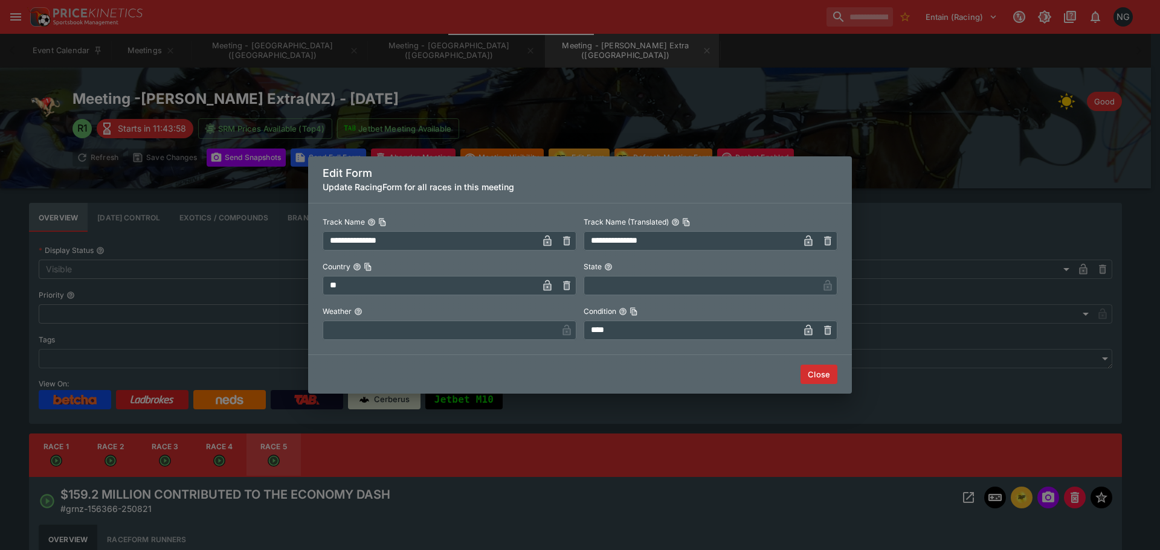
click at [405, 329] on input "text" at bounding box center [440, 330] width 234 height 19
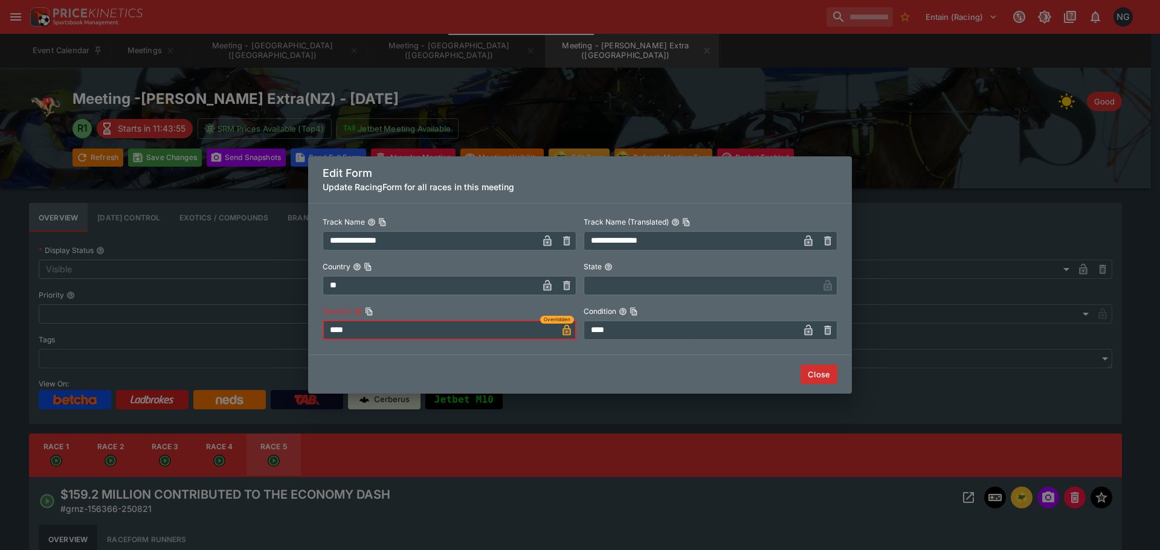
type input "****"
click at [810, 376] on button "Close" at bounding box center [818, 374] width 37 height 19
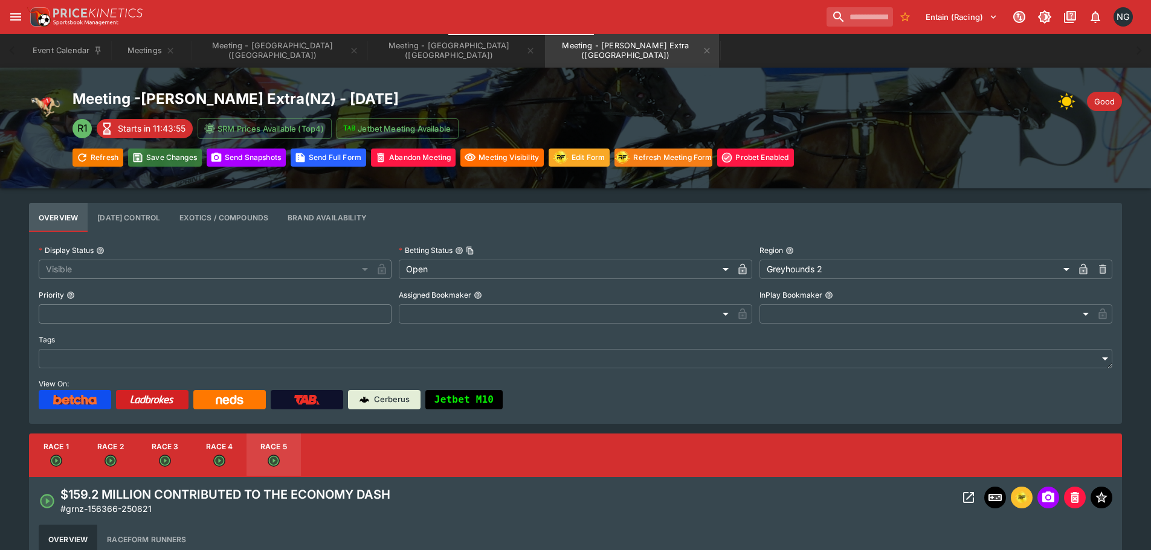
click at [150, 150] on button "Save Changes" at bounding box center [165, 158] width 74 height 18
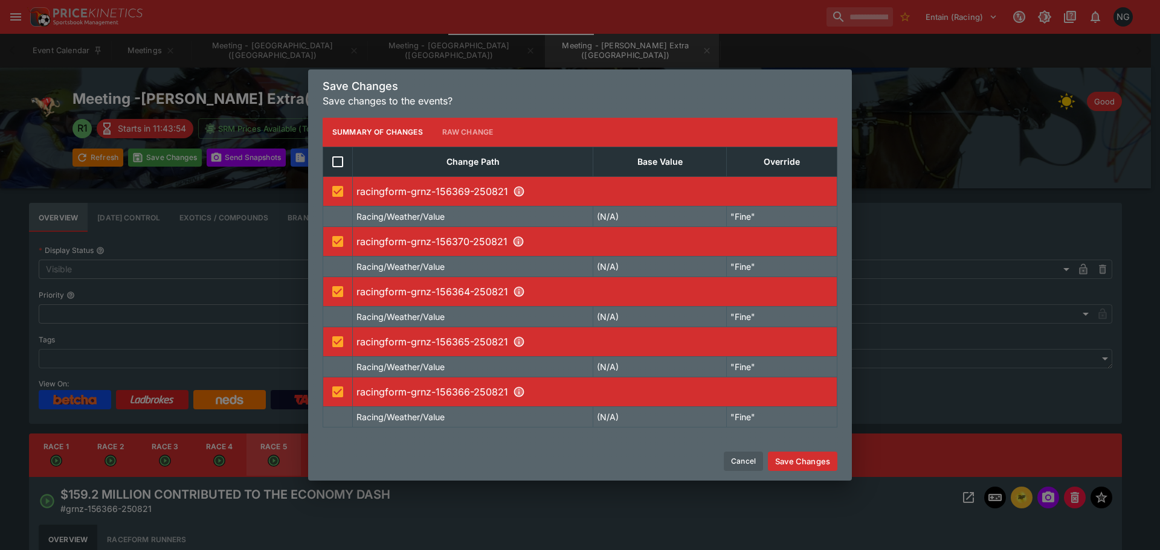
click at [786, 456] on button "Save Changes" at bounding box center [802, 461] width 69 height 19
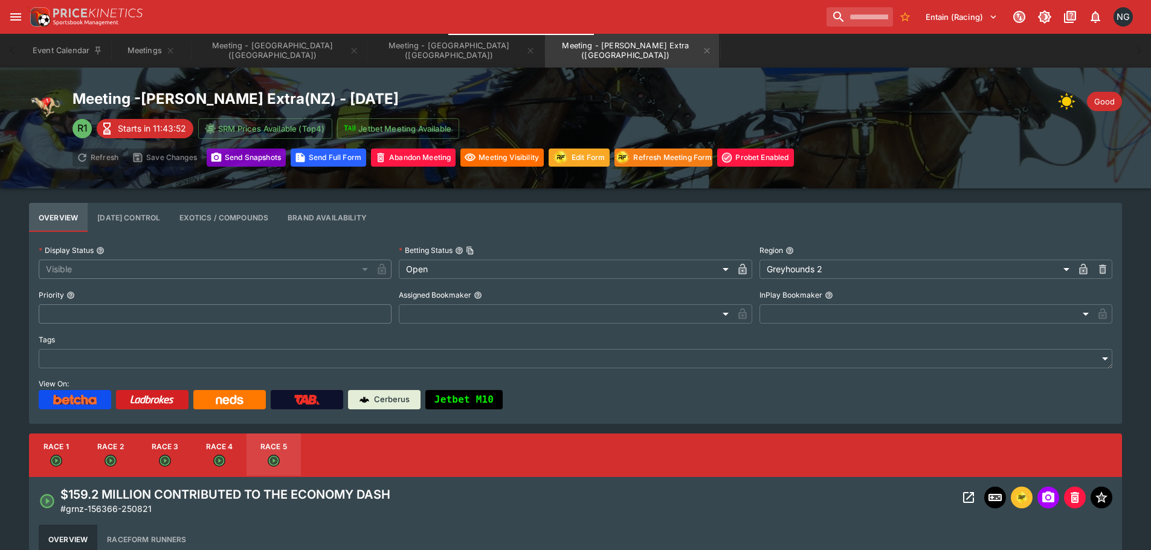
click at [214, 164] on button "Send Snapshot s" at bounding box center [246, 158] width 79 height 18
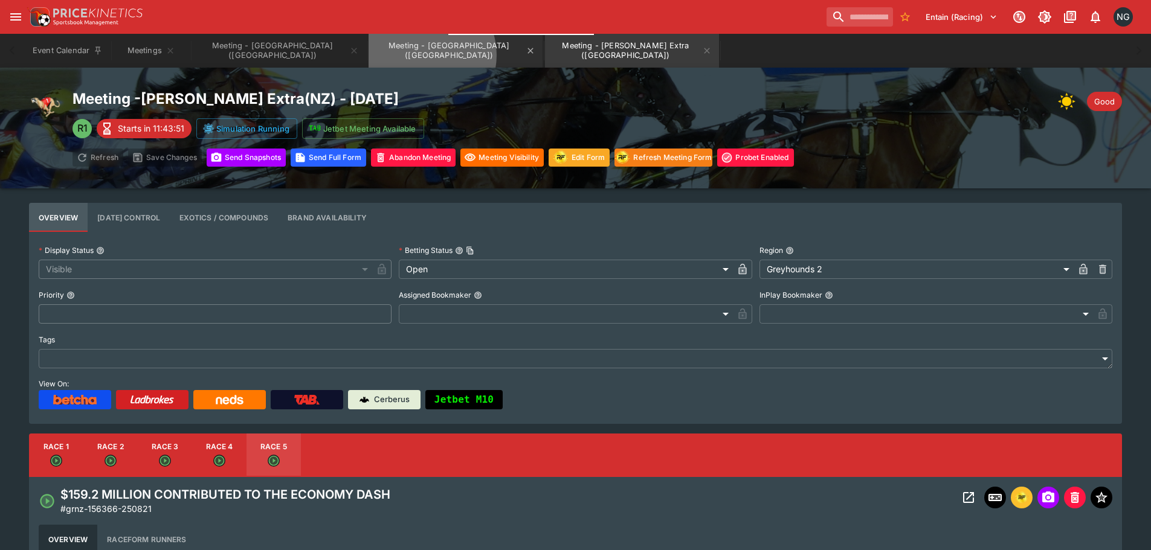
click at [375, 55] on button "Meeting - [GEOGRAPHIC_DATA] ([GEOGRAPHIC_DATA])" at bounding box center [455, 51] width 174 height 34
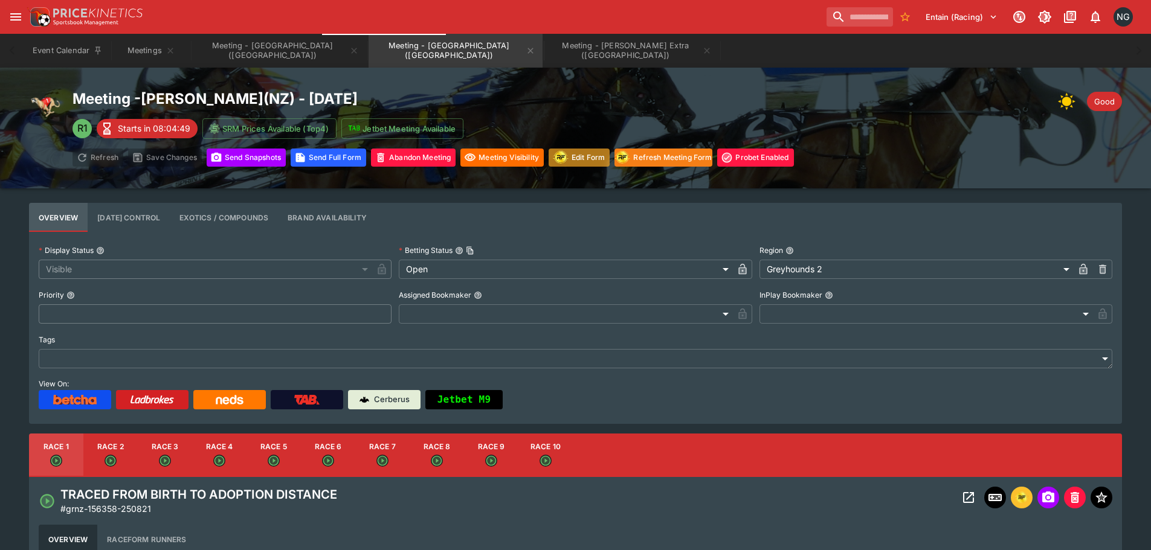
click at [585, 164] on button "Edit Form" at bounding box center [578, 158] width 61 height 18
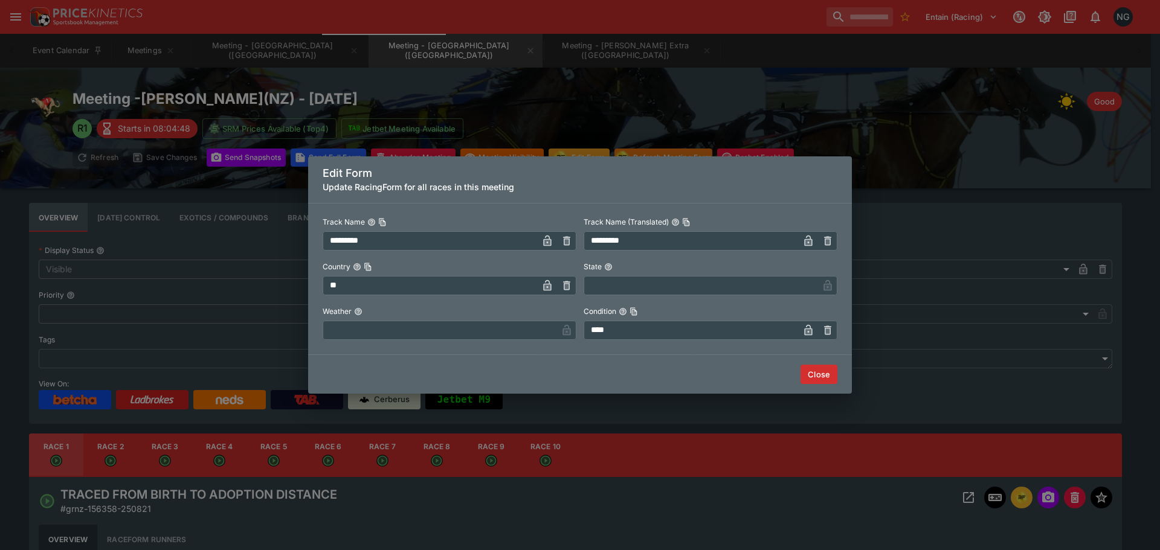
click at [412, 329] on input "text" at bounding box center [440, 330] width 234 height 19
type input "****"
click at [815, 383] on button "Close" at bounding box center [818, 374] width 37 height 19
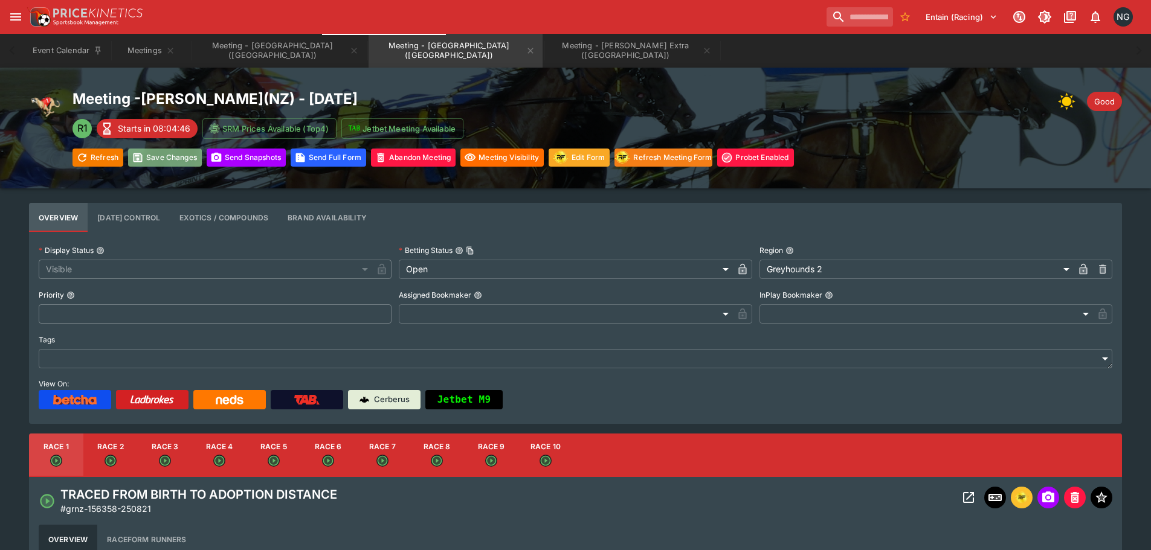
click at [162, 162] on button "Save Changes" at bounding box center [165, 158] width 74 height 18
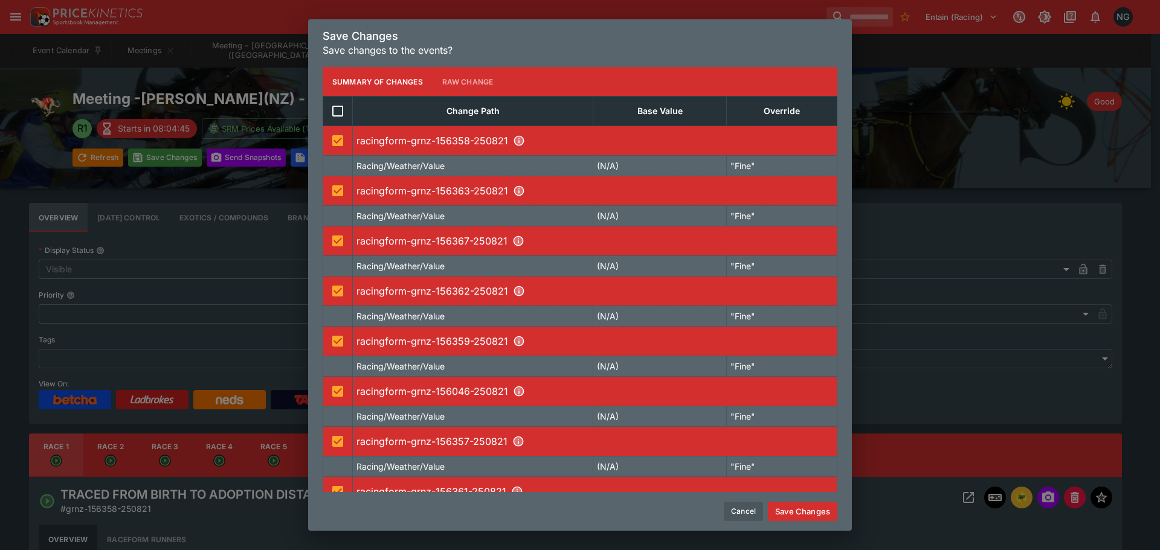
click at [821, 504] on button "Save Changes" at bounding box center [802, 511] width 69 height 19
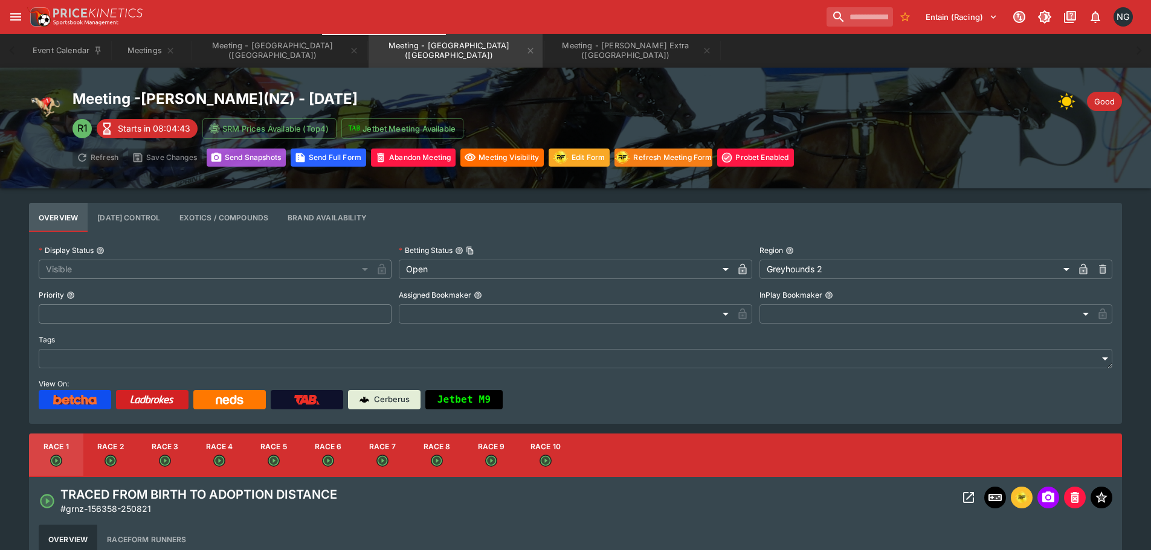
click at [257, 164] on button "Send Snapshot s" at bounding box center [246, 158] width 79 height 18
click at [237, 56] on button "Meeting - [GEOGRAPHIC_DATA] ([GEOGRAPHIC_DATA])" at bounding box center [279, 51] width 174 height 34
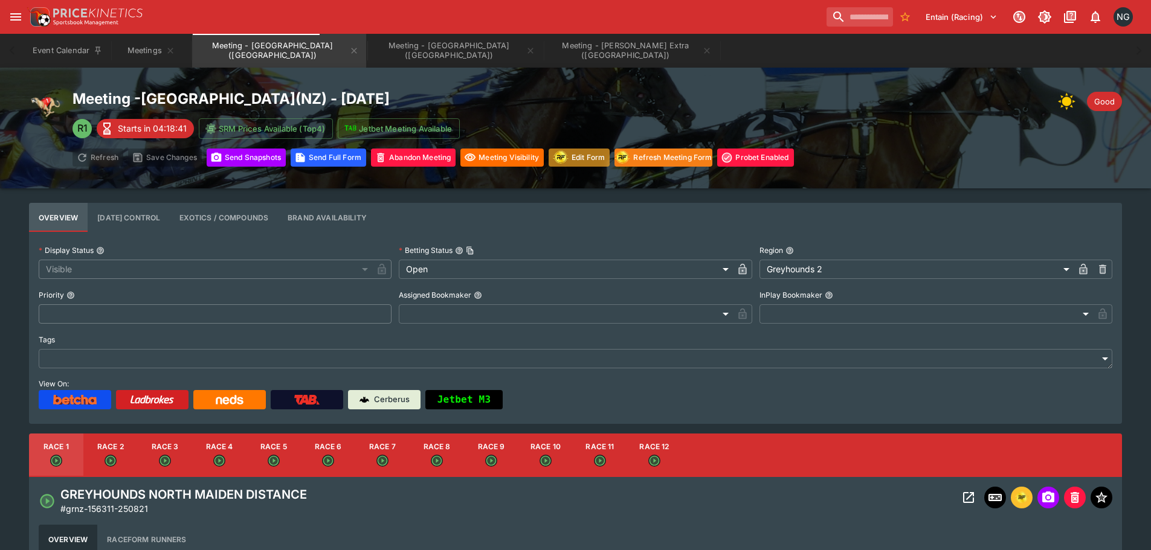
click at [597, 161] on button "Edit Form" at bounding box center [578, 158] width 61 height 18
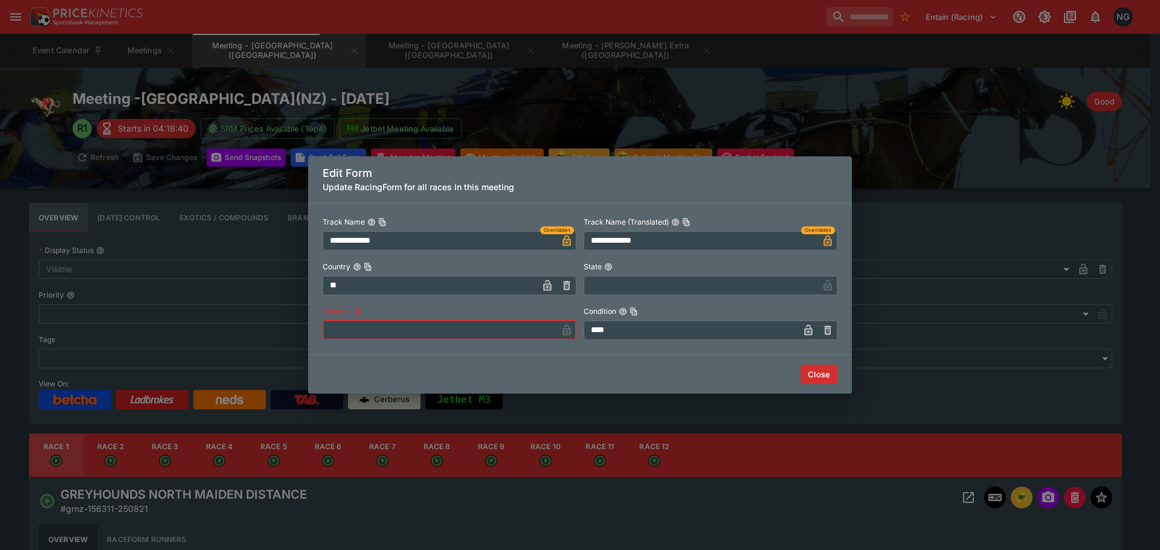
click at [513, 334] on input "text" at bounding box center [440, 330] width 234 height 19
type input "****"
click at [833, 369] on button "Close" at bounding box center [818, 374] width 37 height 19
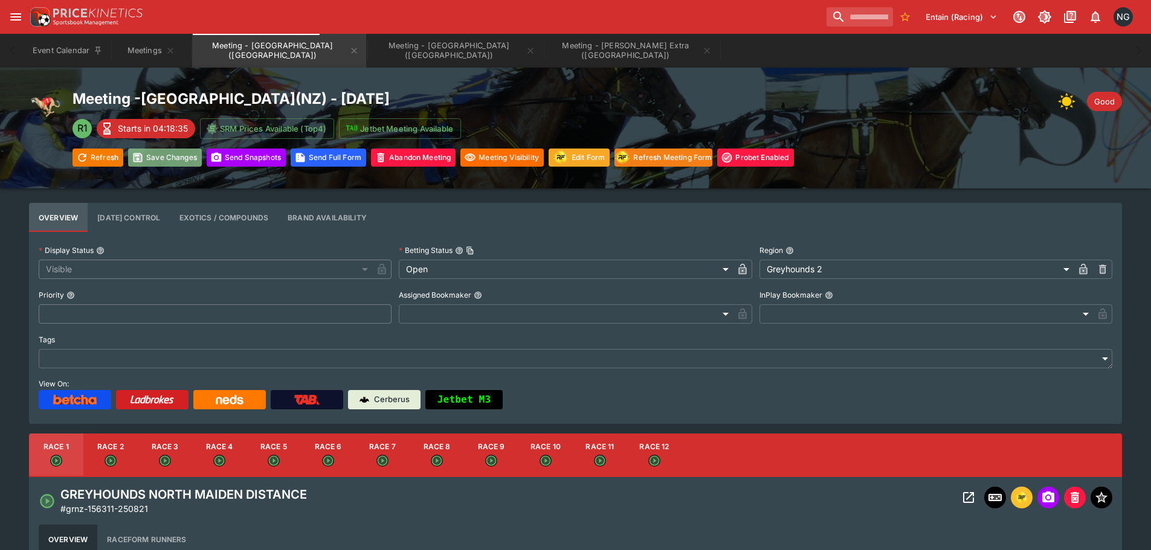
click at [181, 162] on button "Save Changes" at bounding box center [165, 158] width 74 height 18
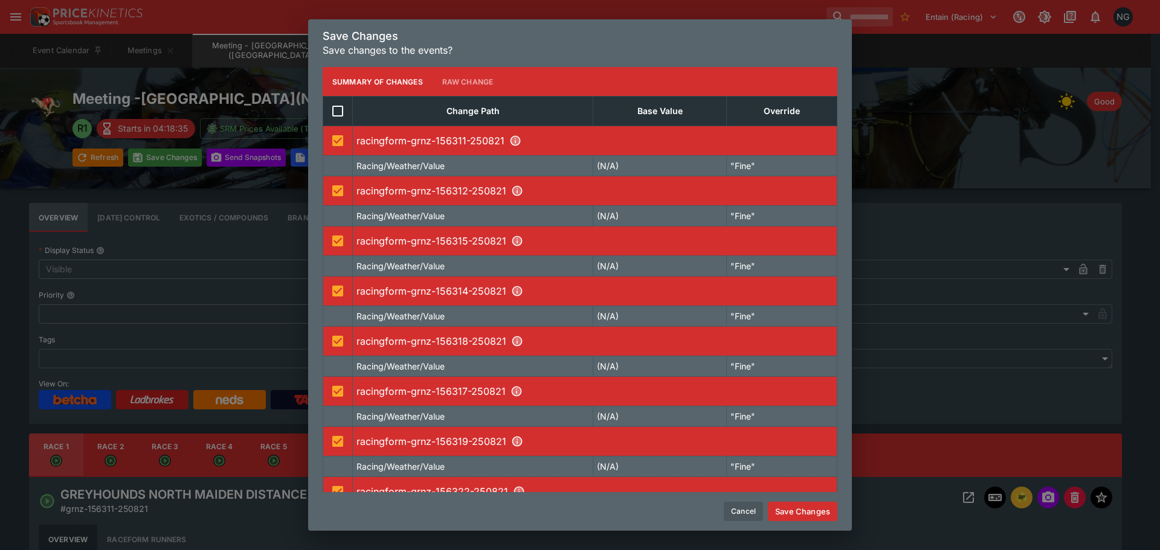
click at [803, 506] on button "Save Changes" at bounding box center [802, 511] width 69 height 19
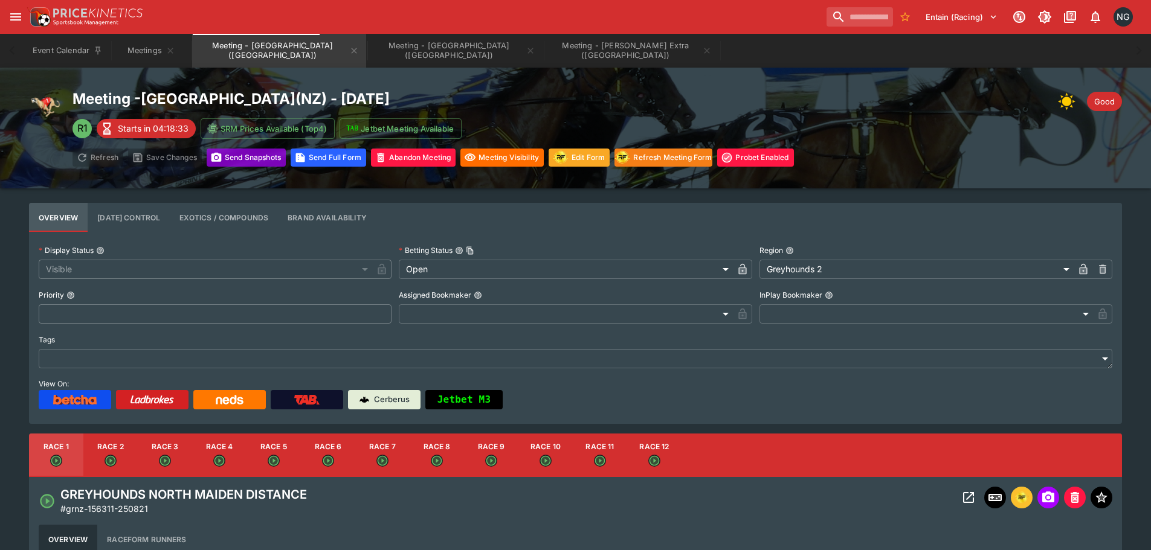
click at [271, 161] on button "Send Snapshot s" at bounding box center [246, 158] width 79 height 18
click at [138, 60] on button "Meetings" at bounding box center [150, 51] width 77 height 34
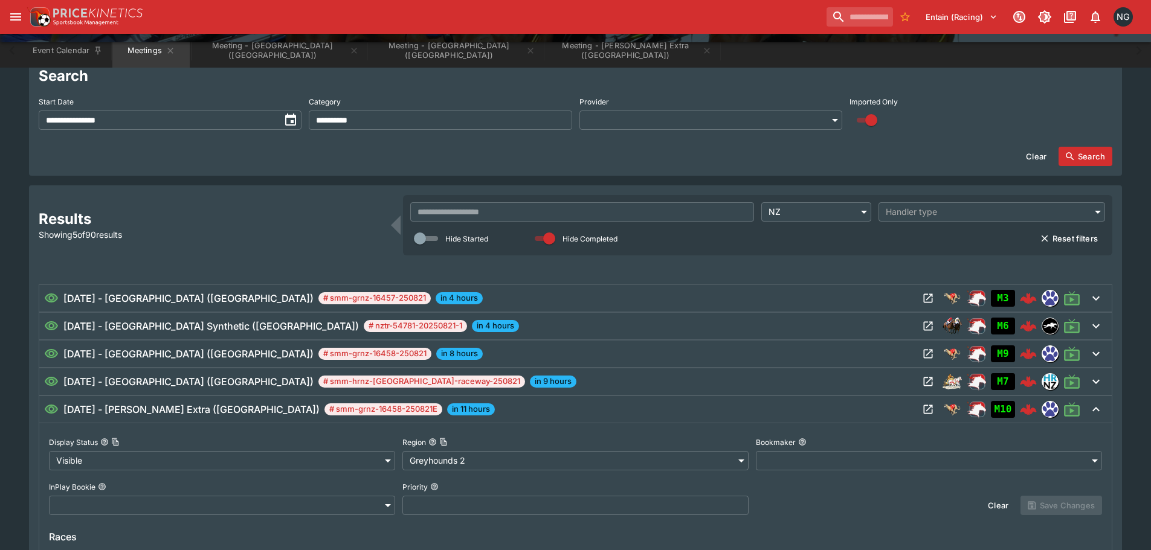
scroll to position [242, 0]
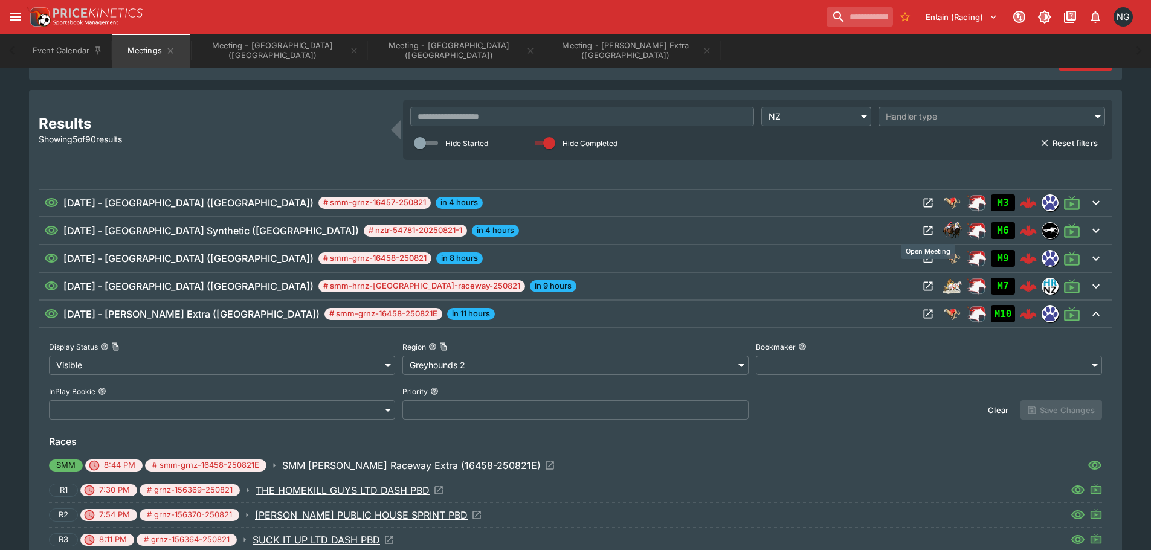
click at [940, 231] on div "M6" at bounding box center [999, 230] width 162 height 19
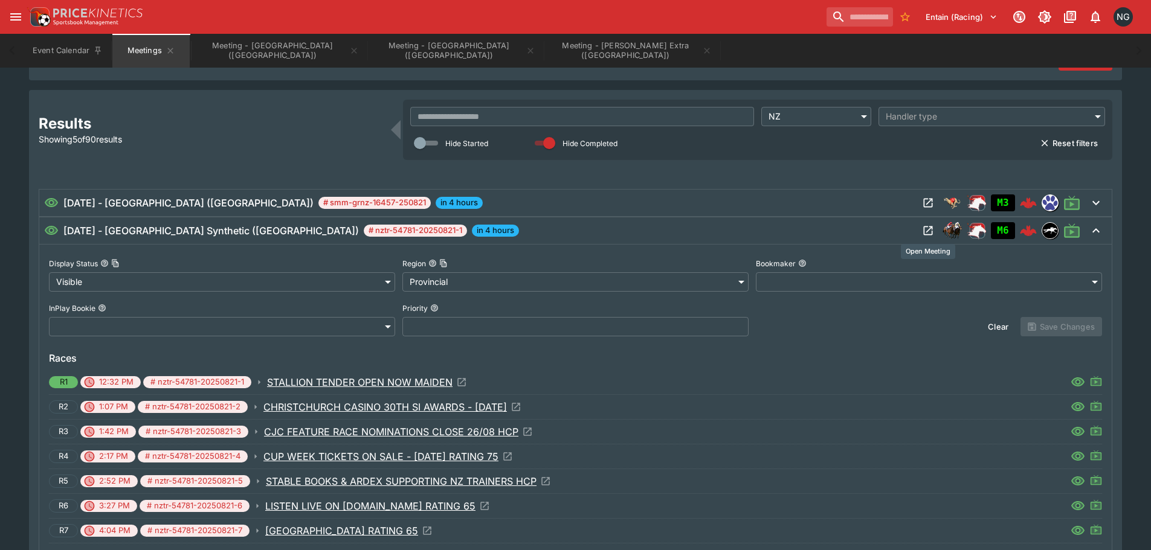
click at [928, 231] on icon "Open Meeting" at bounding box center [927, 230] width 9 height 9
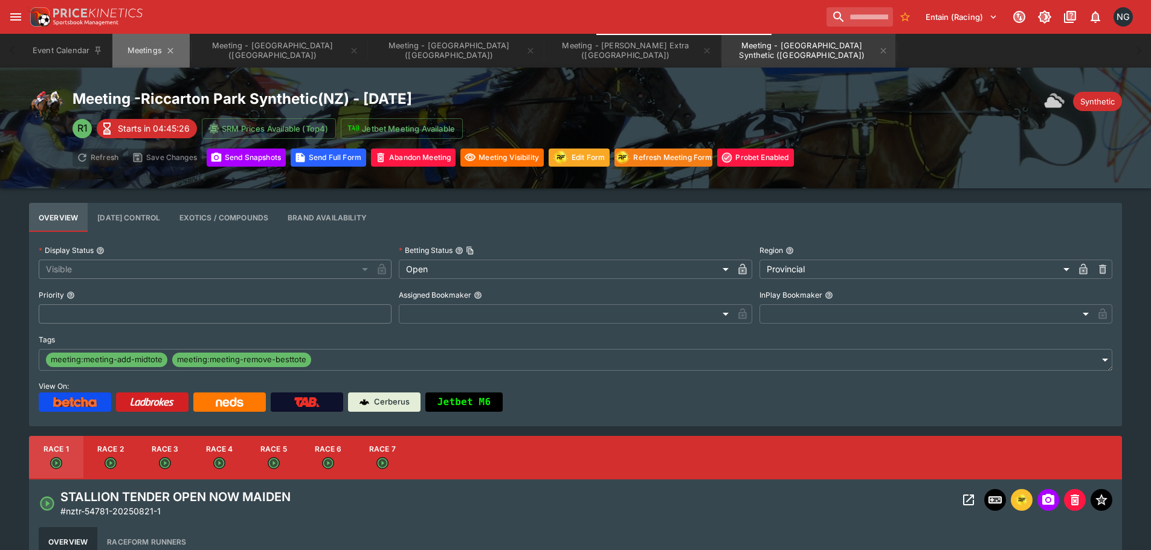
click at [146, 50] on button "Meetings" at bounding box center [150, 51] width 77 height 34
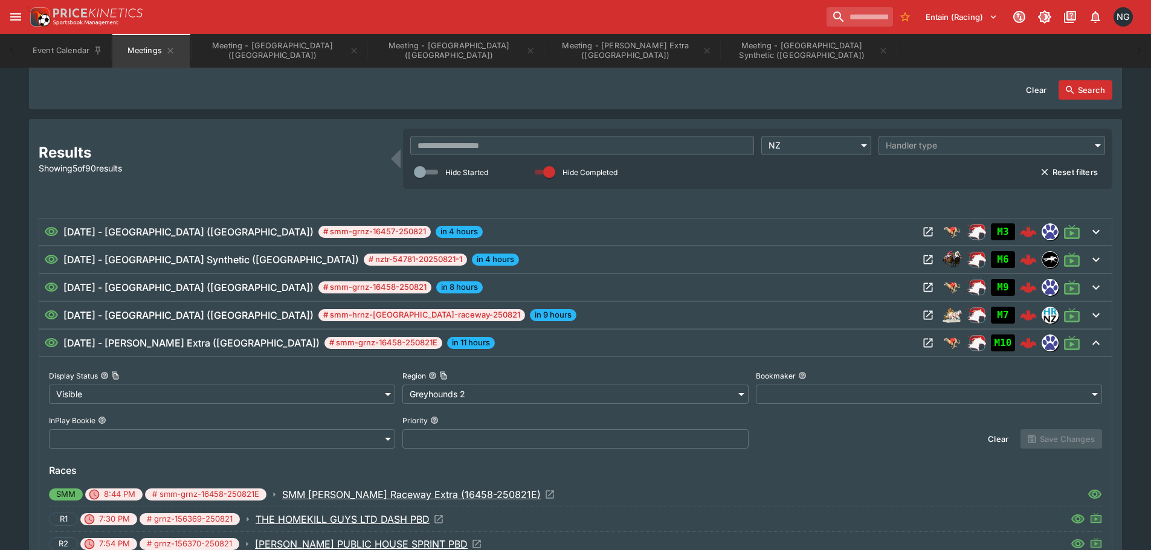
scroll to position [242, 0]
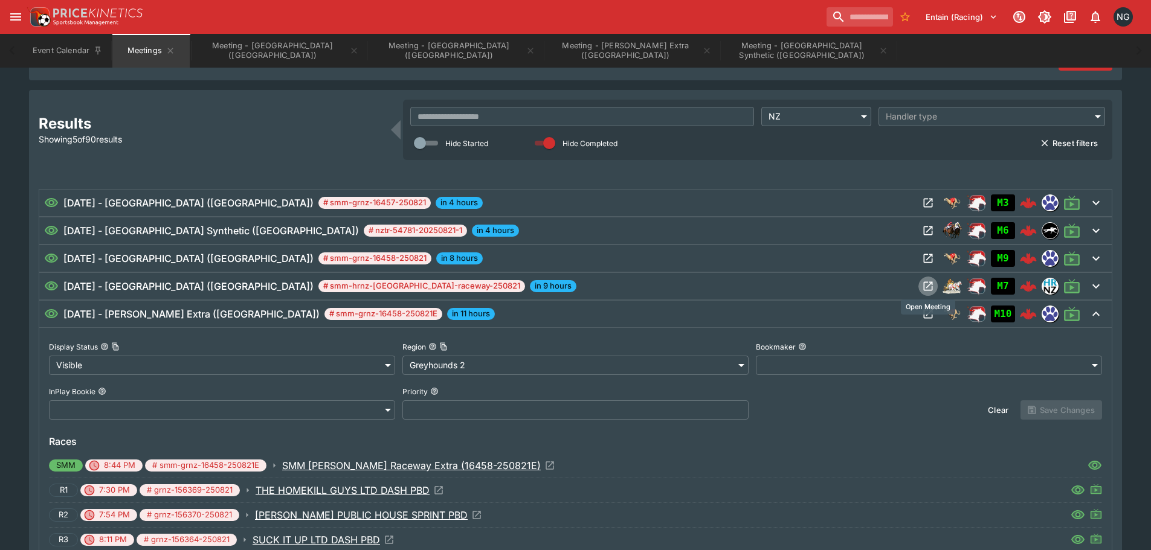
click at [929, 287] on icon "Open Meeting" at bounding box center [928, 286] width 12 height 12
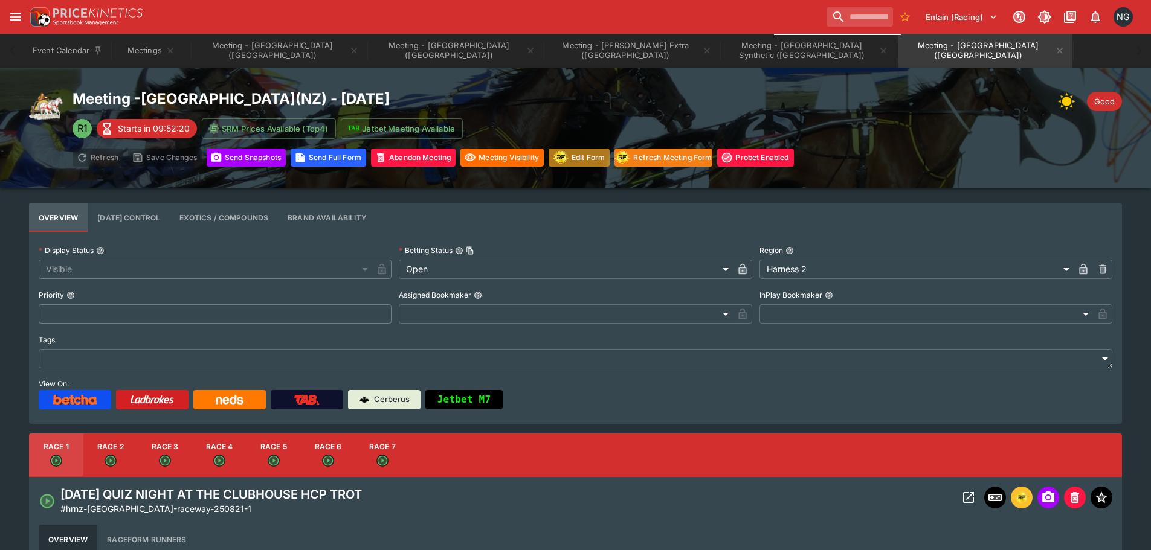
click at [568, 162] on img "racingform" at bounding box center [560, 157] width 17 height 15
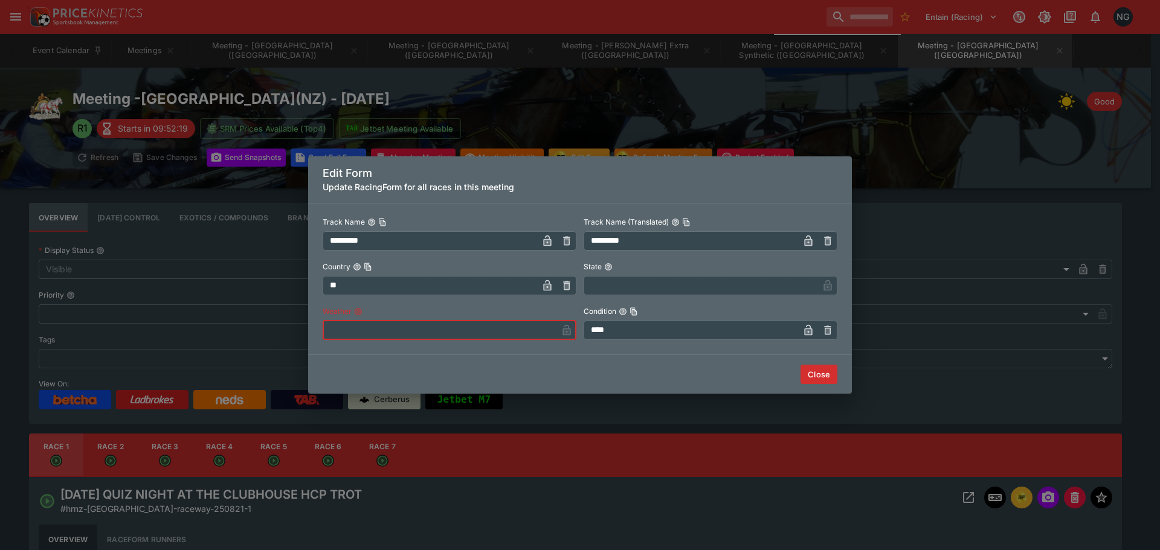
click at [405, 326] on input "text" at bounding box center [440, 330] width 234 height 19
type input "****"
click at [828, 373] on button "Close" at bounding box center [818, 374] width 37 height 19
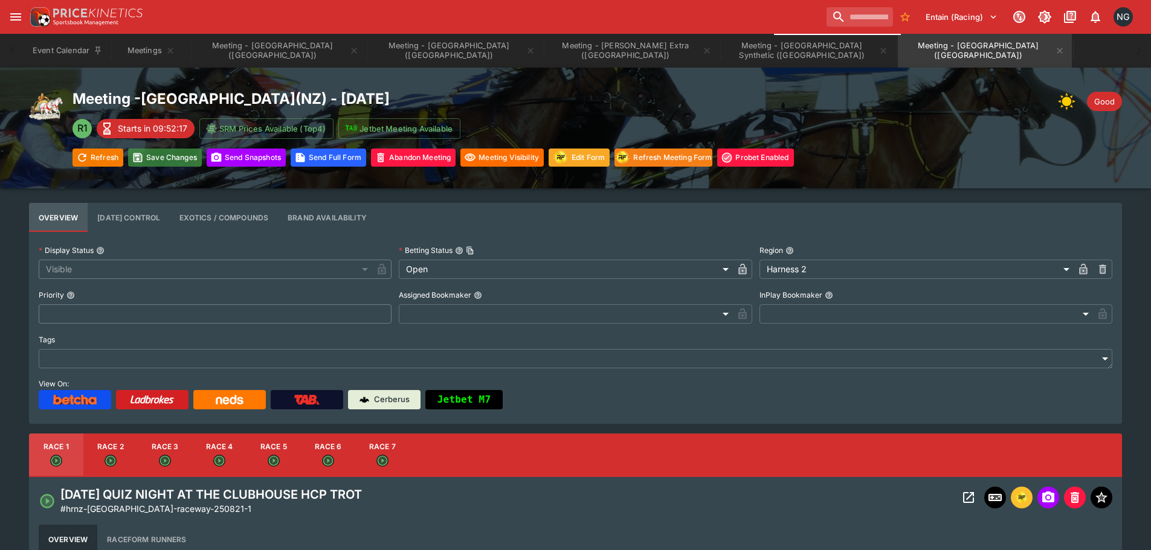
click at [160, 157] on button "Save Changes" at bounding box center [165, 158] width 74 height 18
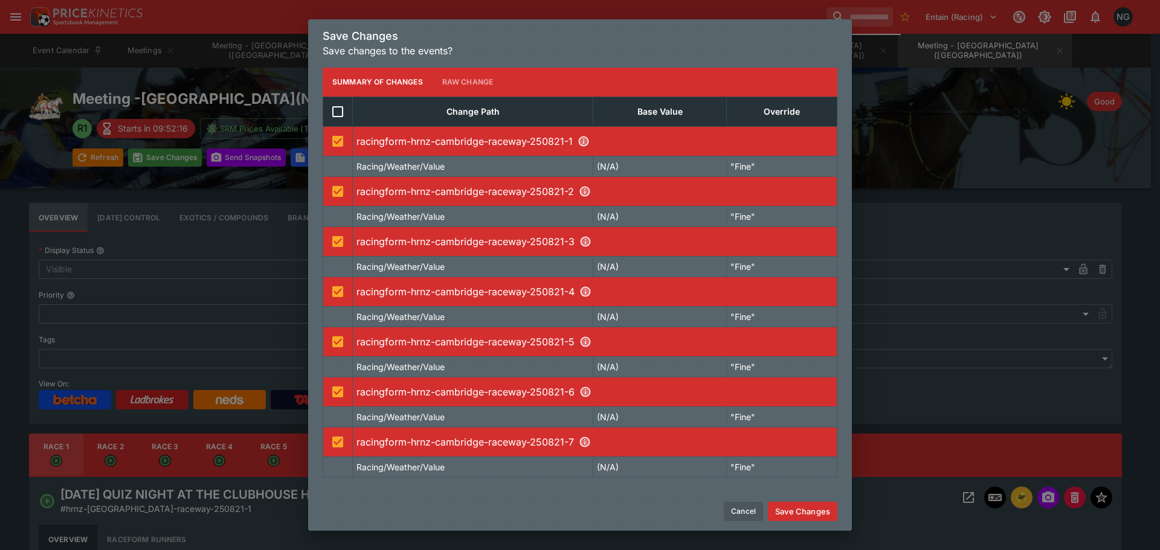
click at [797, 508] on button "Save Changes" at bounding box center [802, 511] width 69 height 19
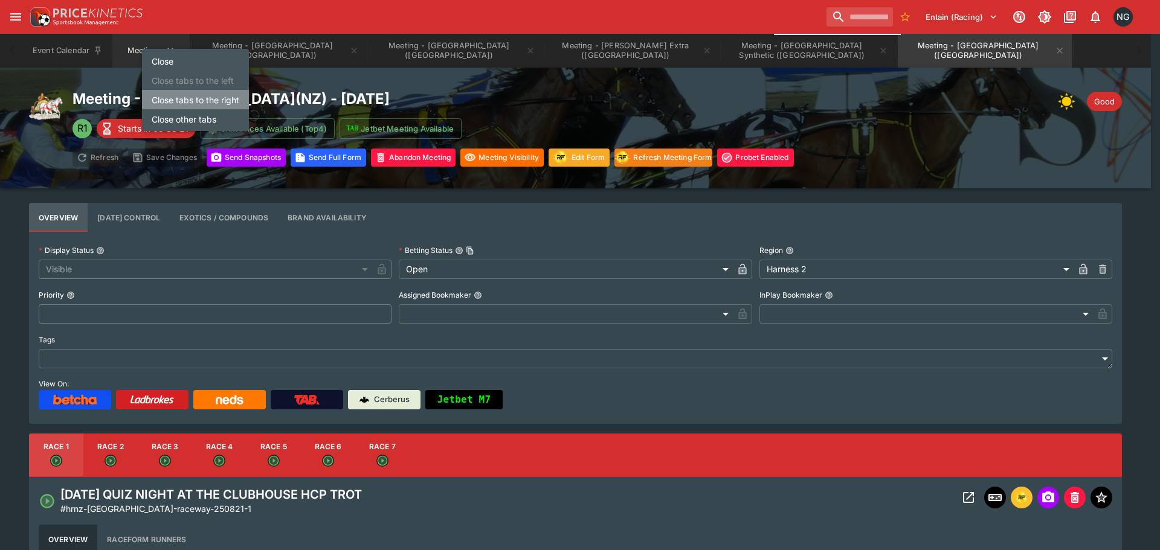
click at [215, 106] on li "Close tabs to the right" at bounding box center [195, 99] width 107 height 19
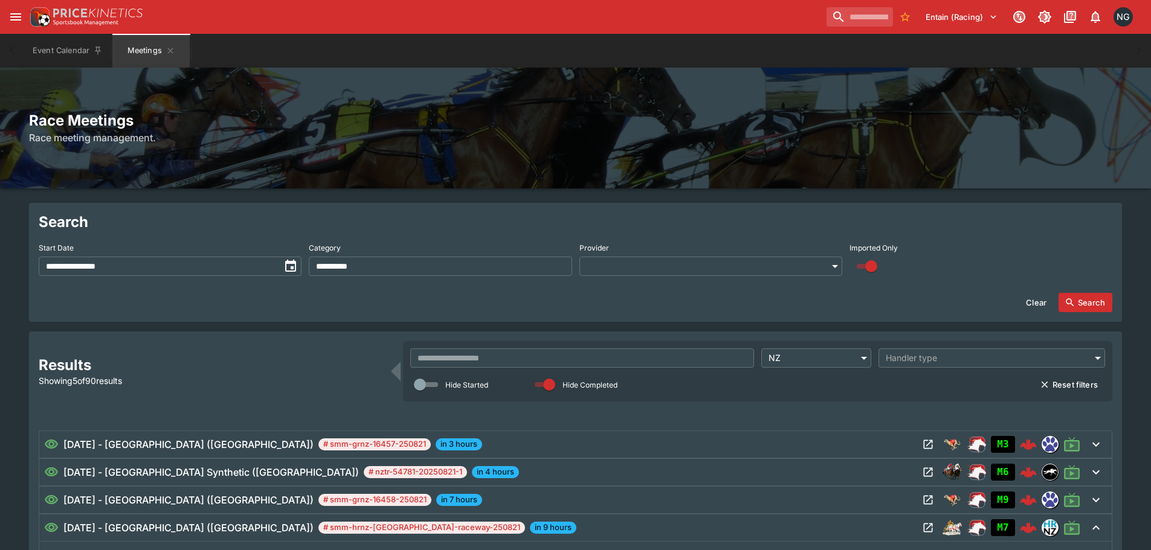
click at [560, 353] on input "text" at bounding box center [582, 357] width 344 height 19
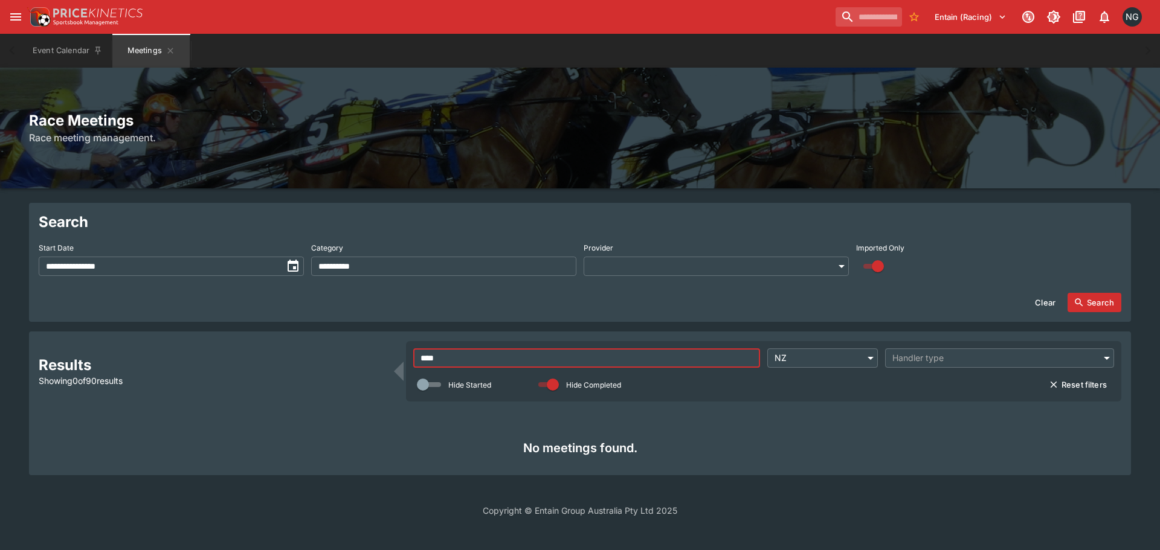
type input "****"
click at [804, 357] on body "**********" at bounding box center [580, 265] width 1160 height 531
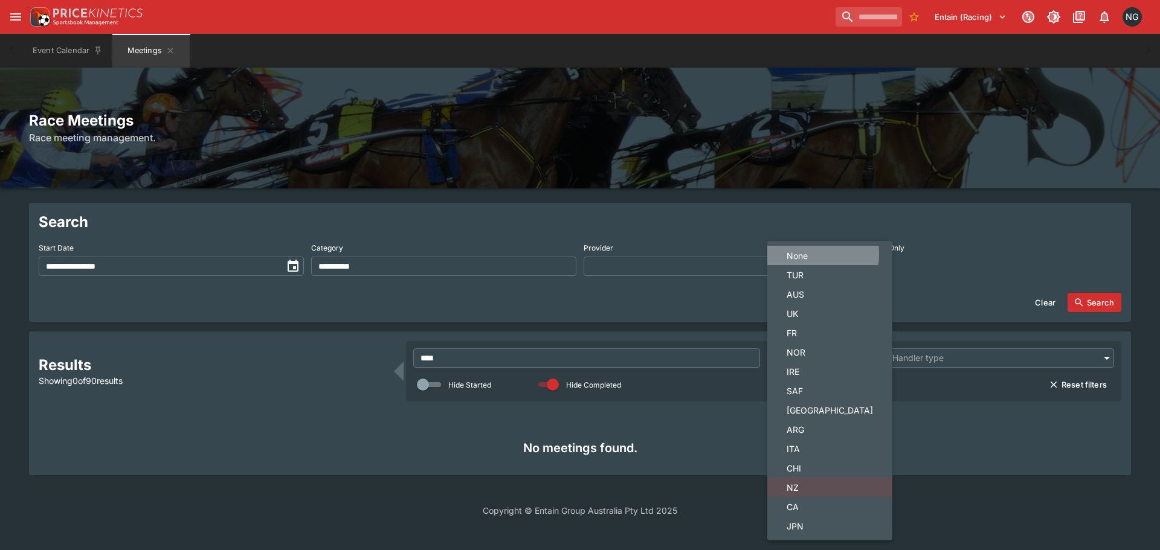
click at [796, 254] on span "None" at bounding box center [829, 255] width 86 height 13
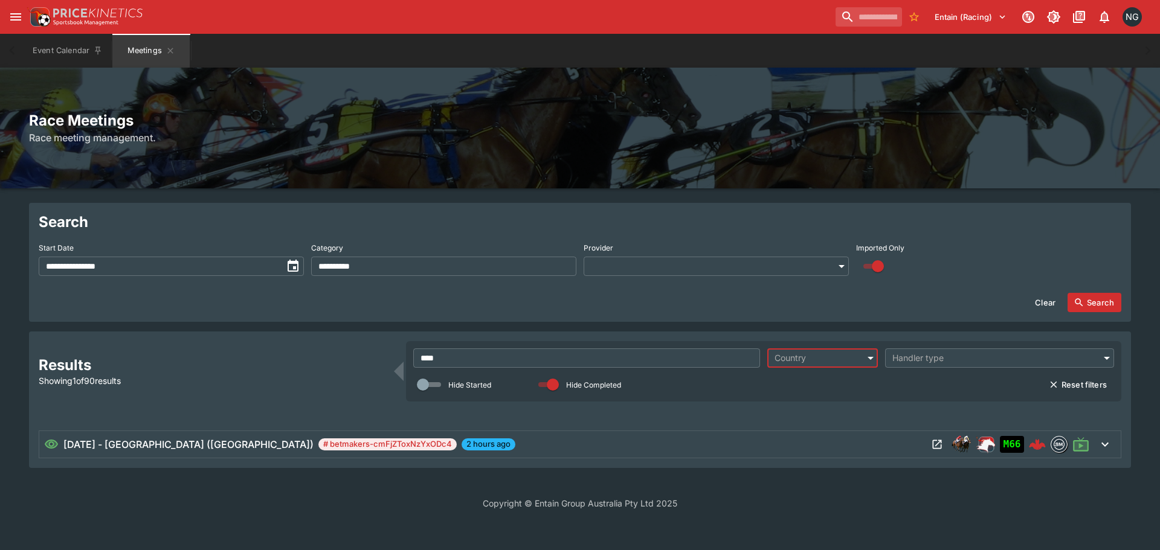
click at [941, 445] on icon "Open Meeting" at bounding box center [937, 444] width 12 height 12
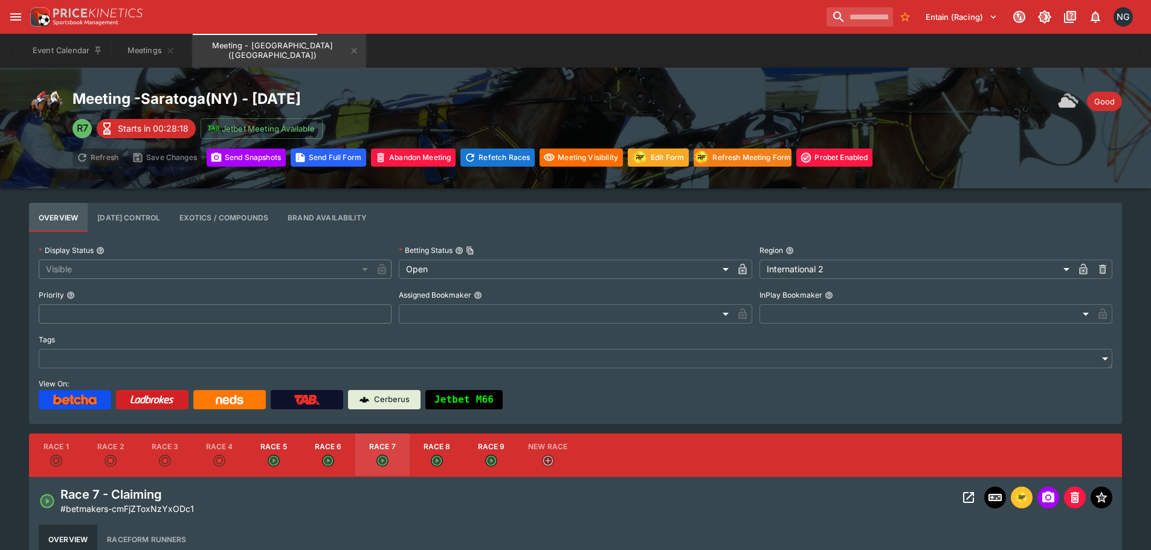
click at [333, 458] on icon "Open" at bounding box center [328, 461] width 12 height 12
type input "**********"
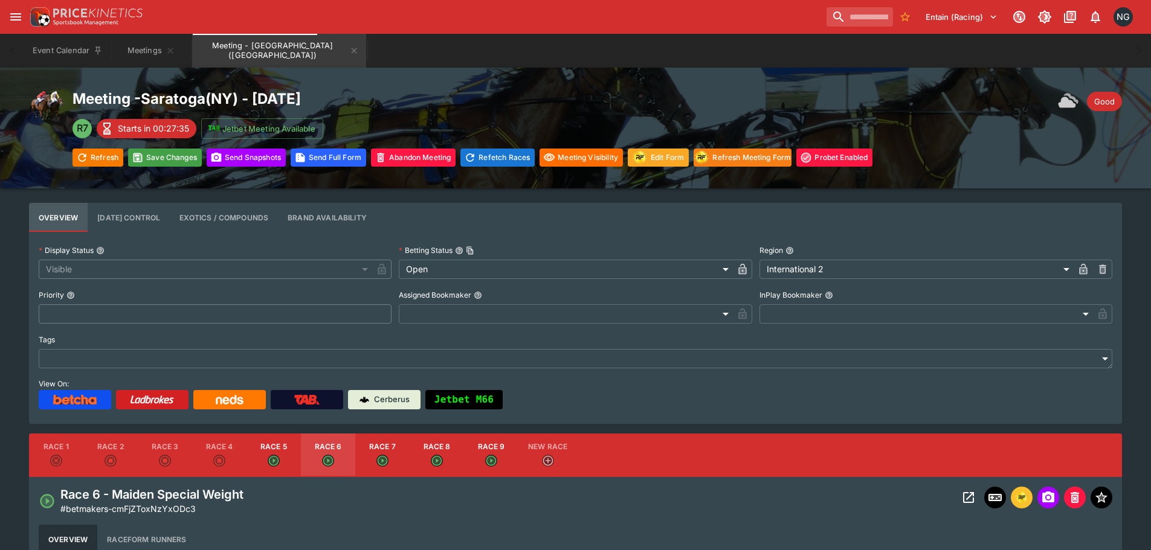
type input "*"
type input "*********"
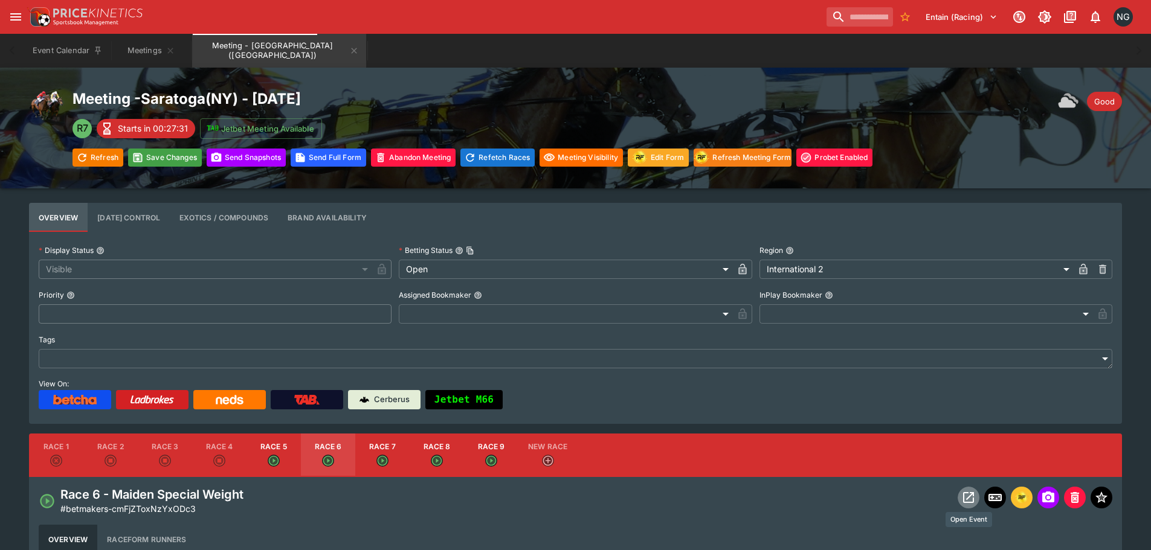
click at [966, 495] on icon "Open Event" at bounding box center [968, 497] width 14 height 14
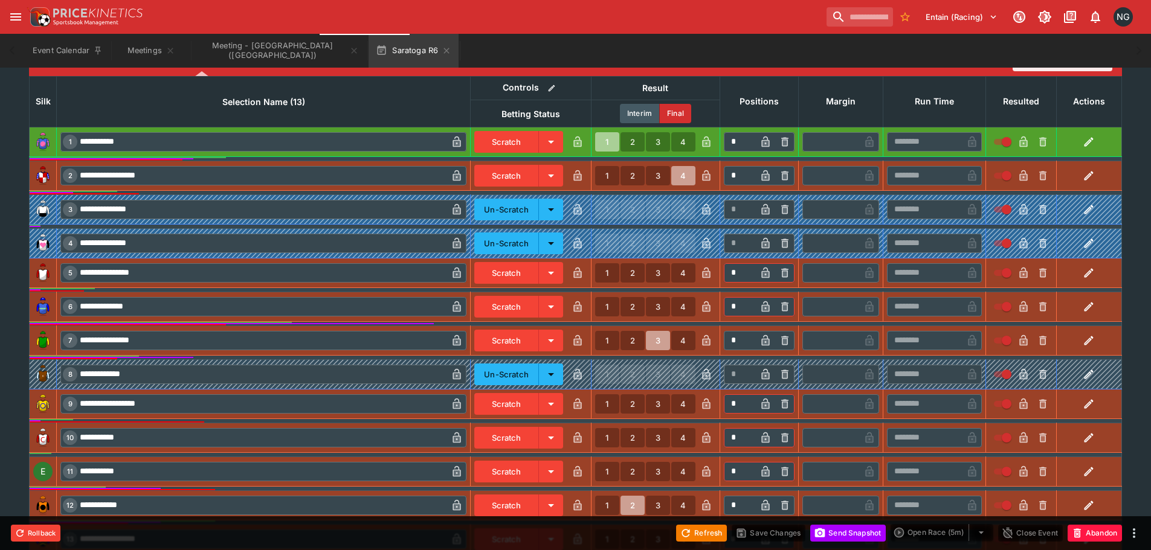
scroll to position [364, 0]
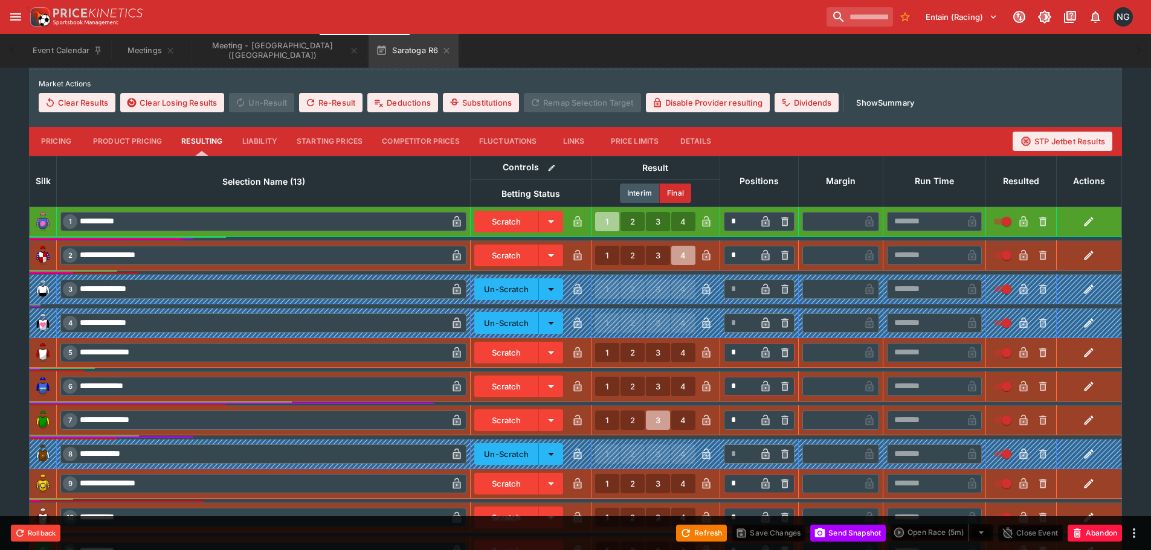
click at [693, 29] on div "Entain (Racing) 1 NG" at bounding box center [581, 17] width 1109 height 27
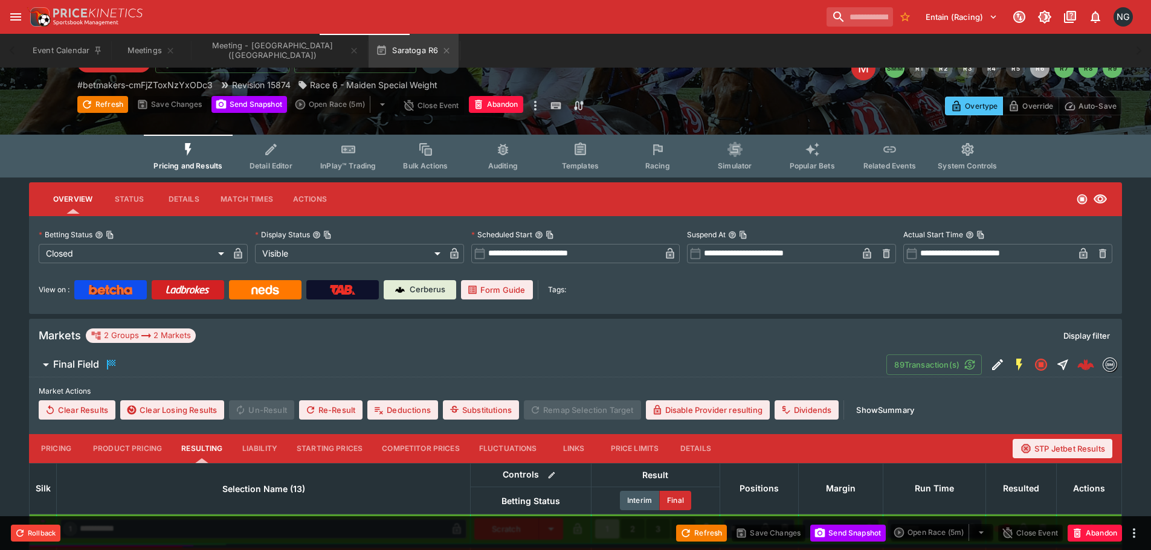
scroll to position [0, 0]
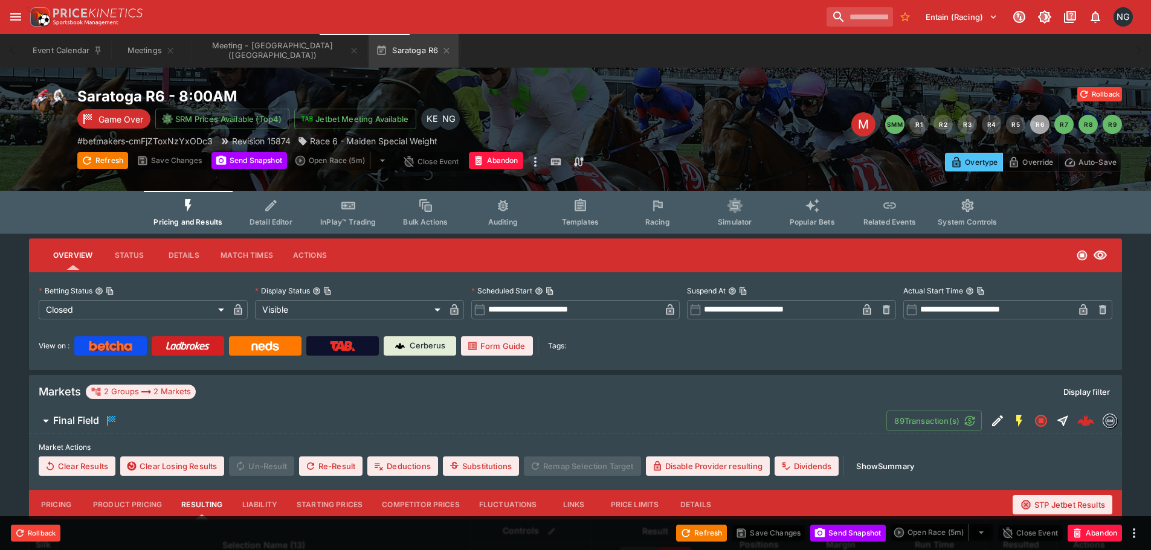
drag, startPoint x: 752, startPoint y: 51, endPoint x: 624, endPoint y: 0, distance: 137.9
click at [752, 51] on div "Event Calendar Meetings Meeting - [GEOGRAPHIC_DATA] ([GEOGRAPHIC_DATA]) Saratog…" at bounding box center [575, 51] width 1102 height 34
click at [236, 155] on button "Send Snapshot" at bounding box center [248, 160] width 75 height 17
click at [498, 24] on div "Entain (Racing) 1 NG" at bounding box center [581, 17] width 1109 height 27
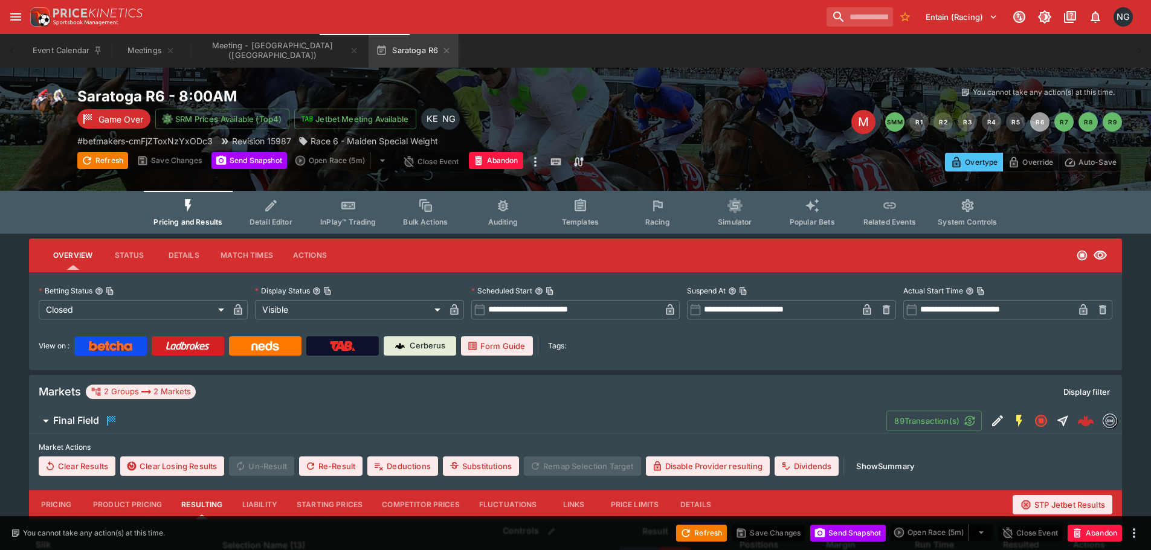
click at [748, 40] on div "Event Calendar Meetings Meeting - [GEOGRAPHIC_DATA] ([GEOGRAPHIC_DATA]) Saratog…" at bounding box center [575, 51] width 1102 height 34
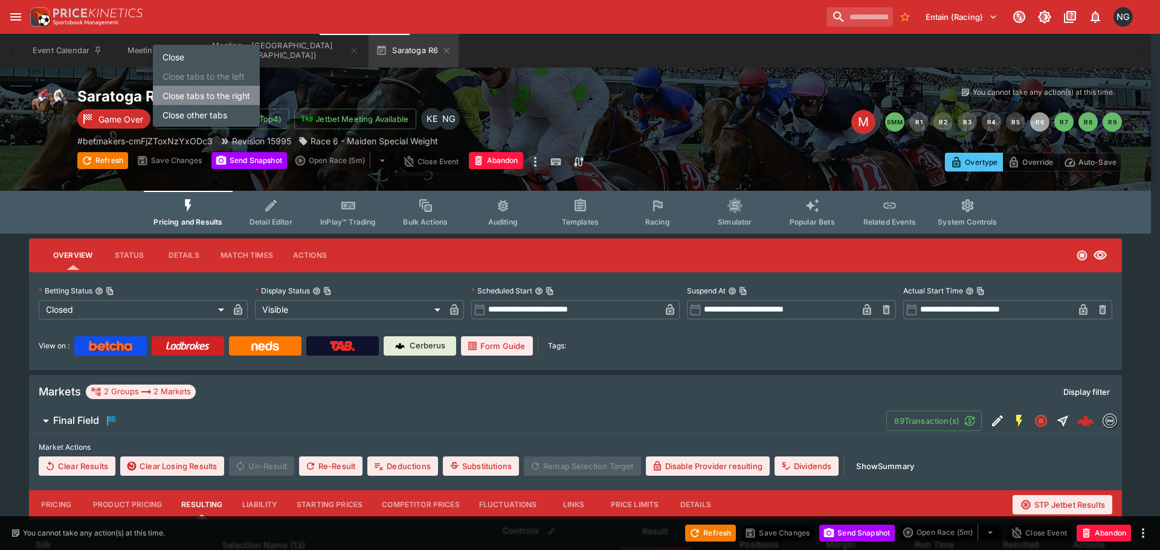
click at [197, 98] on li "Close tabs to the right" at bounding box center [206, 95] width 107 height 19
